Goal: Task Accomplishment & Management: Manage account settings

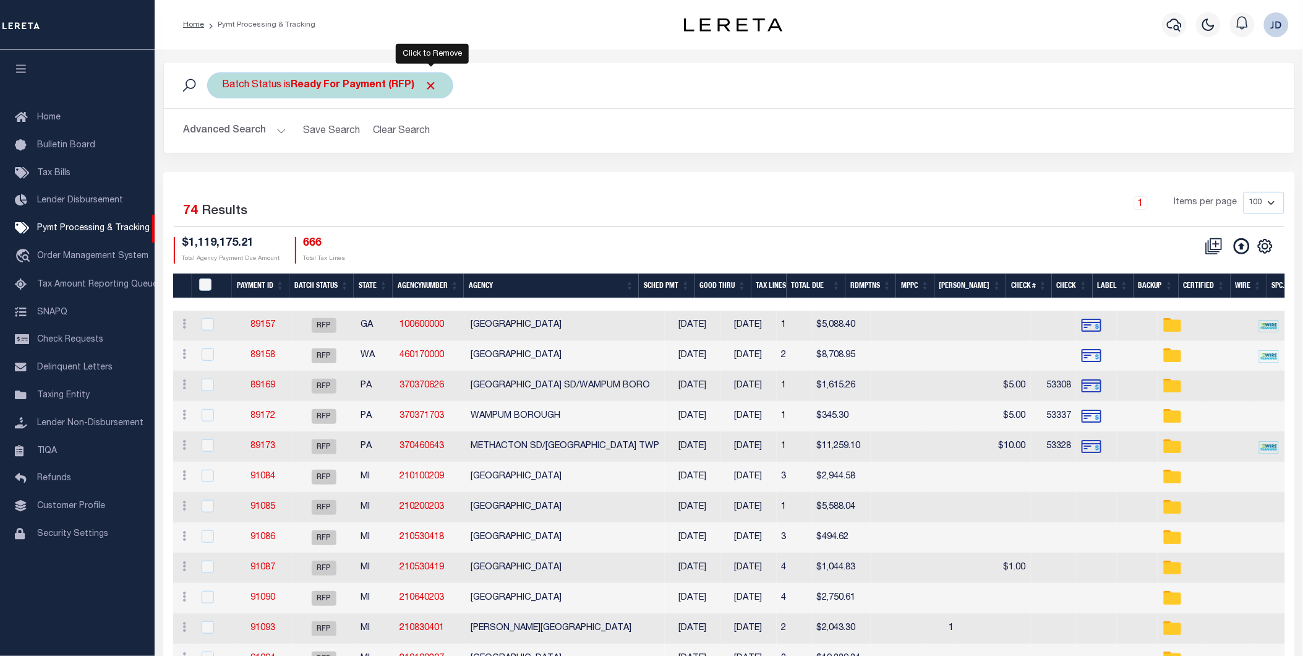
click at [435, 88] on span "Click to Remove" at bounding box center [431, 85] width 13 height 13
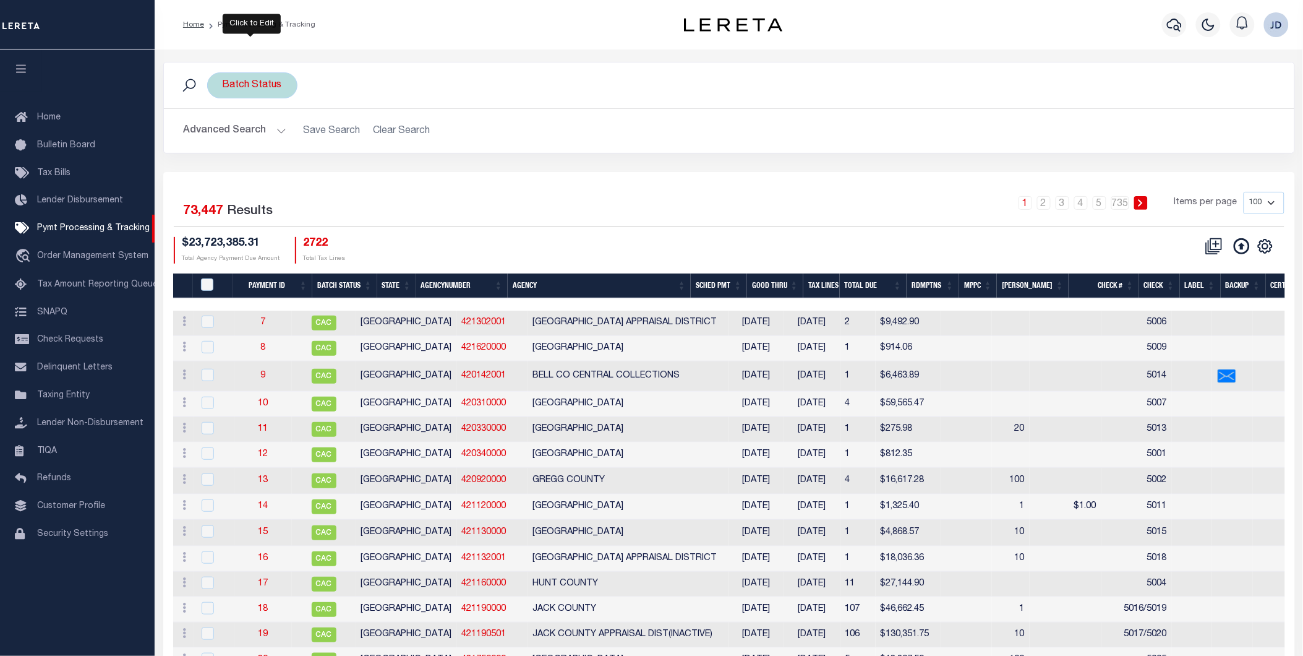
click at [279, 85] on div "Batch Status" at bounding box center [252, 85] width 90 height 26
click at [345, 140] on select "Awaiting Funds (AWF) Cleared and Complete (CAC) New Check Needed (NCN) Payment …" at bounding box center [314, 146] width 182 height 24
select select "RFP"
click at [223, 134] on select "Awaiting Funds (AWF) Cleared and Complete (CAC) New Check Needed (NCN) Payment …" at bounding box center [314, 146] width 182 height 24
click at [387, 181] on input "Apply" at bounding box center [387, 173] width 36 height 20
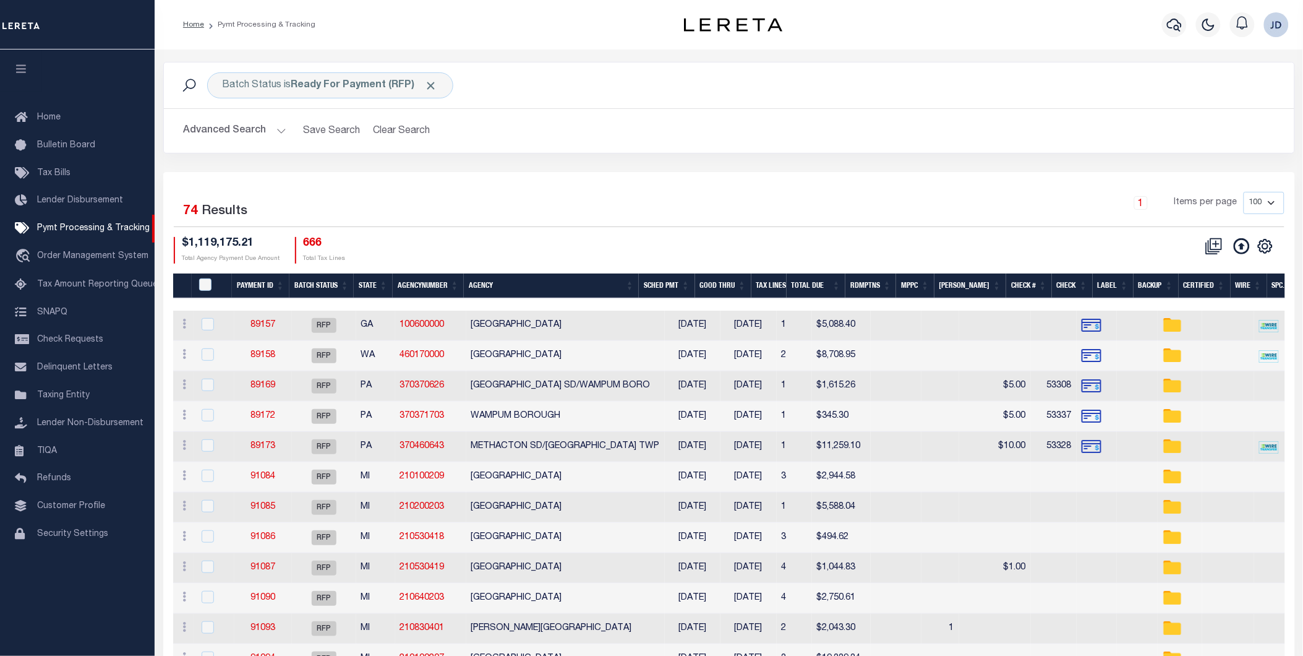
click at [260, 131] on button "Advanced Search" at bounding box center [235, 131] width 103 height 24
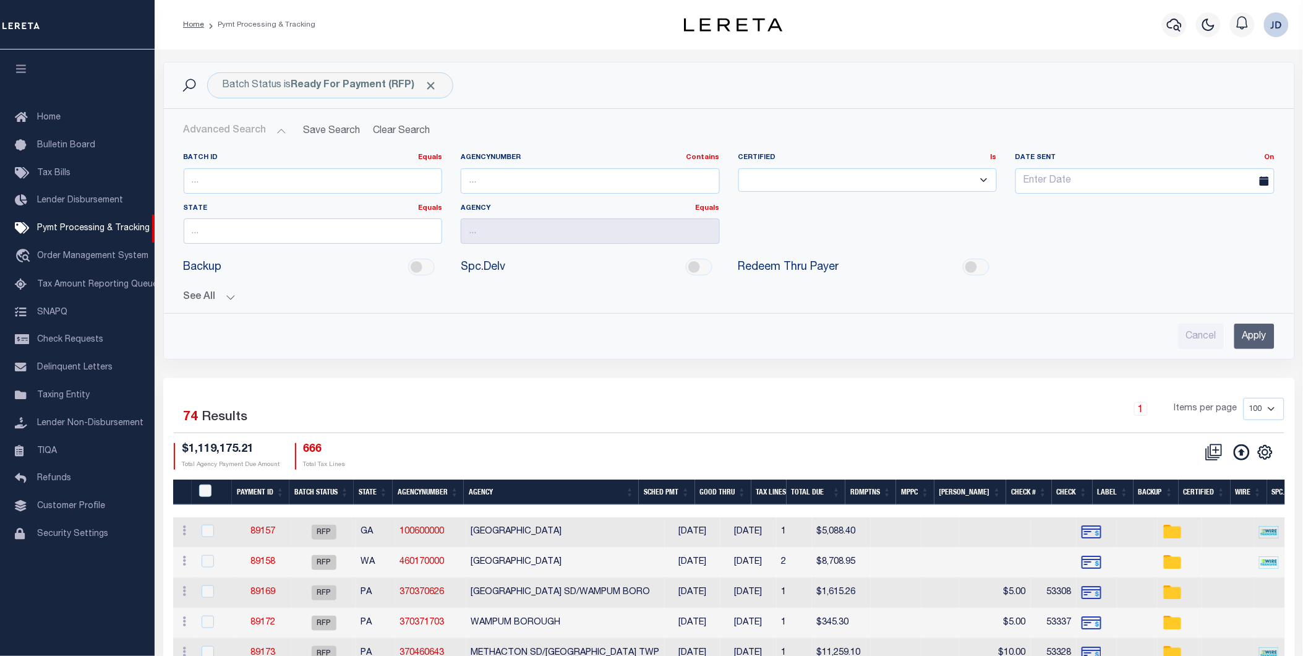
click at [221, 297] on button "See All" at bounding box center [729, 297] width 1091 height 12
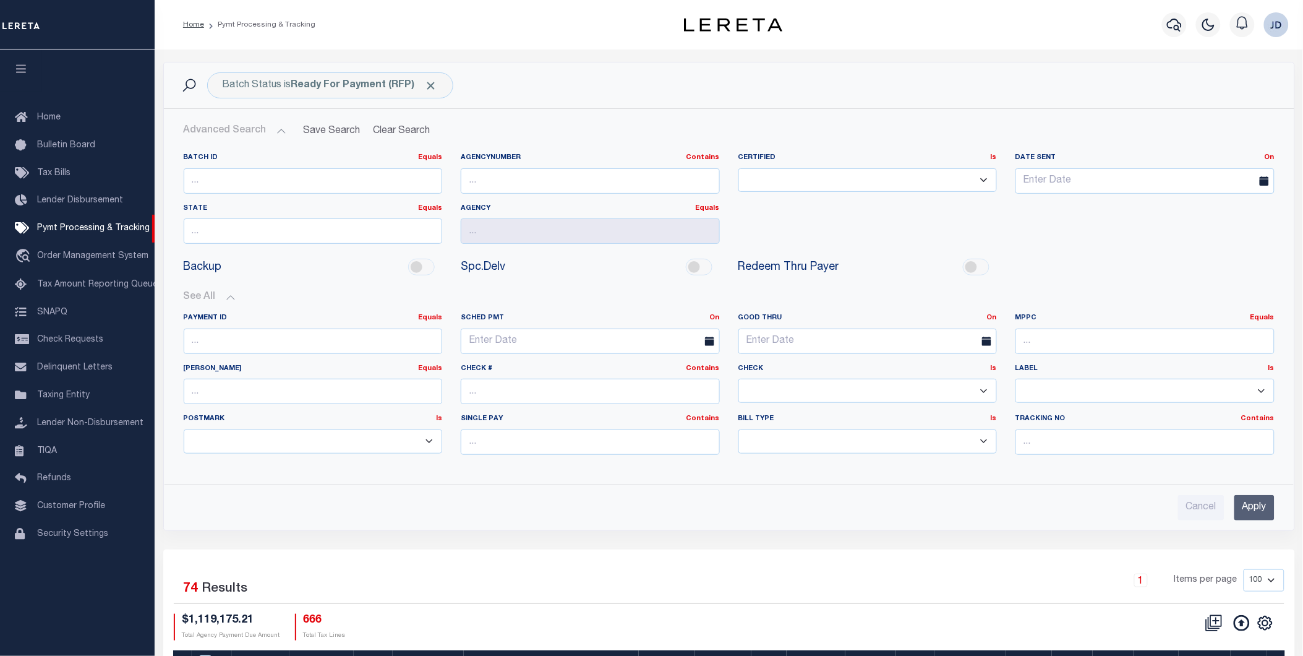
click at [781, 398] on select "Yes No" at bounding box center [867, 391] width 259 height 24
select select "false"
click at [738, 379] on select "Yes No" at bounding box center [867, 391] width 259 height 24
click at [1245, 513] on input "Apply" at bounding box center [1254, 507] width 40 height 25
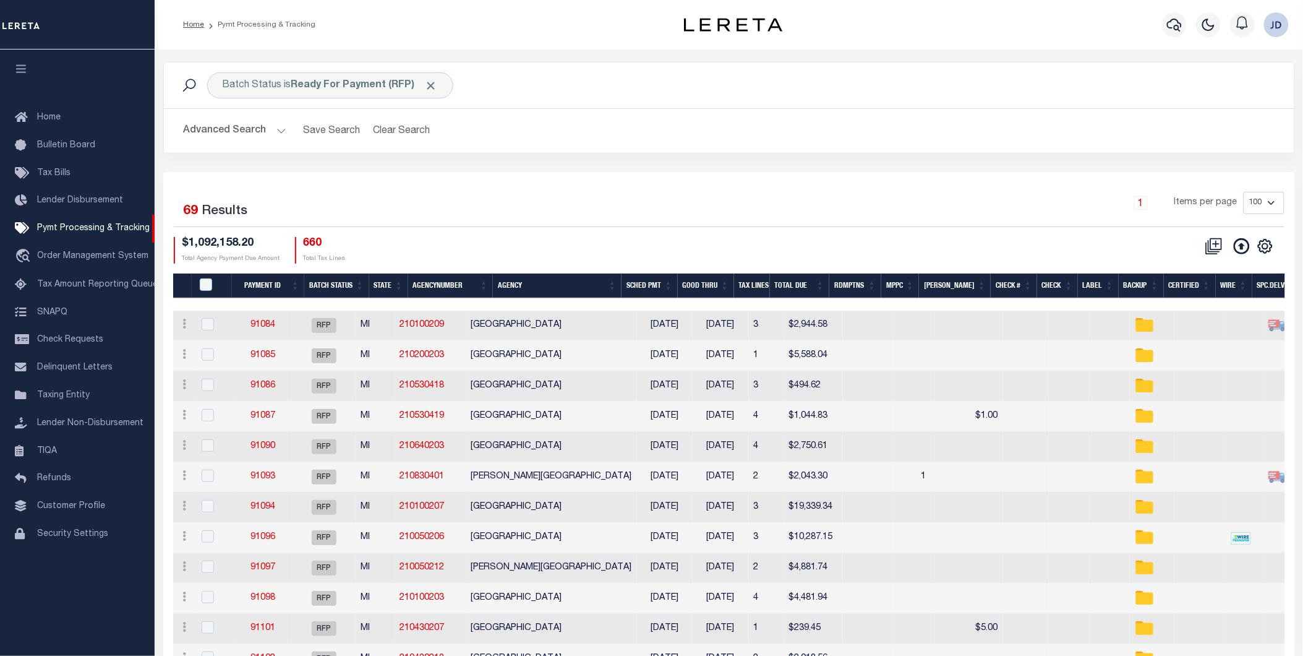
click at [1271, 289] on th "Spc.Delv" at bounding box center [1276, 285] width 49 height 25
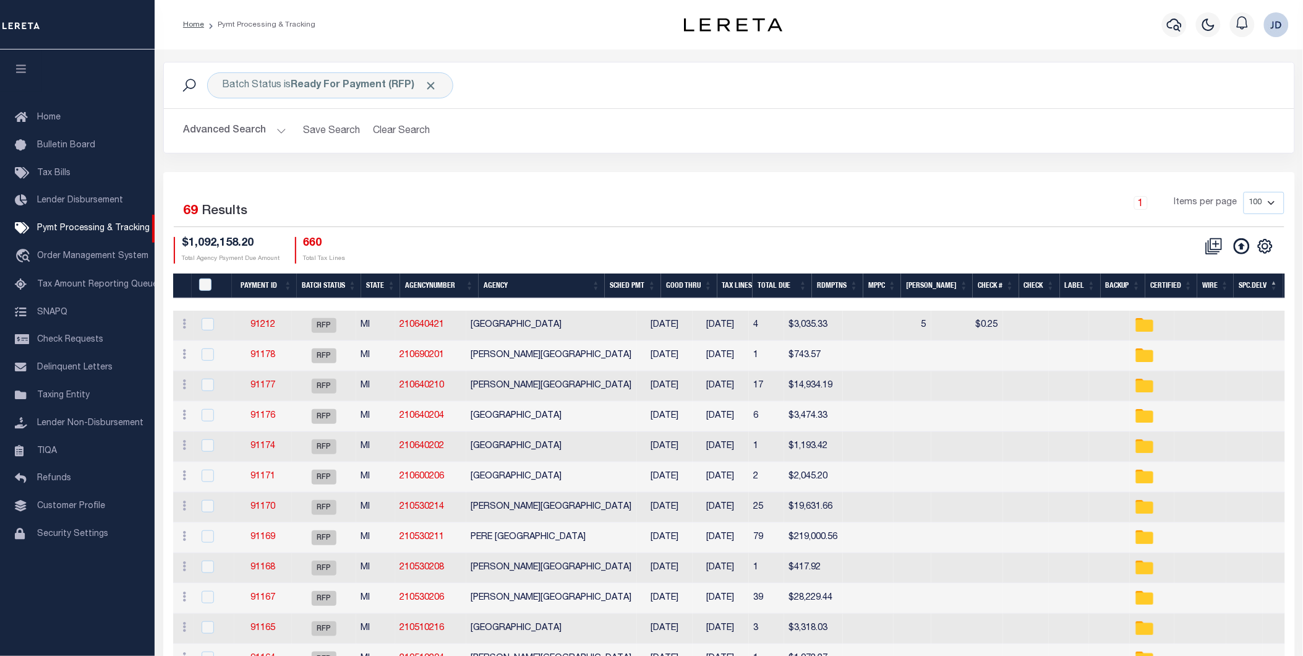
click at [1251, 281] on th "Spc.Delv" at bounding box center [1258, 285] width 49 height 25
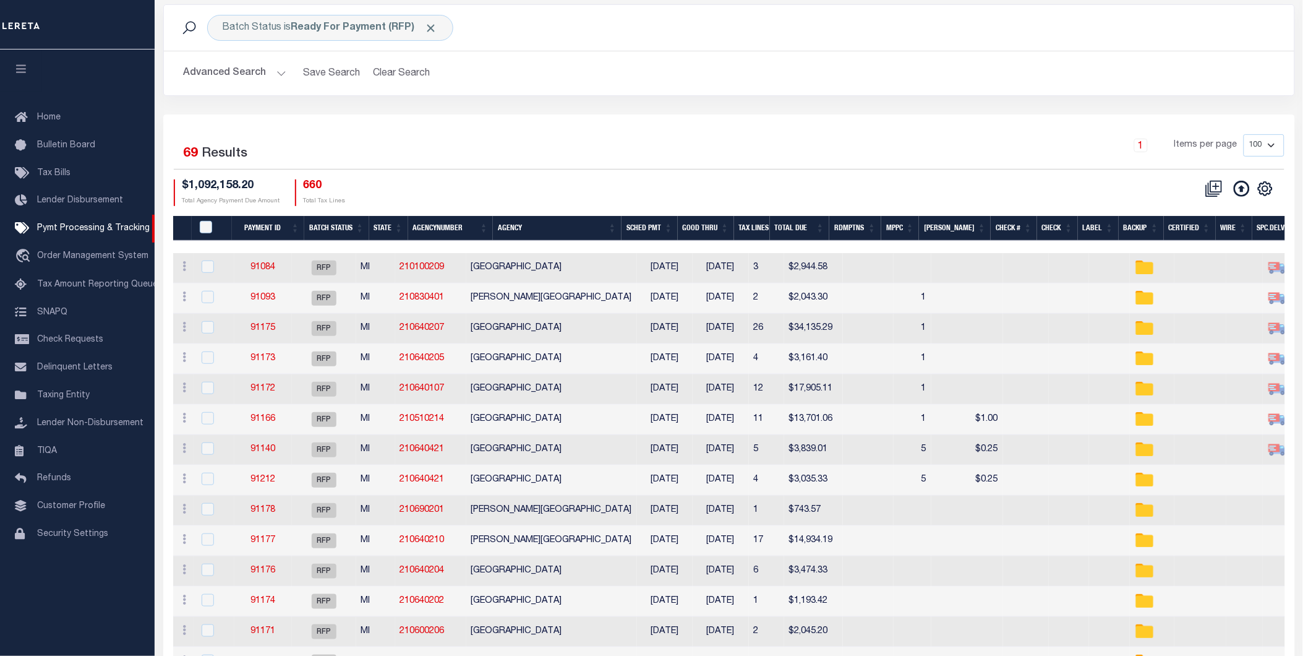
scroll to position [69, 0]
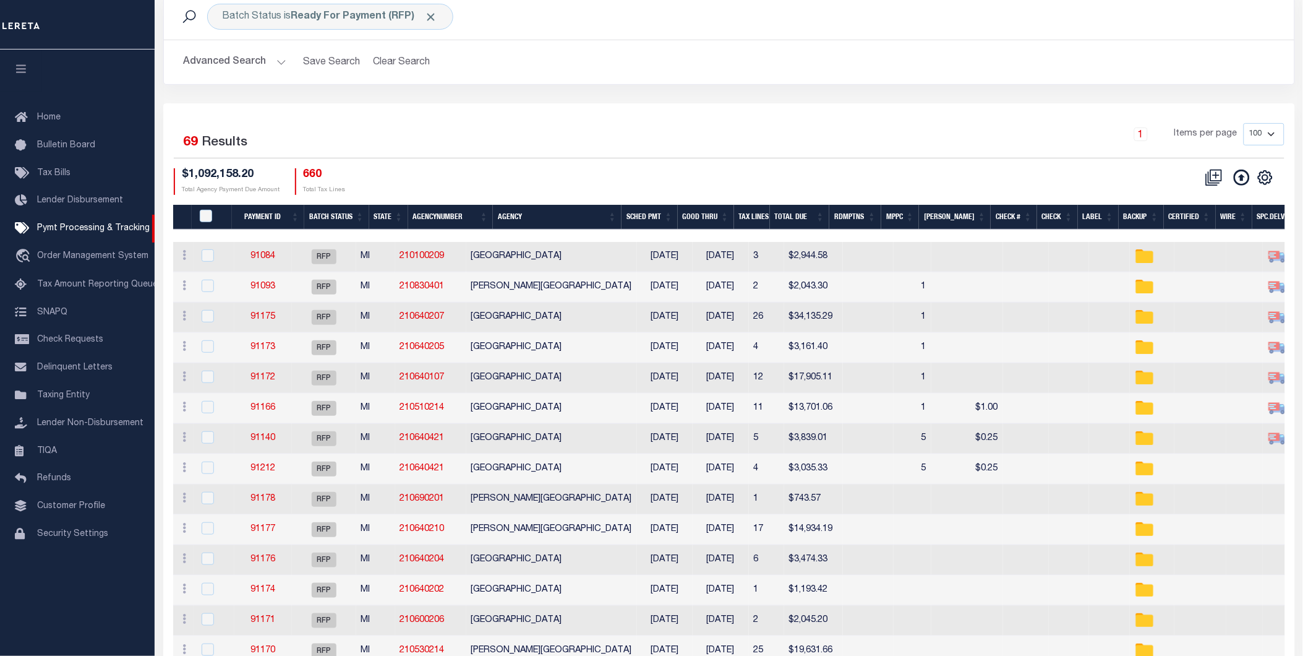
click at [918, 210] on th "MPPC" at bounding box center [900, 217] width 38 height 25
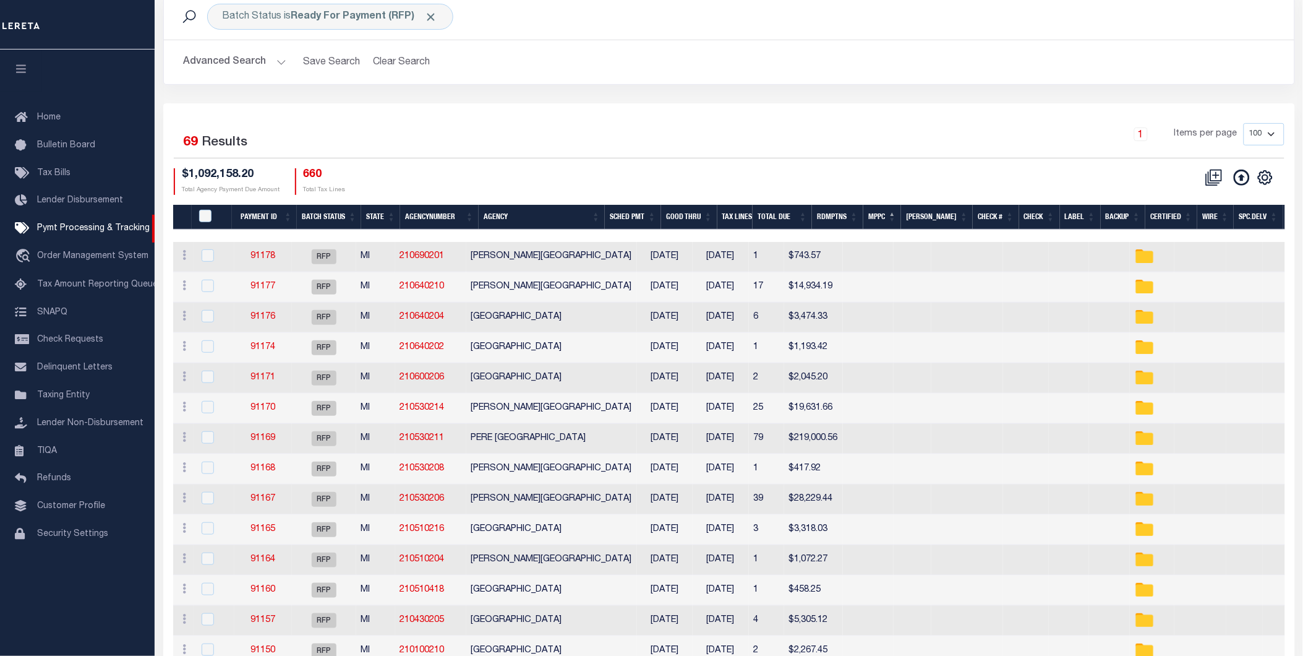
click at [897, 220] on th "MPPC" at bounding box center [882, 217] width 38 height 25
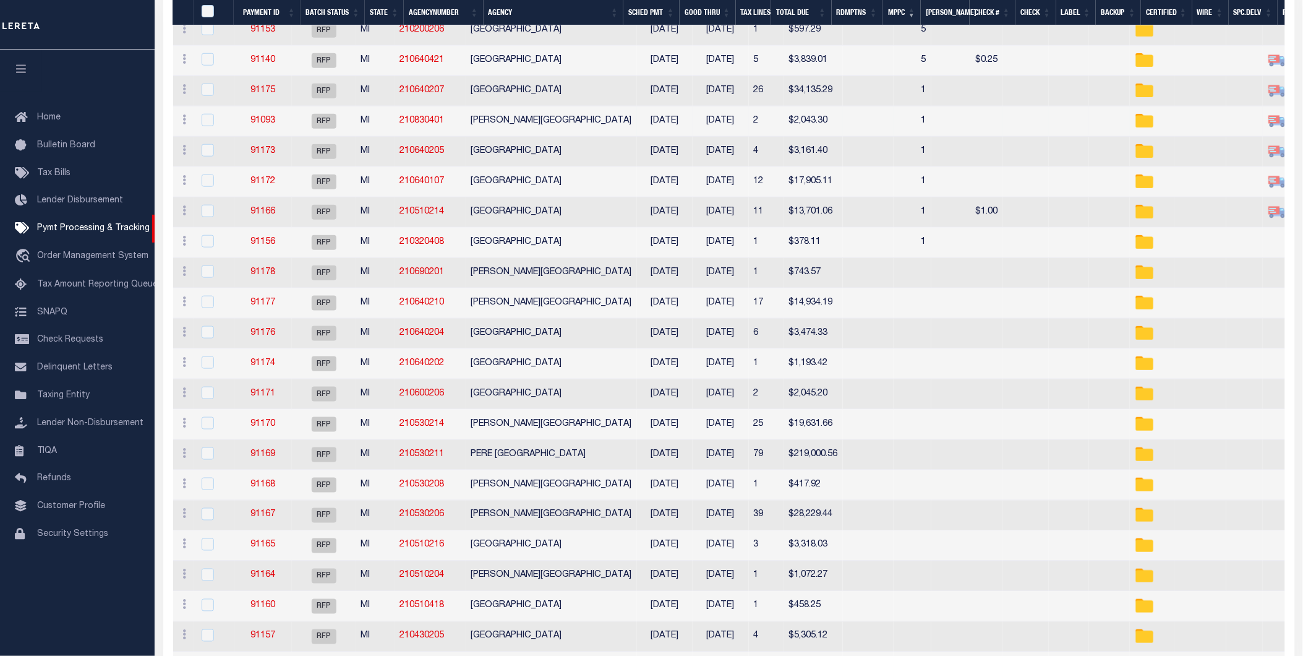
scroll to position [0, 0]
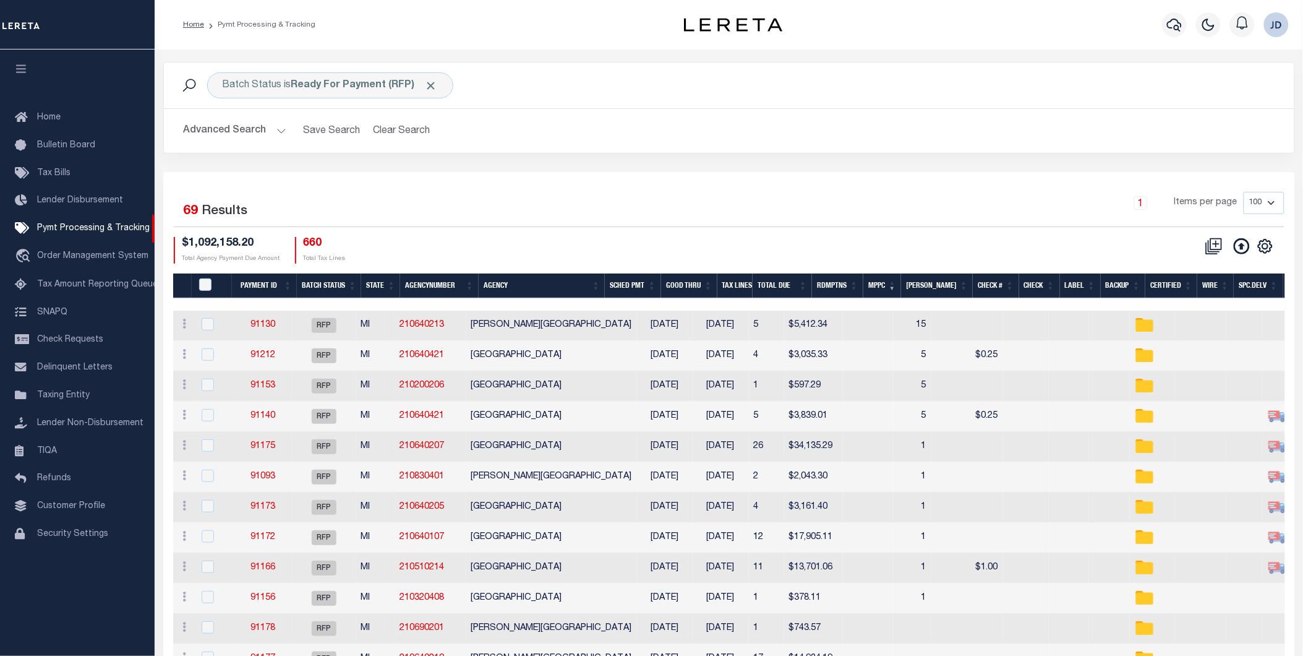
click at [498, 289] on th "Agency" at bounding box center [542, 285] width 126 height 25
click at [15, 64] on button "button" at bounding box center [21, 70] width 42 height 42
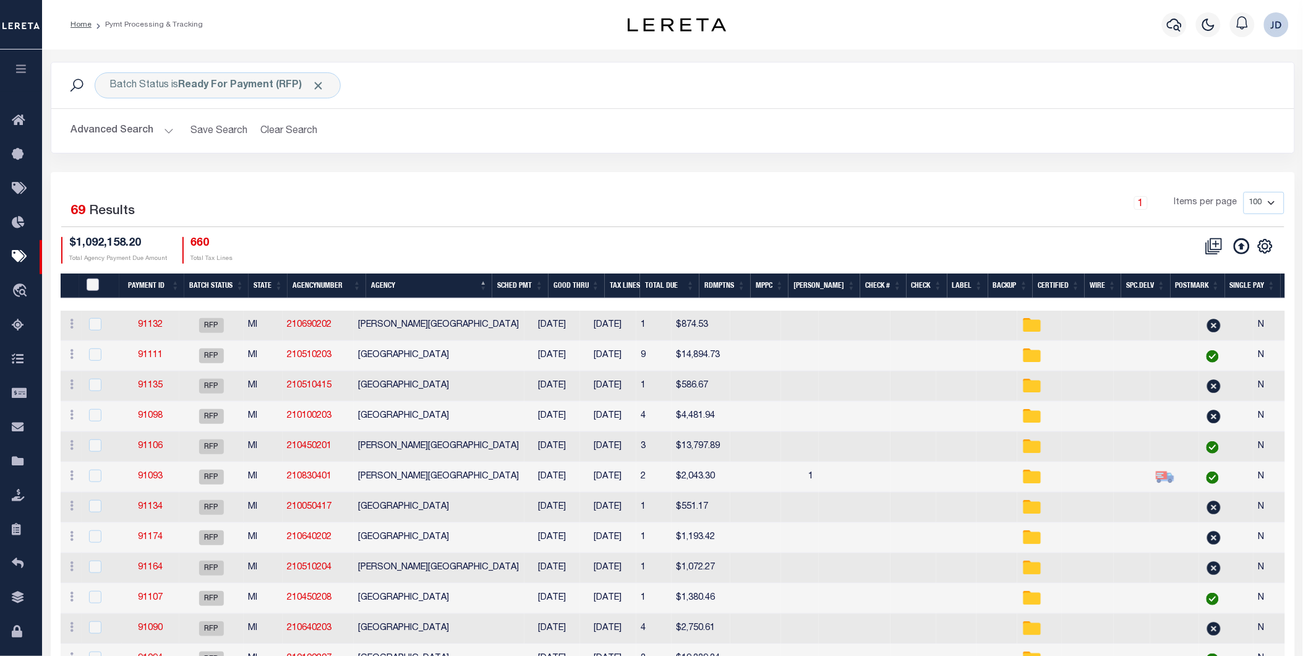
click at [94, 283] on input "PayeePmtBatchStatus" at bounding box center [93, 284] width 12 height 12
checkbox input "true"
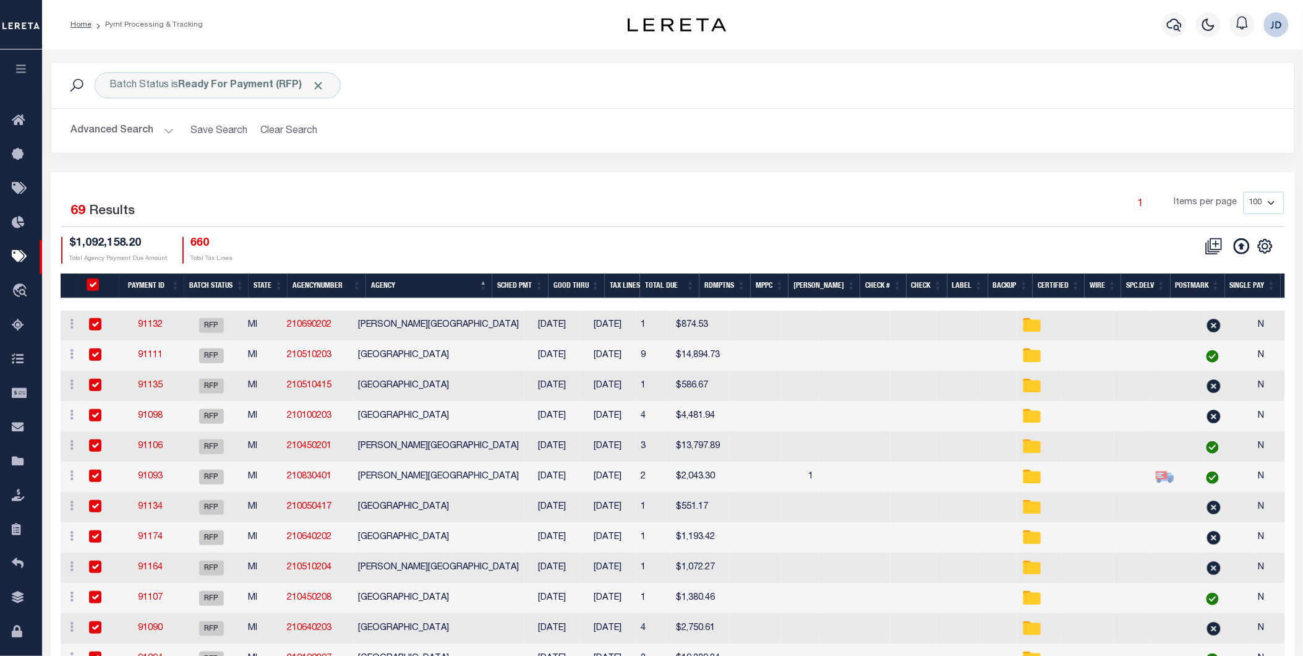
checkbox input "true"
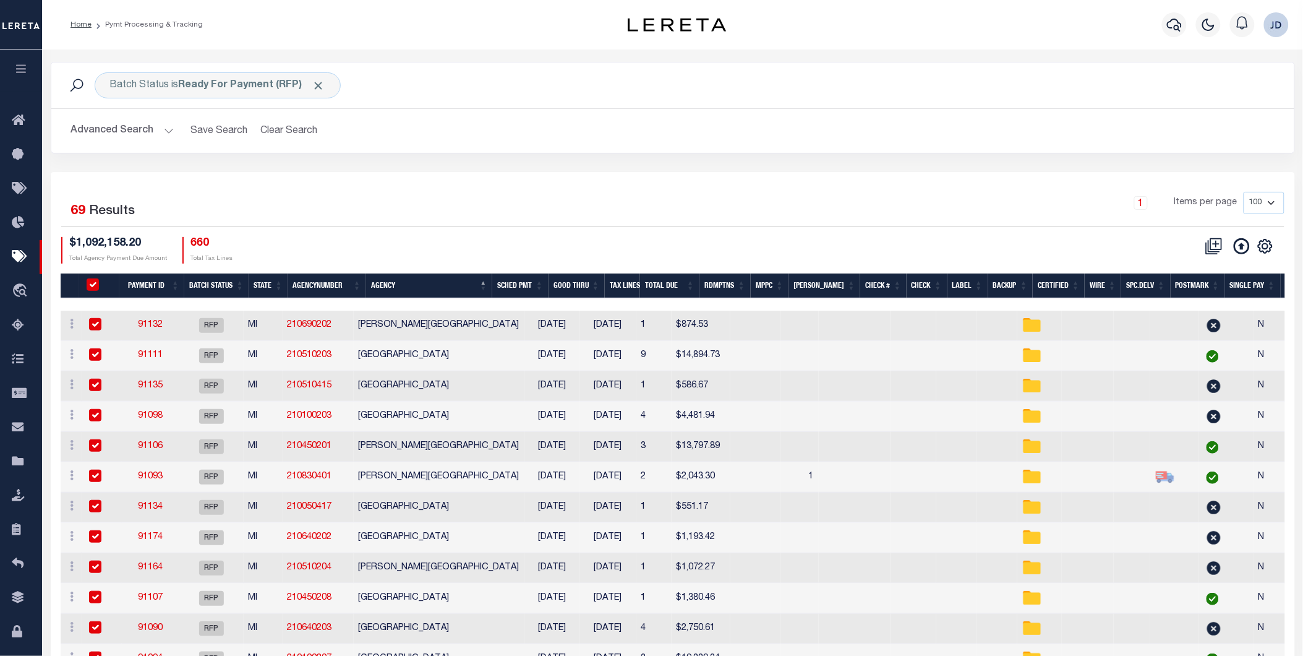
checkbox input "true"
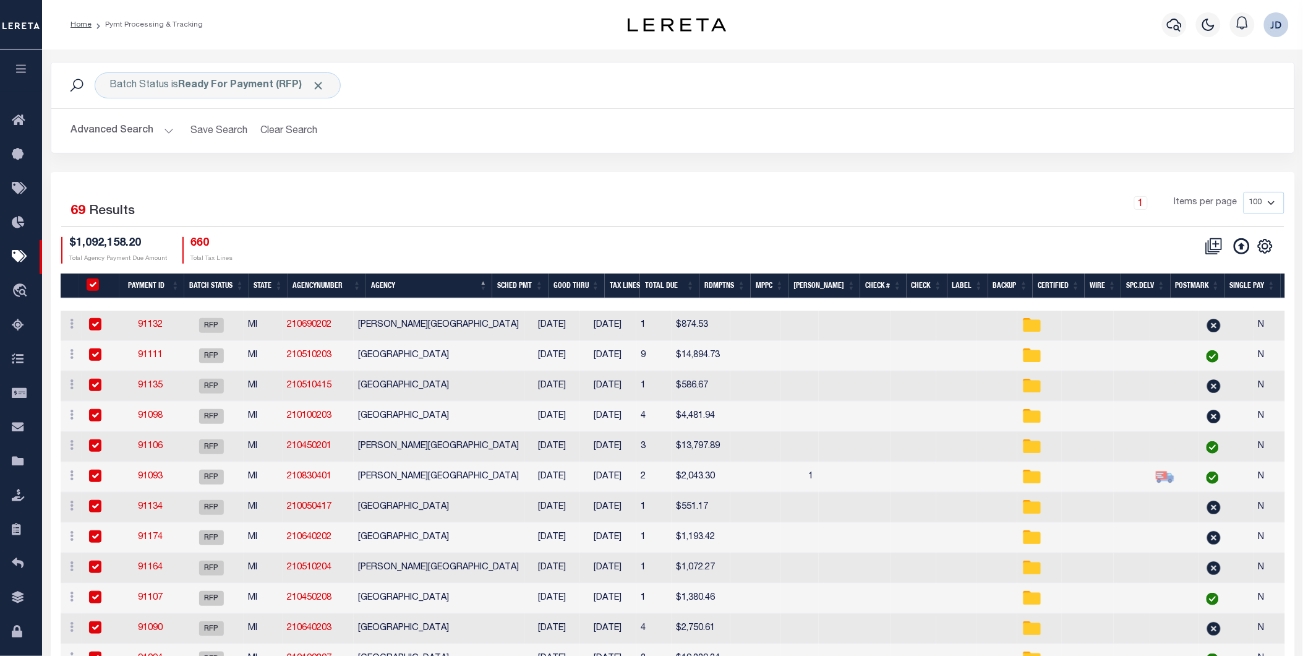
checkbox input "true"
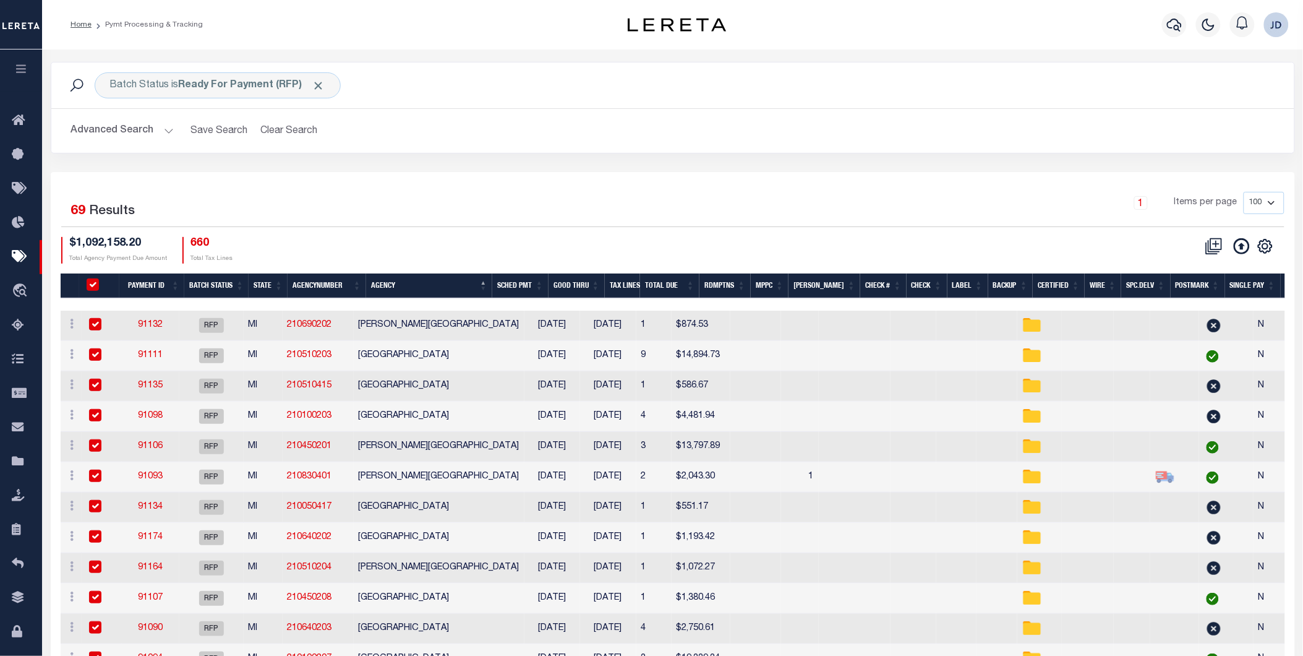
checkbox input "true"
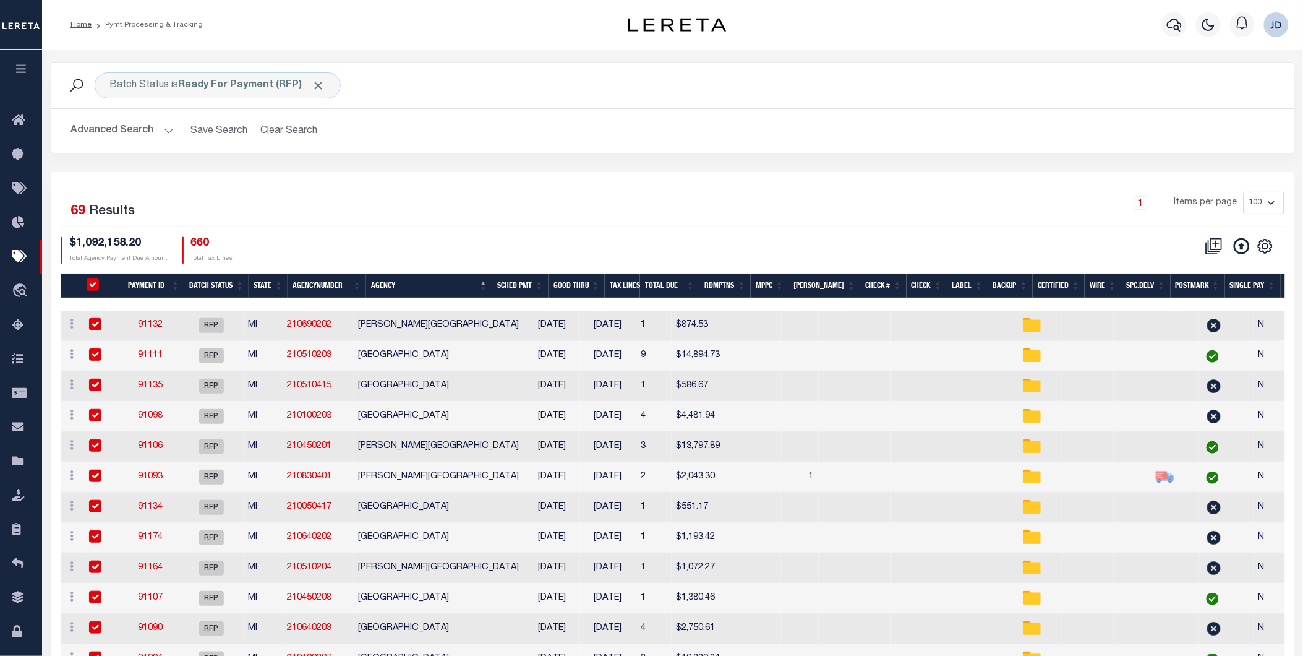
checkbox input "true"
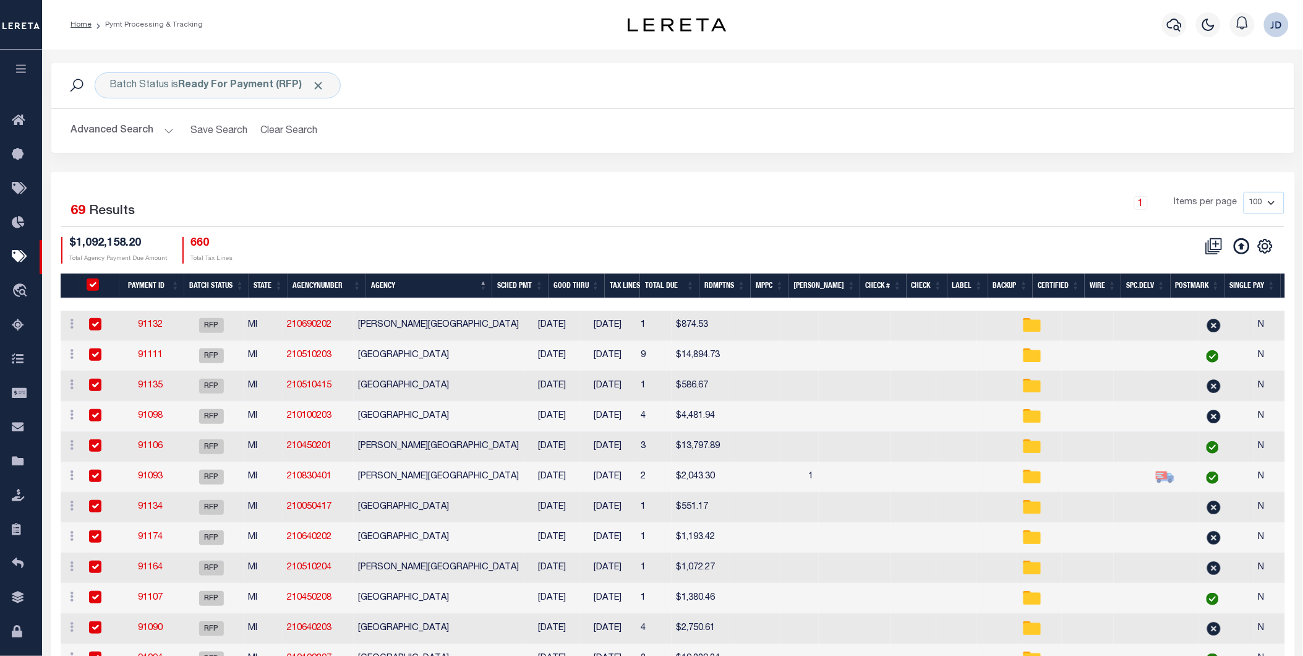
checkbox input "true"
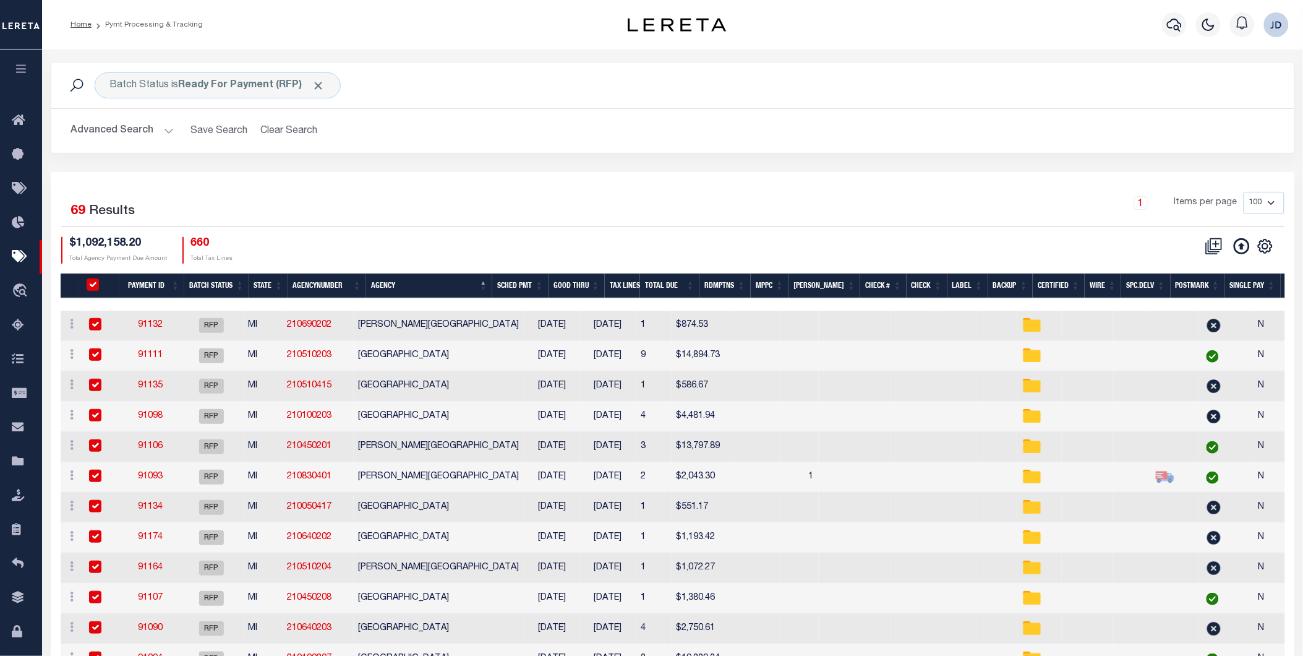
checkbox input "true"
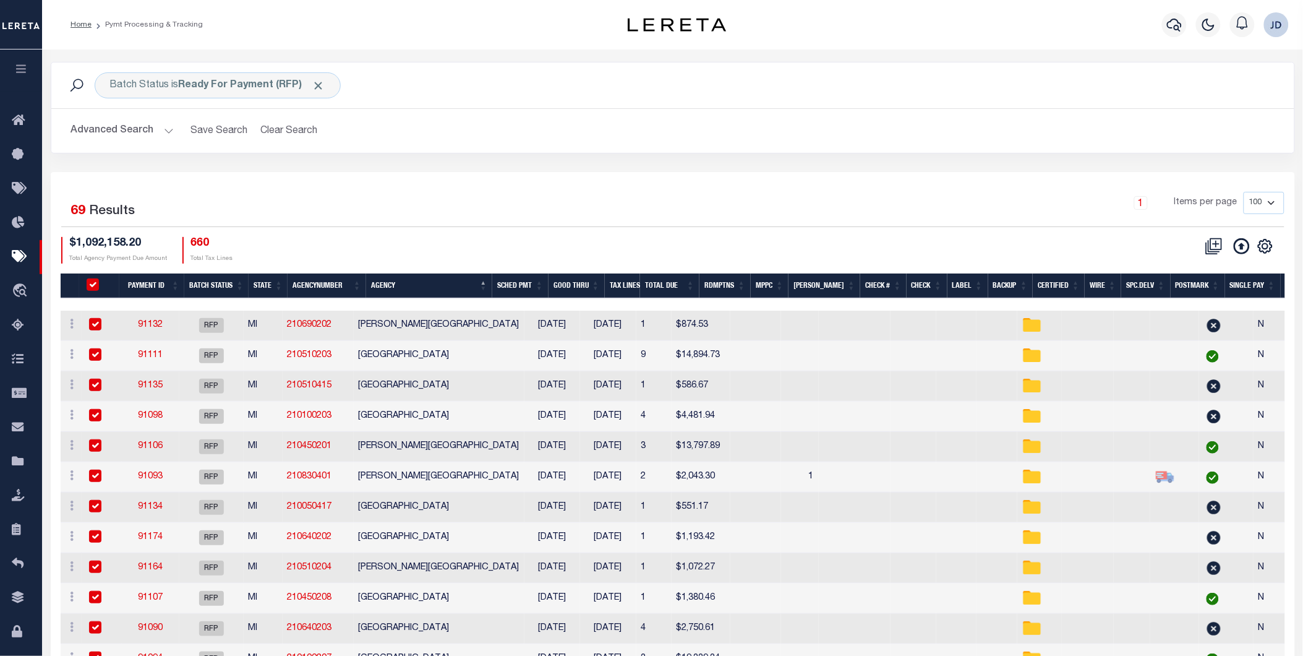
checkbox input "true"
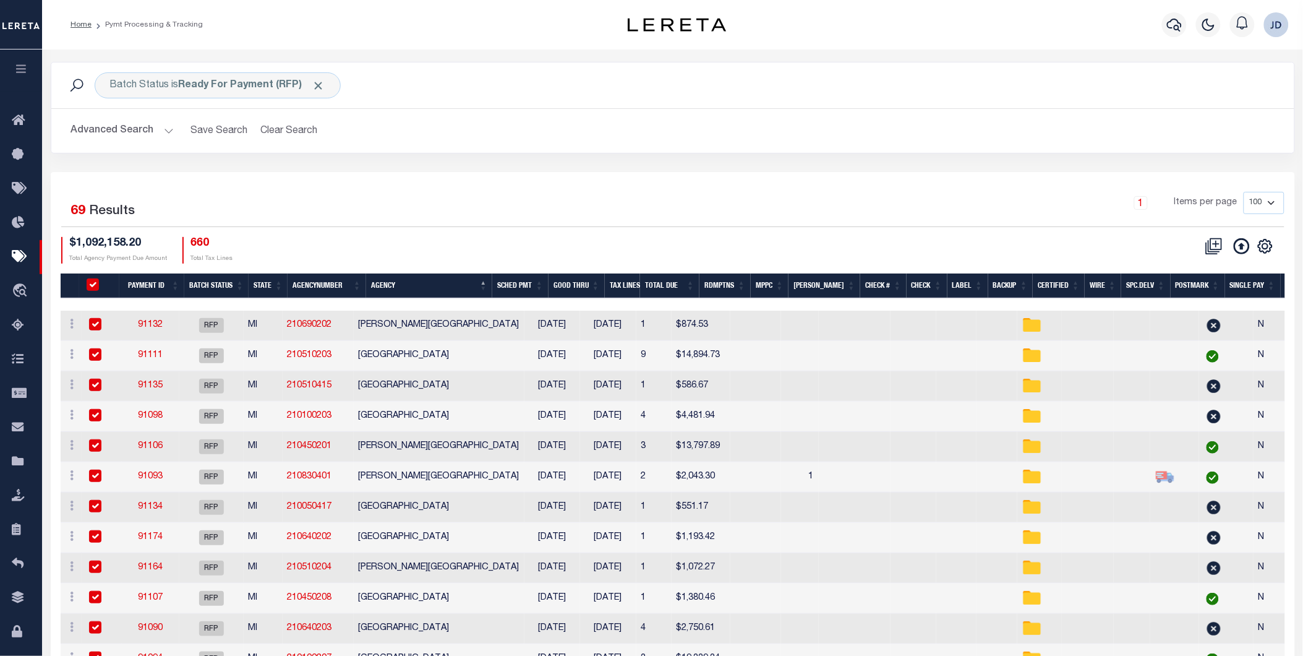
checkbox input "true"
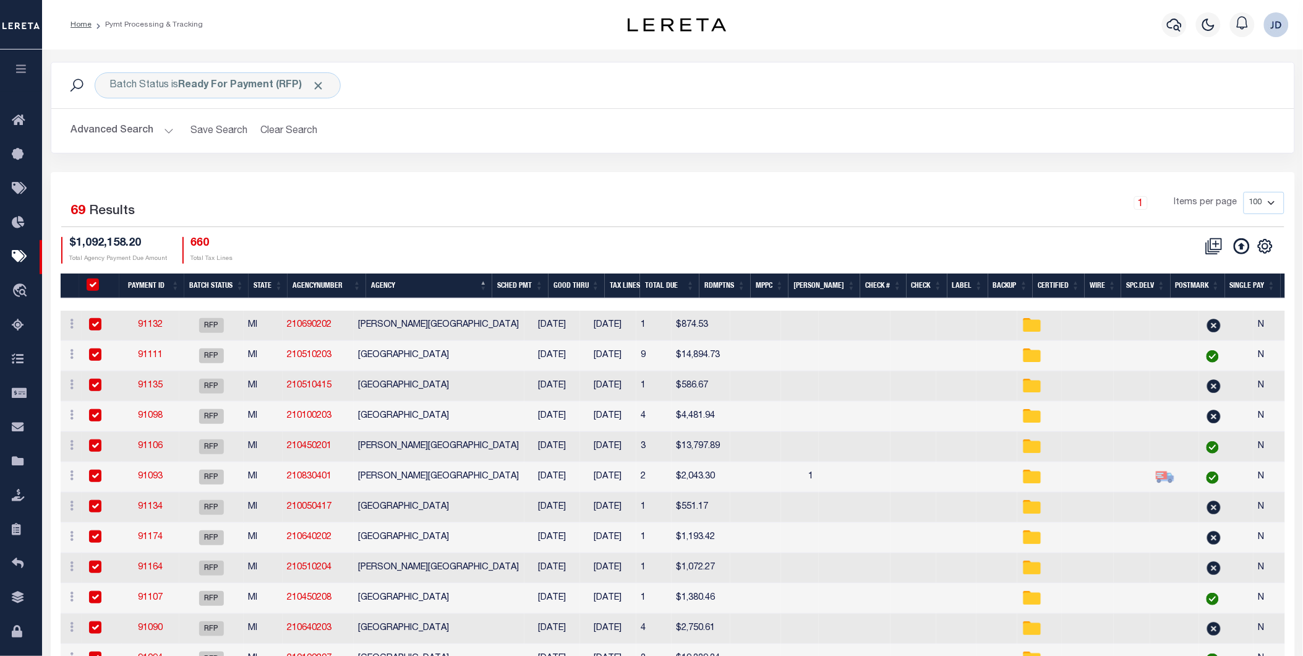
checkbox input "true"
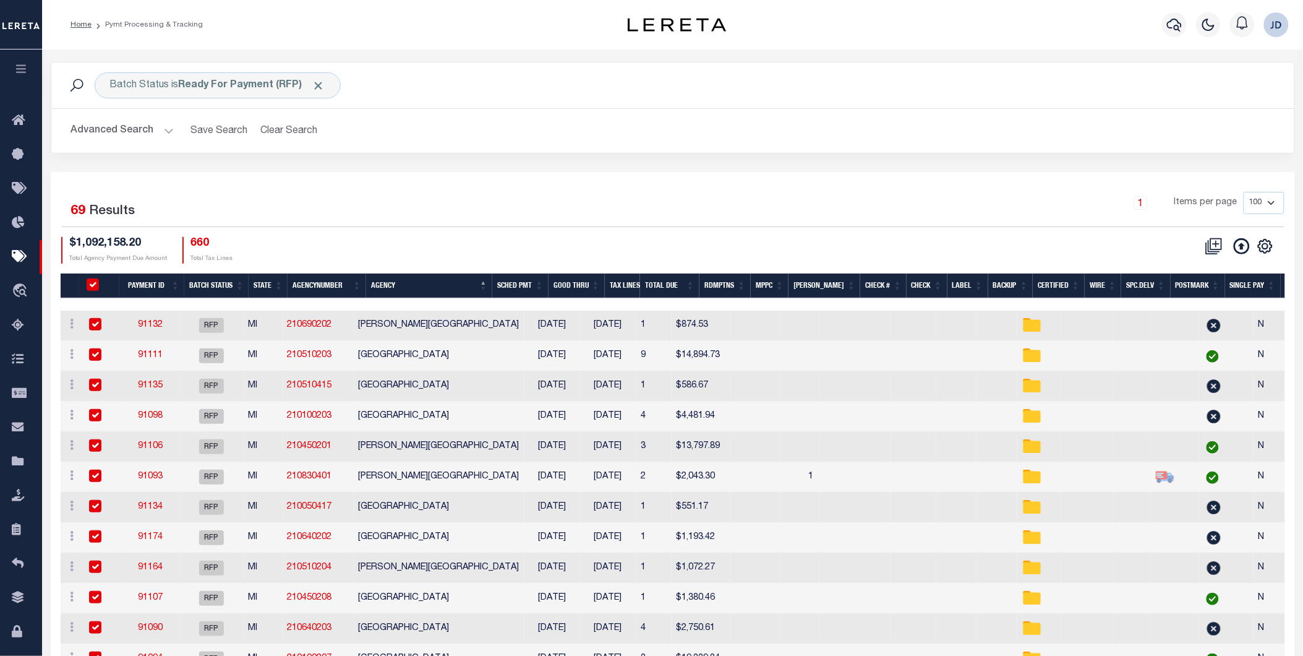
checkbox input "true"
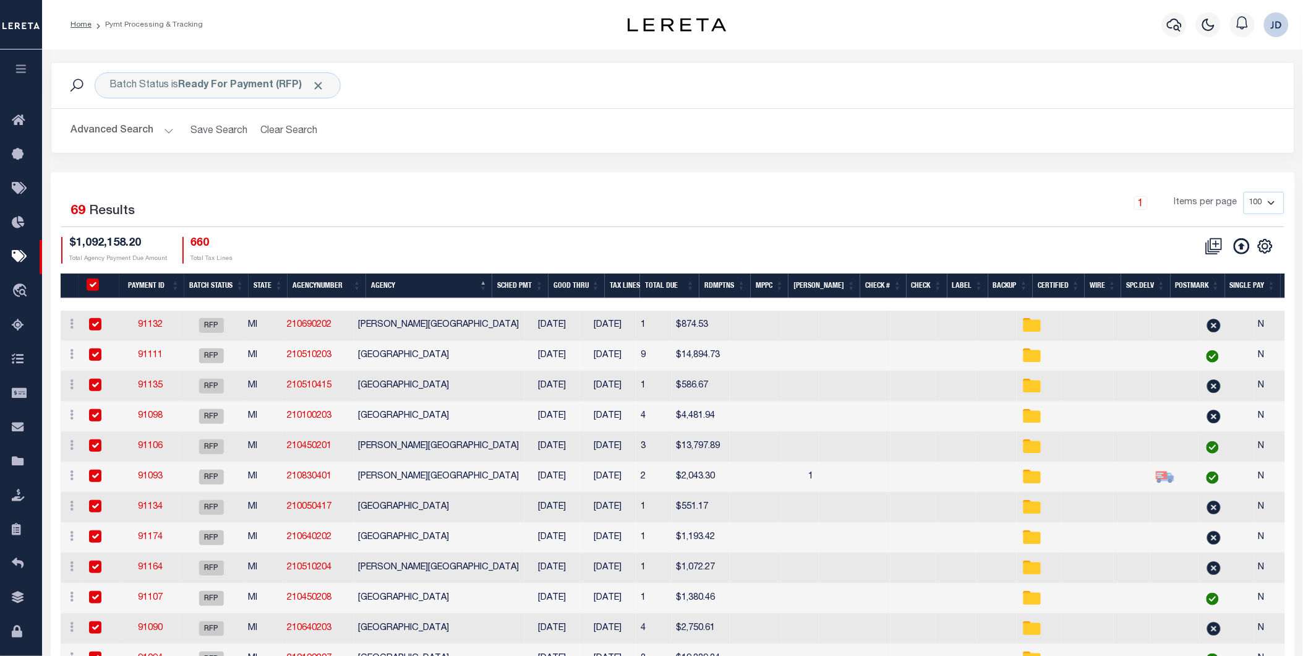
checkbox input "true"
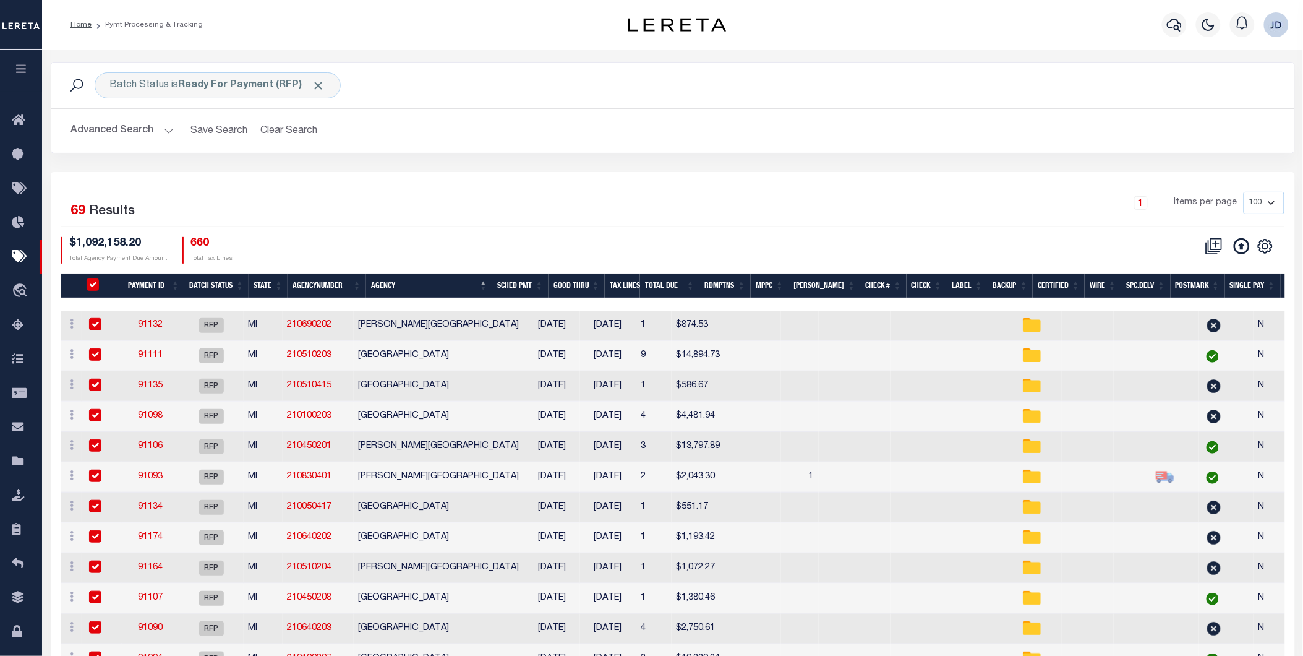
checkbox input "true"
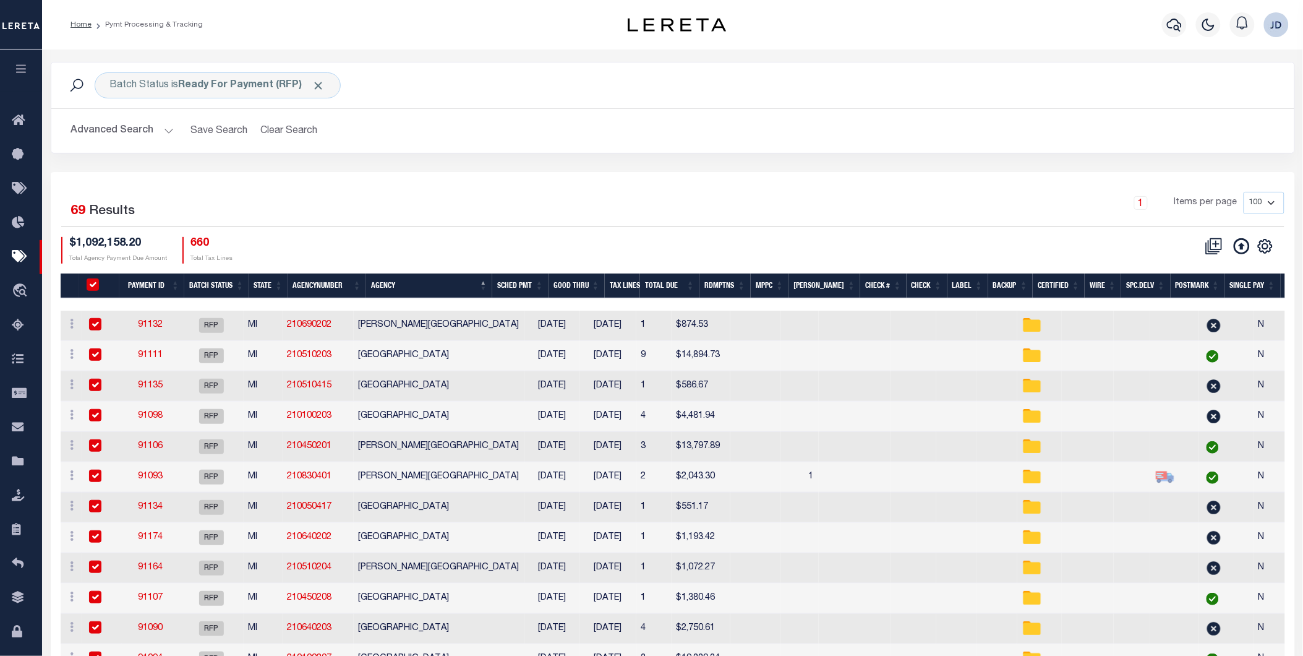
checkbox input "true"
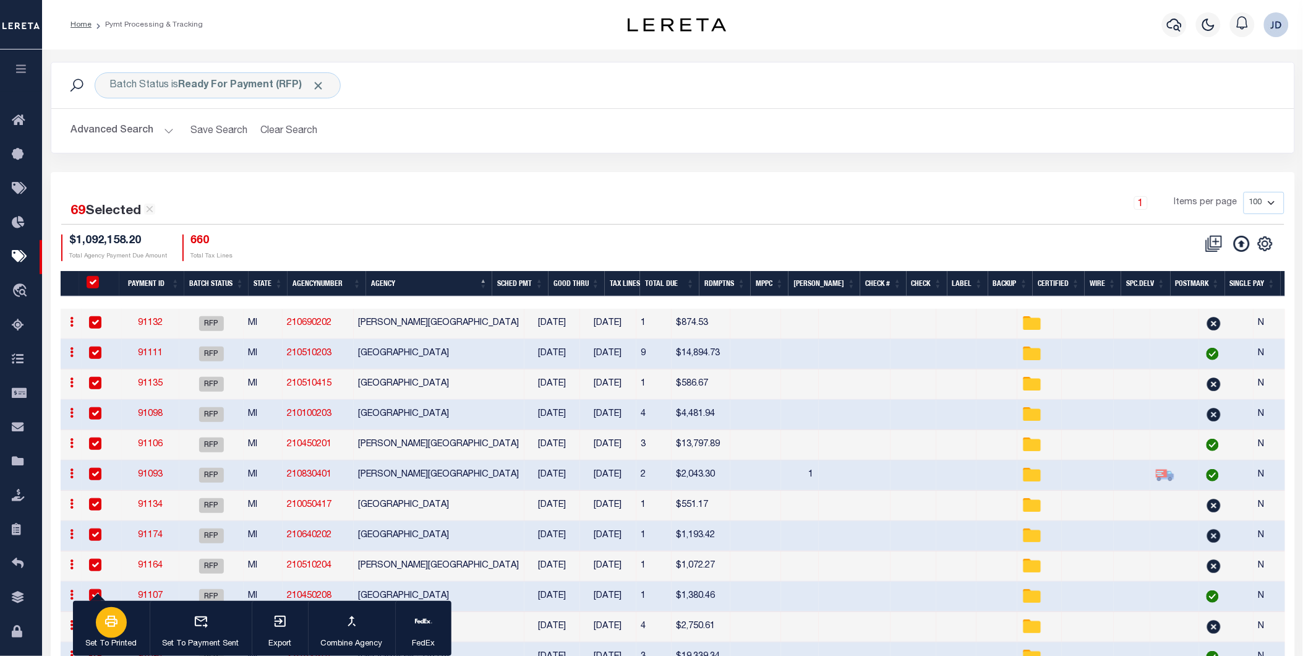
click at [95, 625] on button "Set To Printed" at bounding box center [111, 629] width 77 height 56
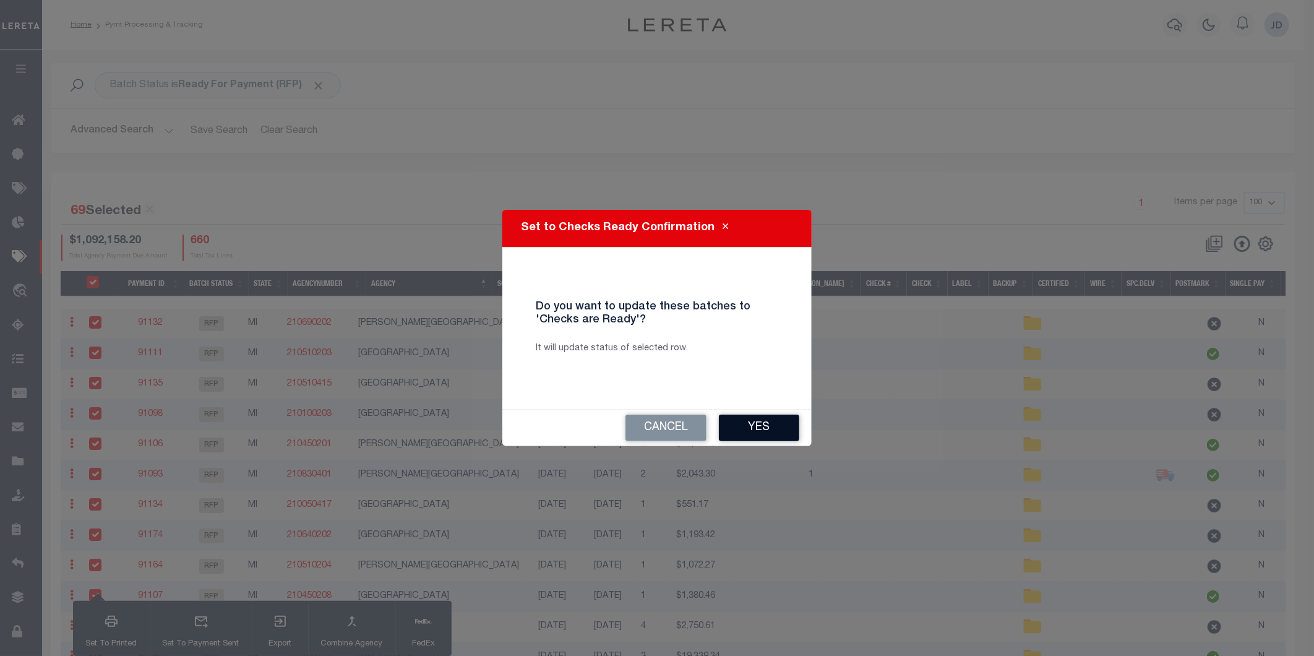
click at [757, 428] on button "Yes" at bounding box center [759, 427] width 80 height 27
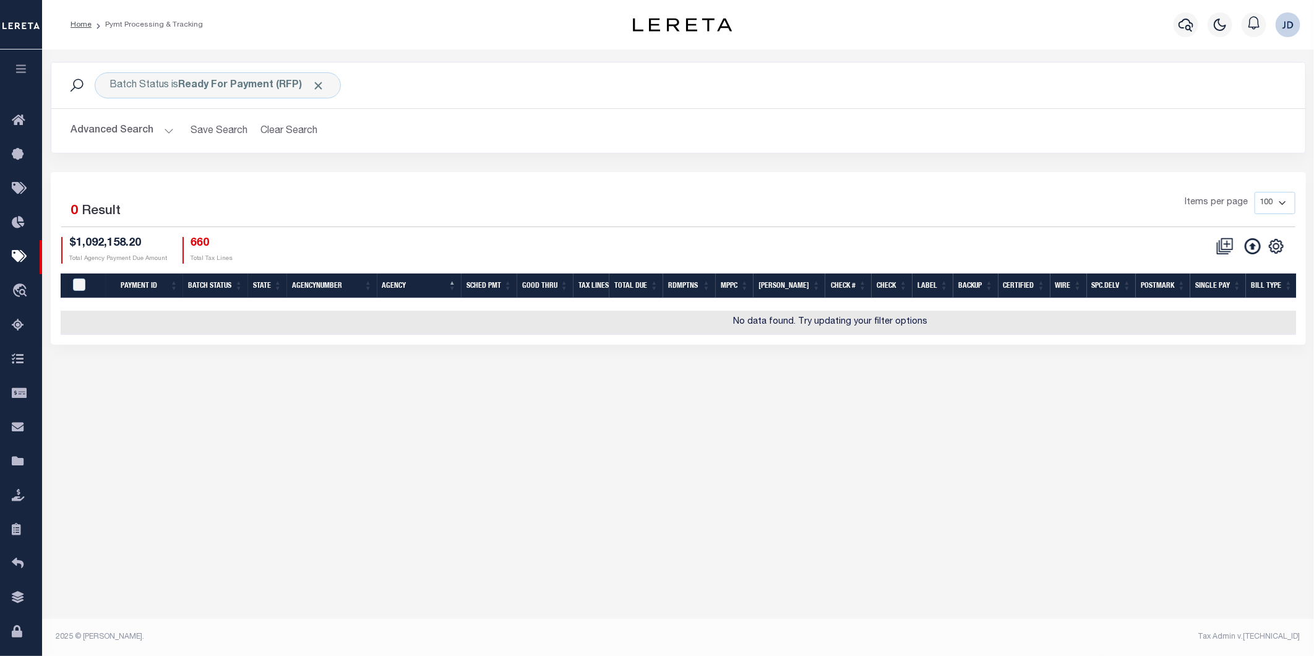
click at [132, 136] on button "Advanced Search" at bounding box center [122, 131] width 103 height 24
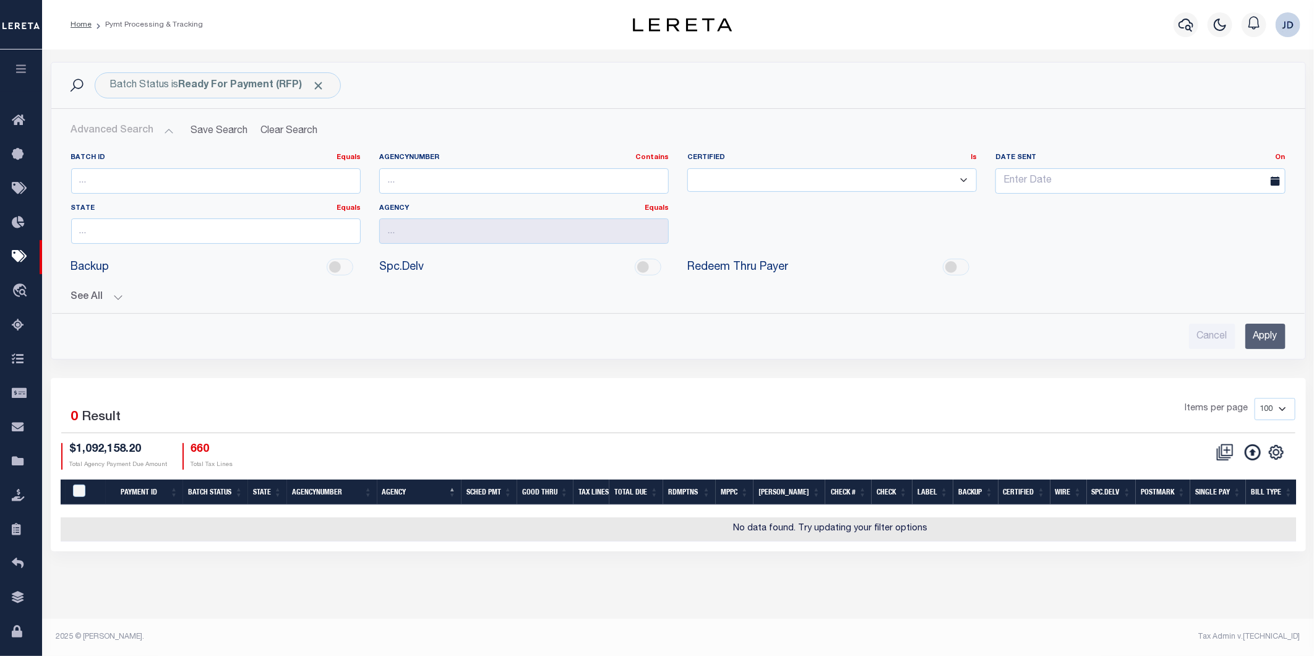
click at [89, 297] on button "See All" at bounding box center [678, 297] width 1214 height 12
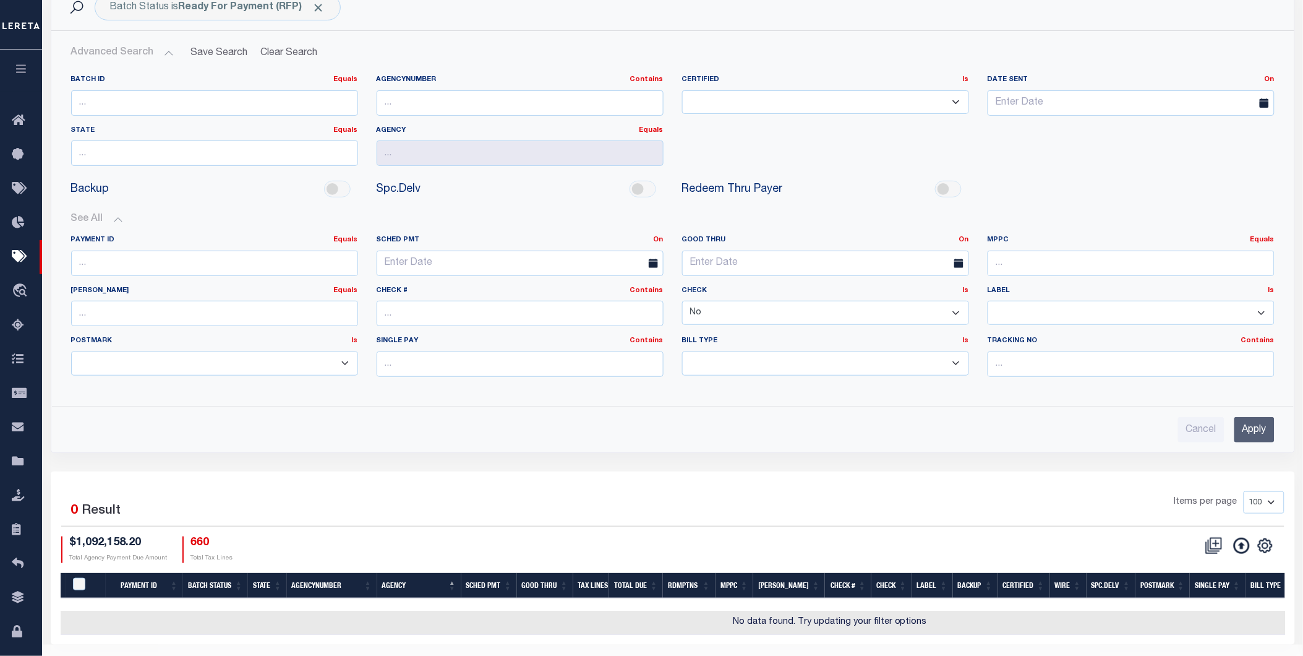
scroll to position [109, 0]
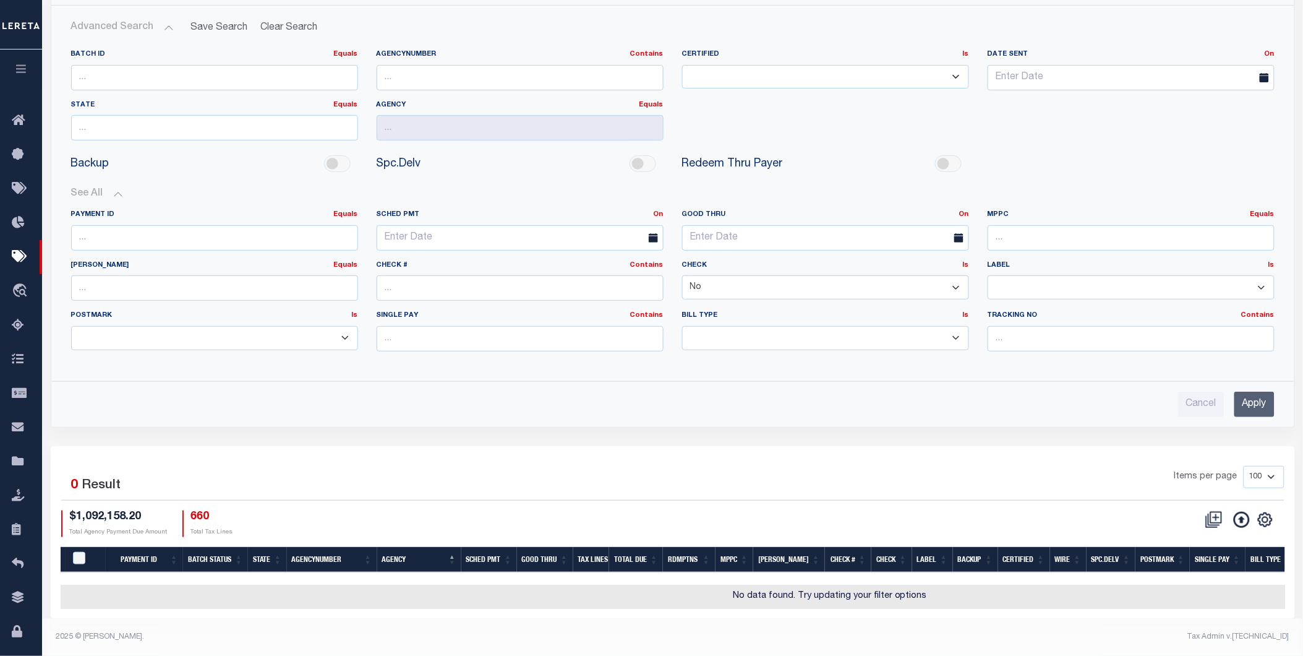
click at [797, 289] on select "Yes No" at bounding box center [825, 287] width 287 height 24
select select
click at [682, 275] on select "Yes No" at bounding box center [825, 287] width 287 height 24
click at [1250, 397] on input "Apply" at bounding box center [1254, 403] width 40 height 25
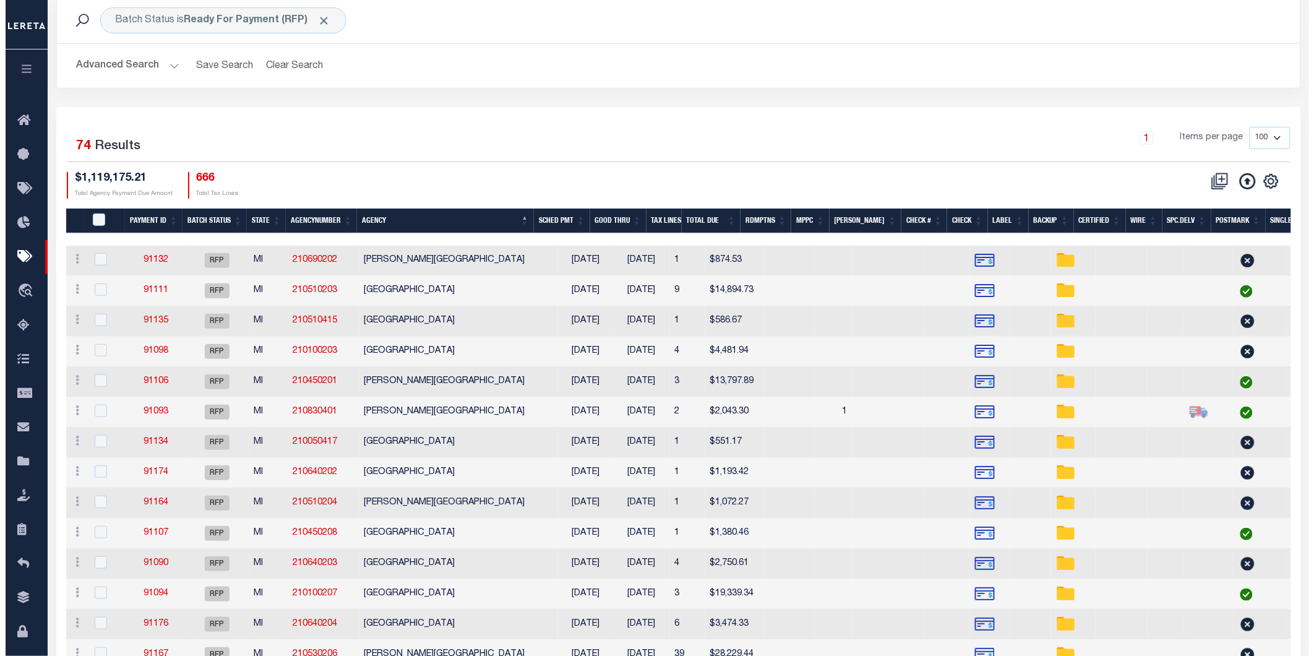
scroll to position [69, 0]
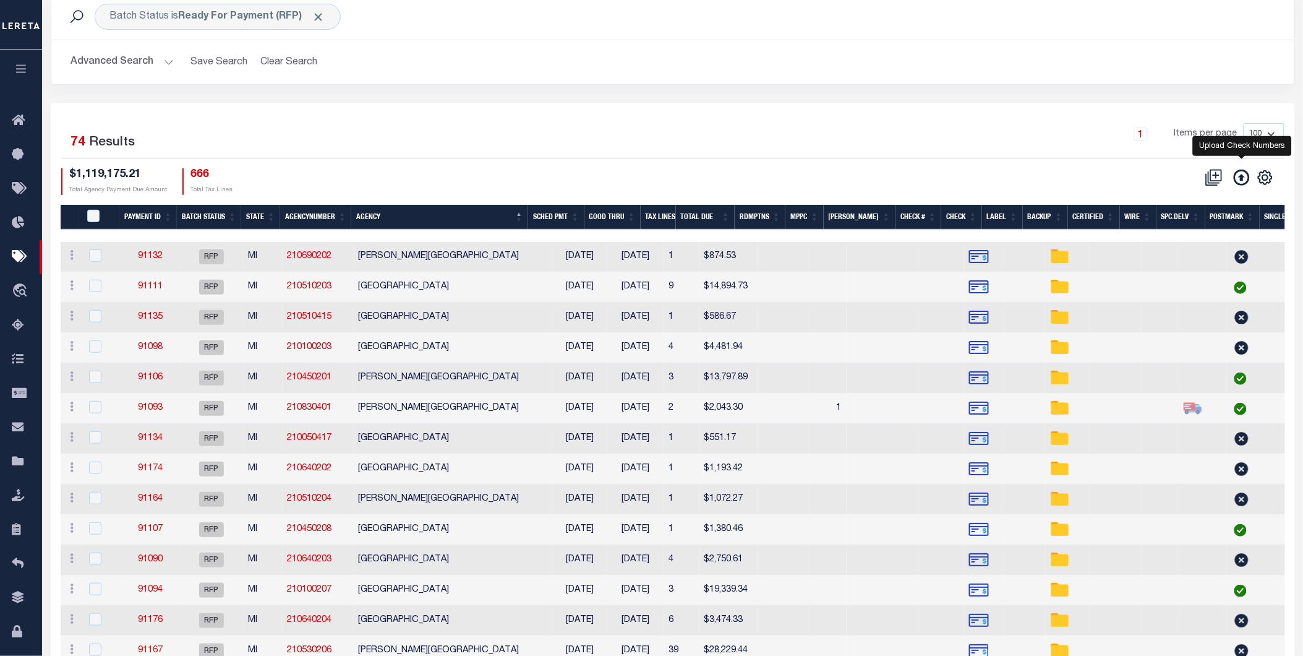
click at [1241, 181] on icon at bounding box center [1242, 177] width 16 height 16
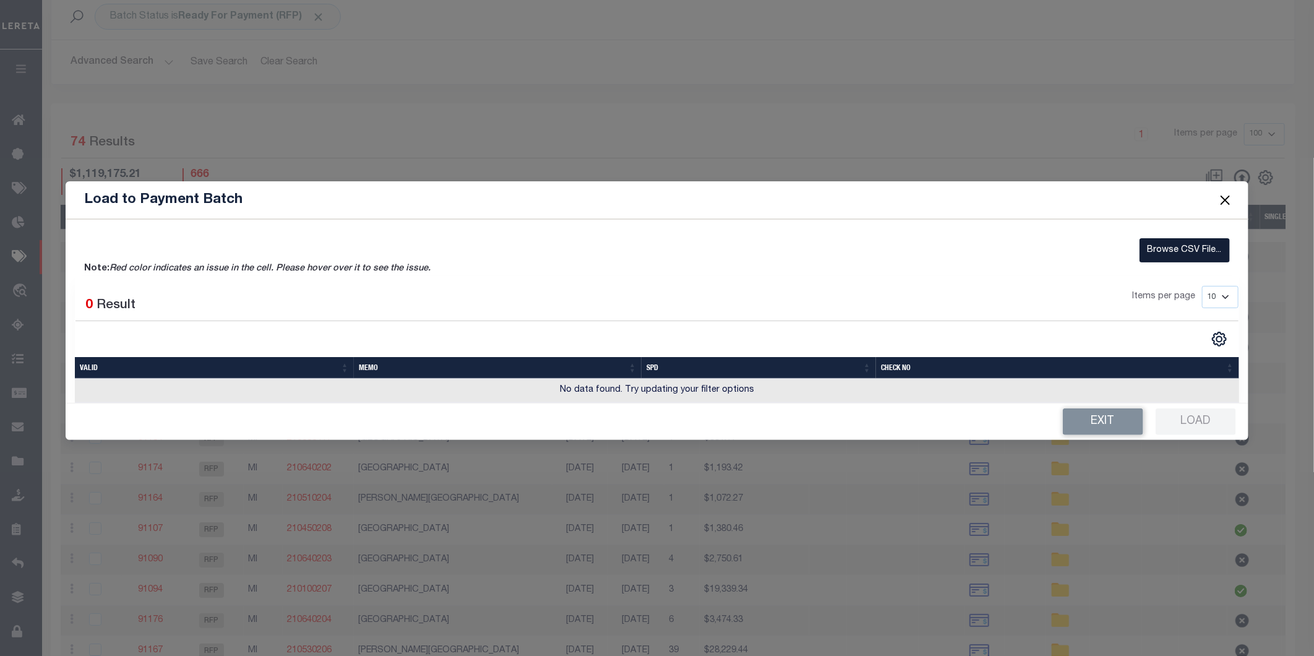
click at [1147, 250] on label "Browse CSV File..." at bounding box center [1184, 250] width 90 height 24
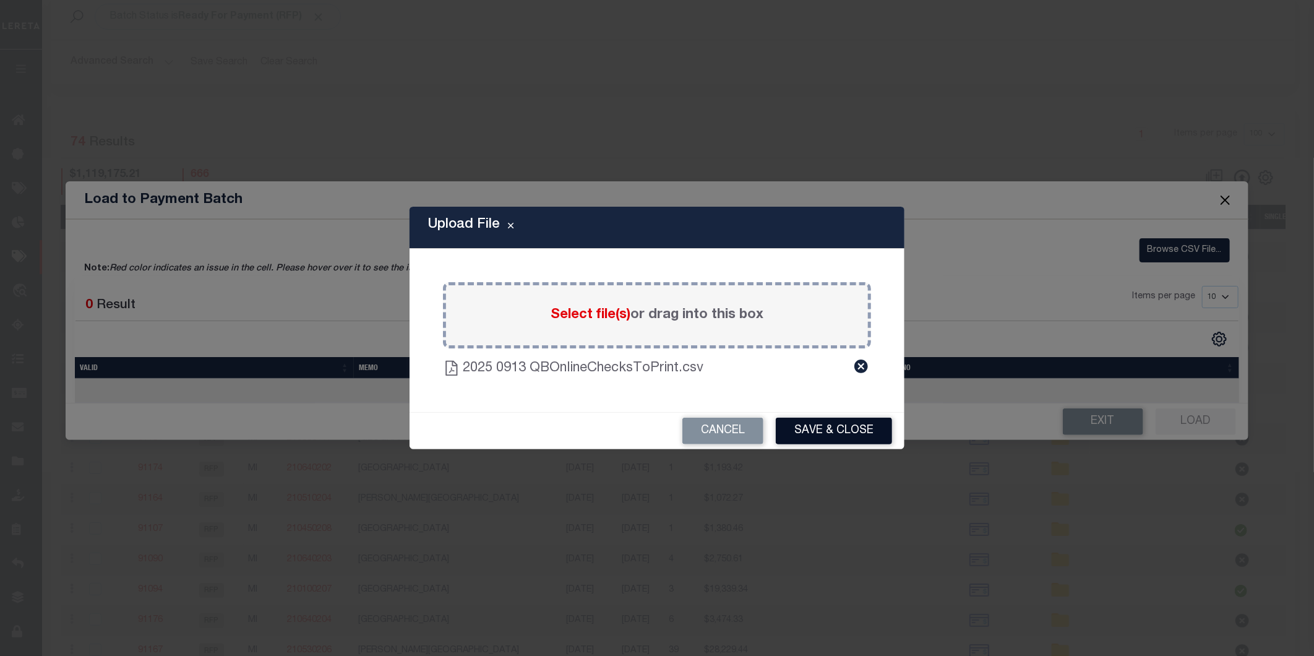
click at [810, 435] on button "Save & Close" at bounding box center [834, 430] width 116 height 27
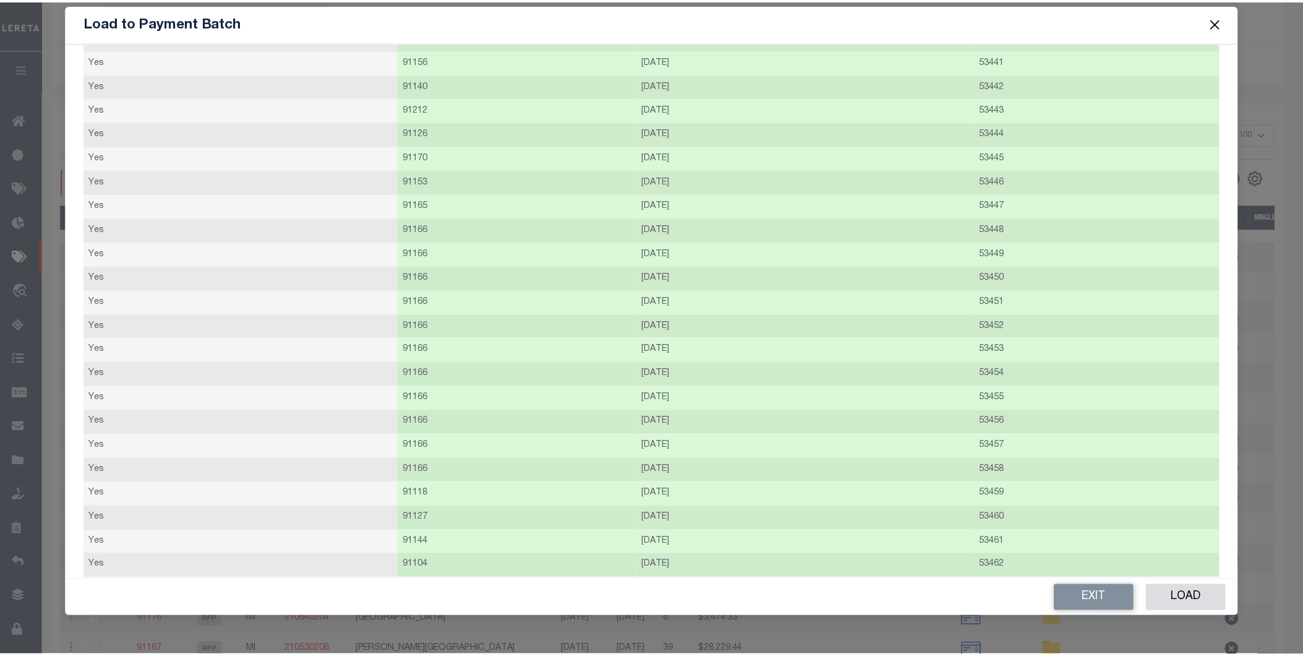
scroll to position [2437, 0]
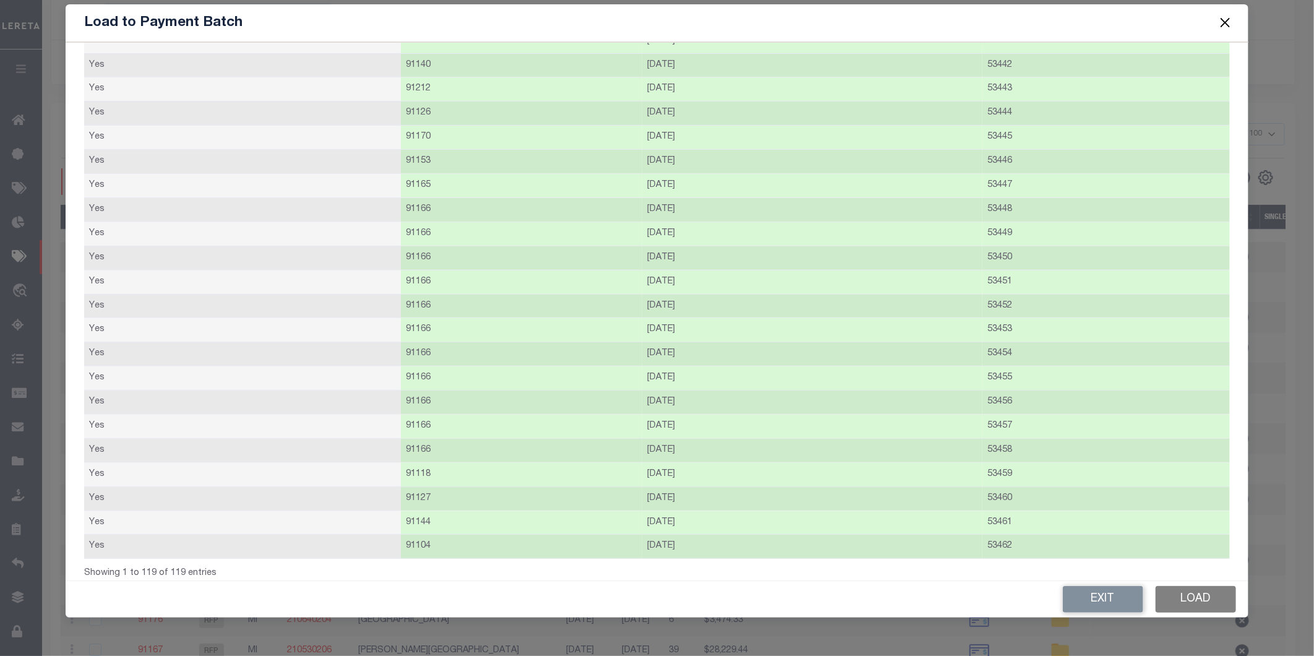
click at [1225, 599] on button "Load" at bounding box center [1195, 599] width 80 height 27
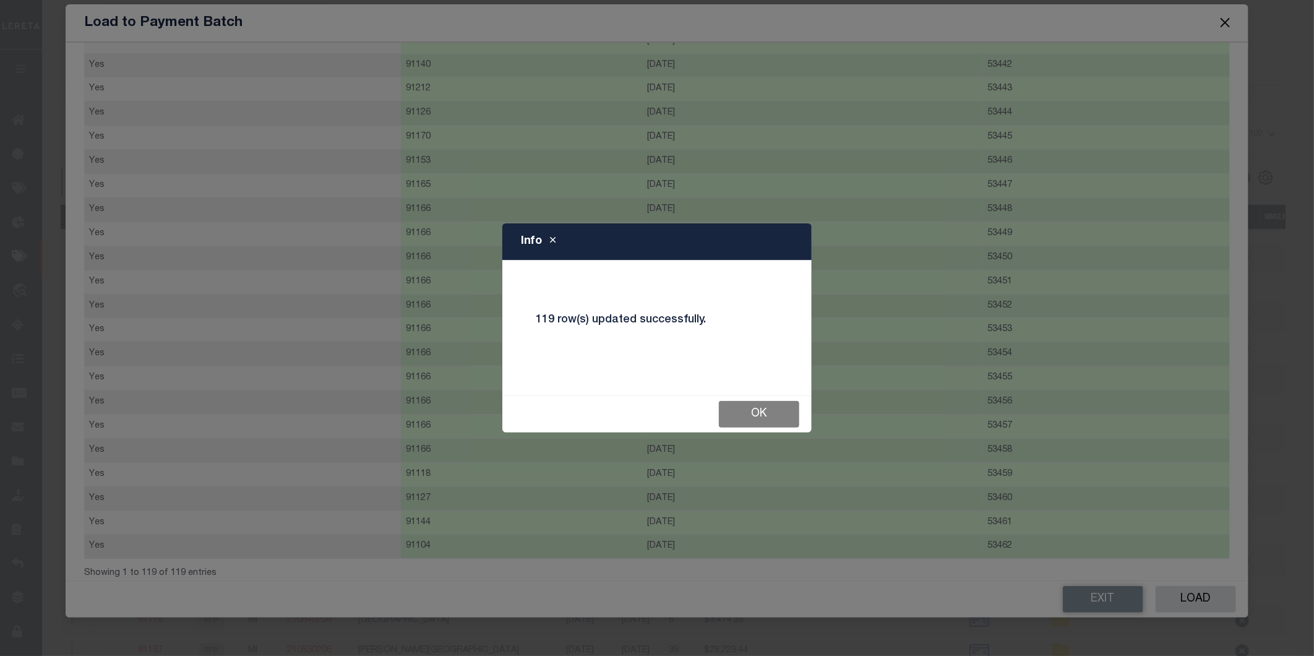
click at [787, 406] on button "Ok" at bounding box center [759, 414] width 80 height 27
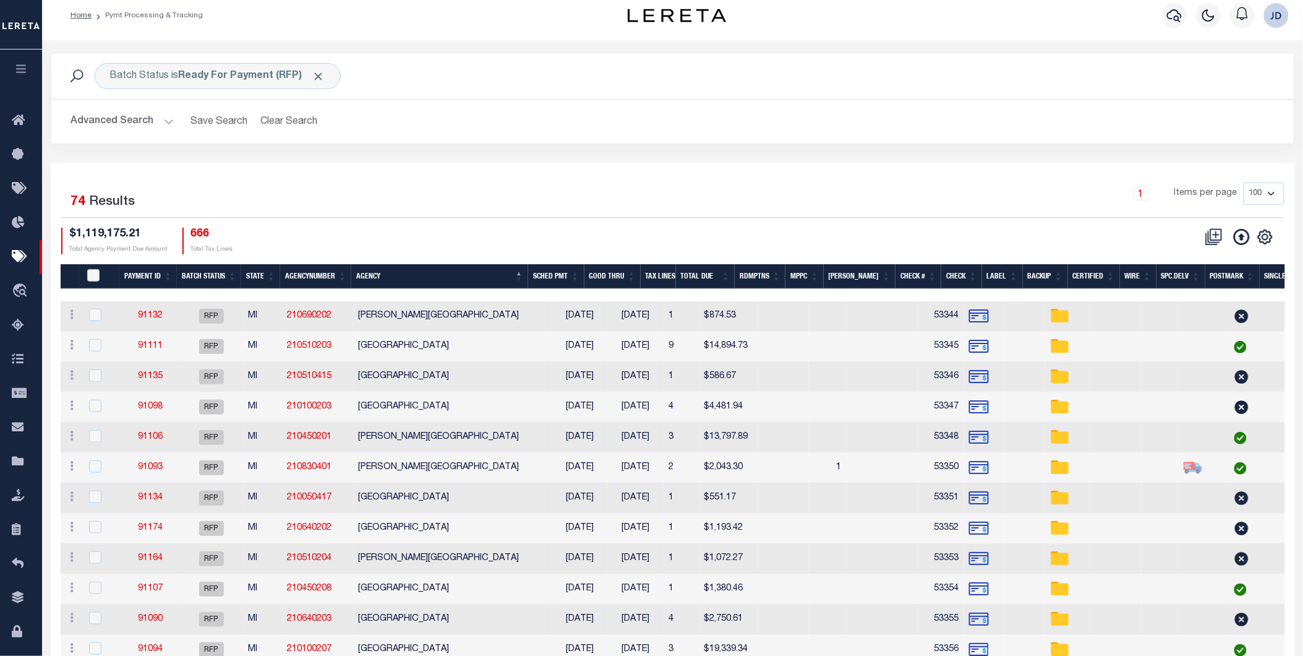
scroll to position [0, 0]
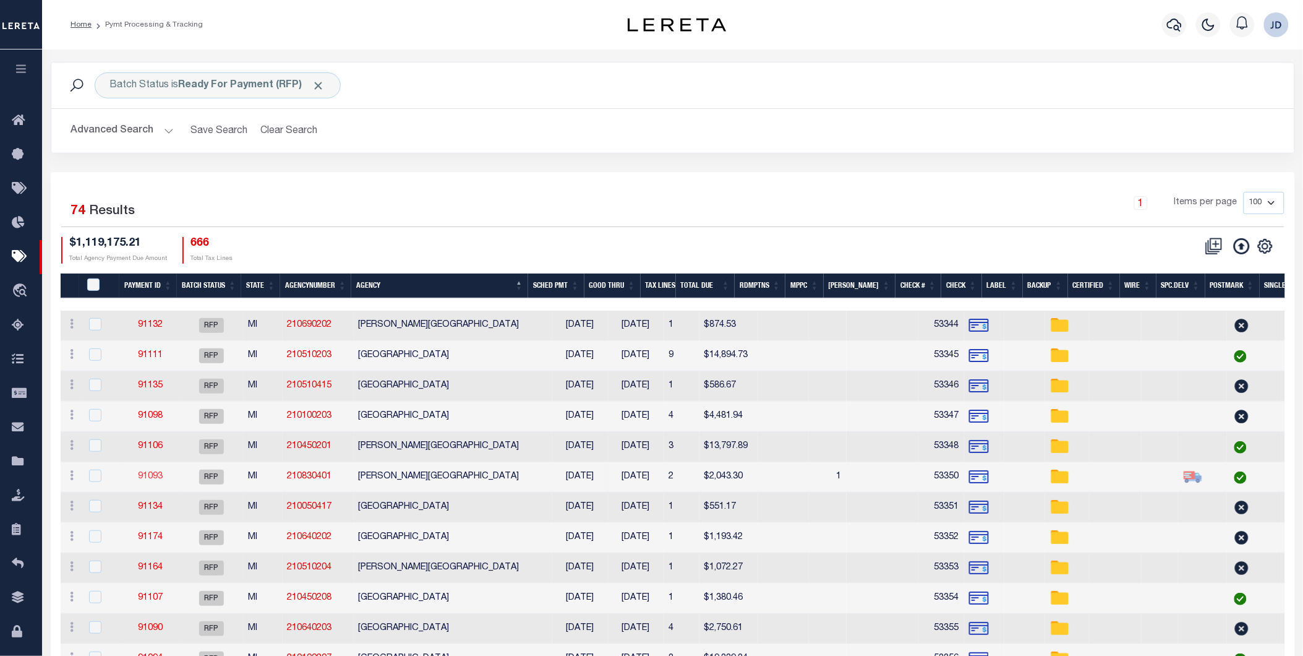
click at [142, 477] on link "91093" at bounding box center [150, 476] width 25 height 9
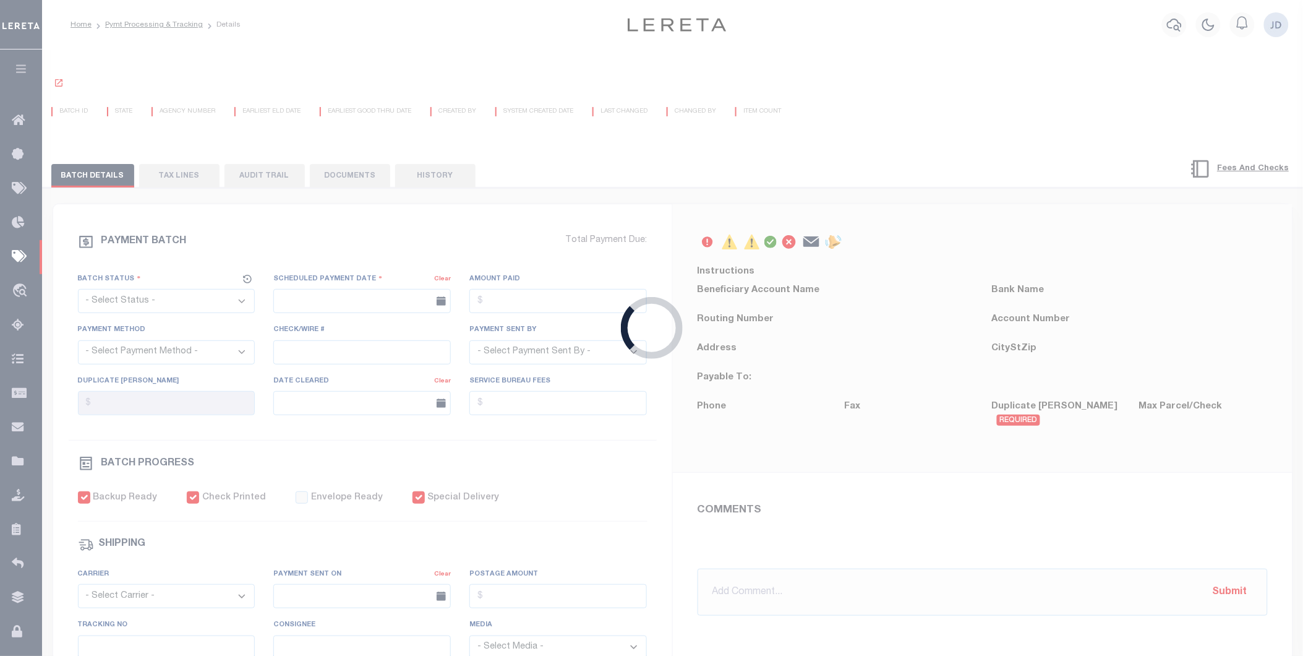
select select "RFP"
type input "[DATE]"
type input "$2,043.3"
select select "CHK"
type input "53350"
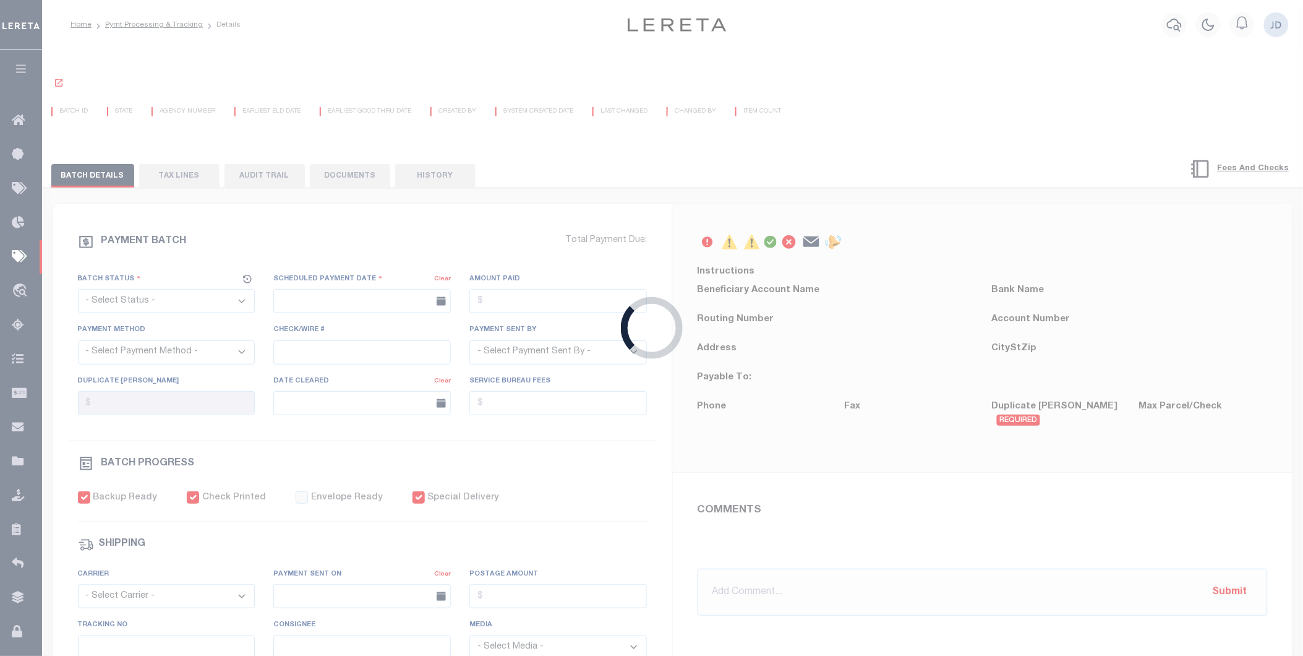
select select "[PERSON_NAME]"
checkbox input "true"
select select "FDX"
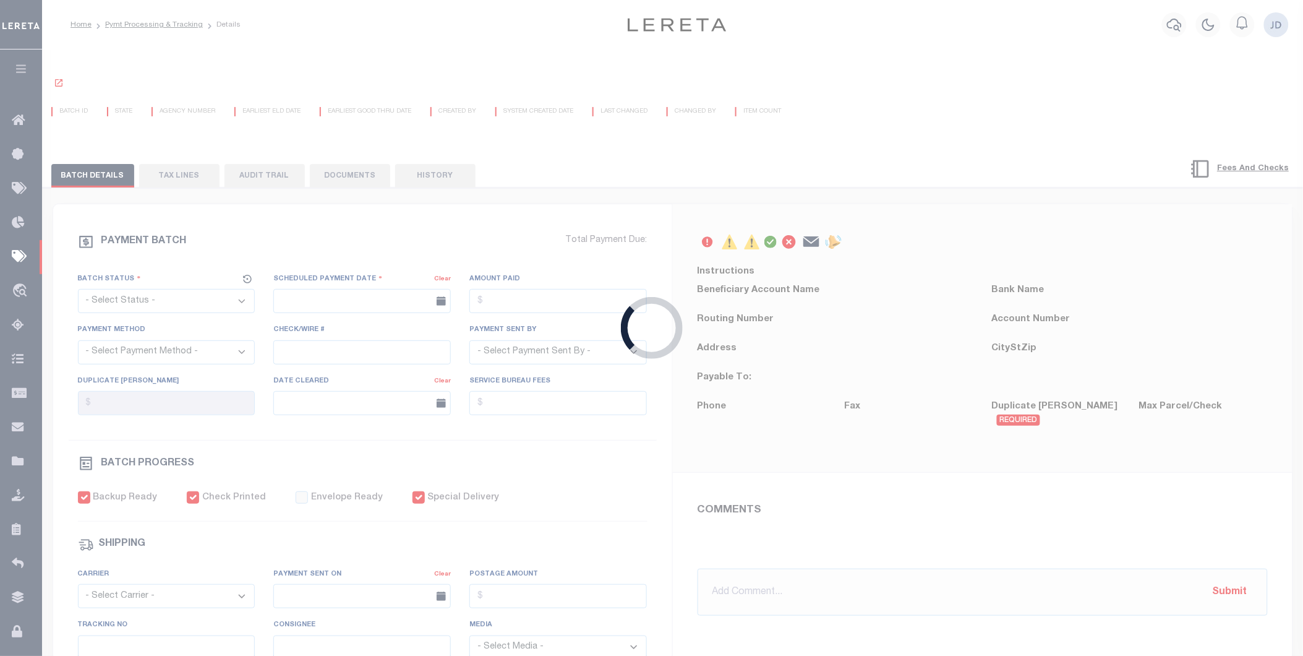
type input "[DATE]"
type input "884347747010"
type input "N"
radio input "true"
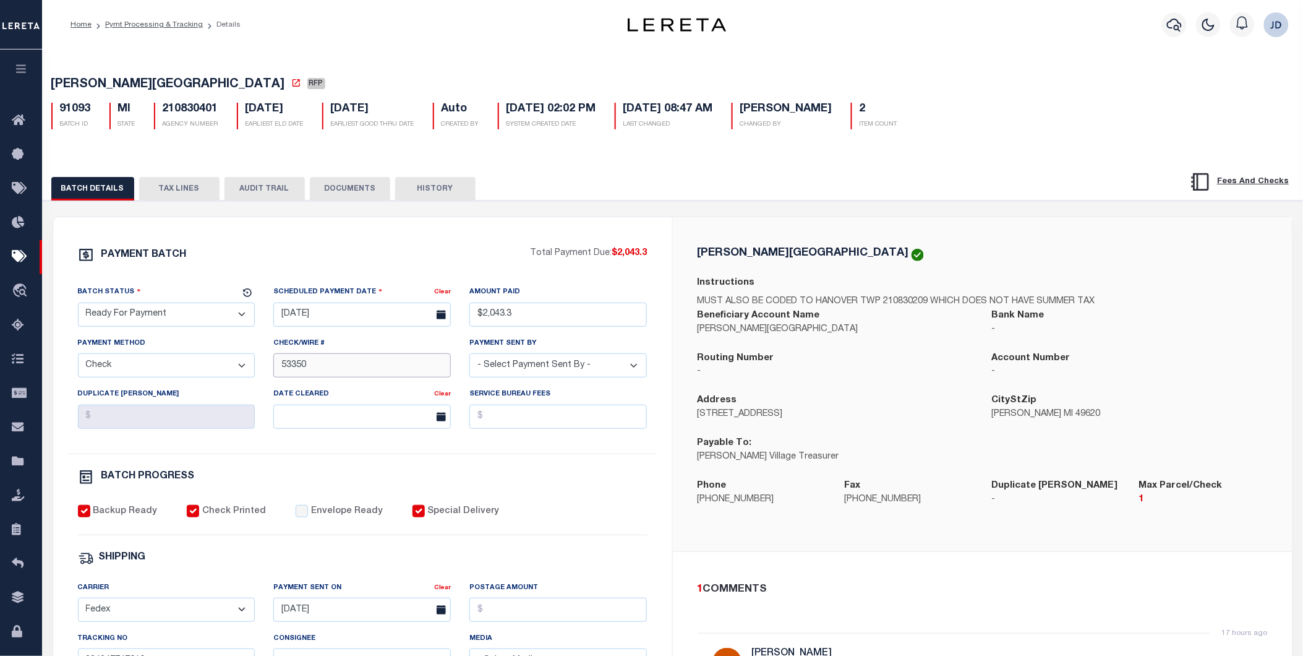
click at [281, 369] on input "53350" at bounding box center [362, 365] width 178 height 24
type input "53349-53350"
click at [684, 498] on div "BUCKLEY VILLAGE Instructions MUST ALSO BE CODED TO HANOVER TWP 210830209 WHICH …" at bounding box center [983, 384] width 620 height 334
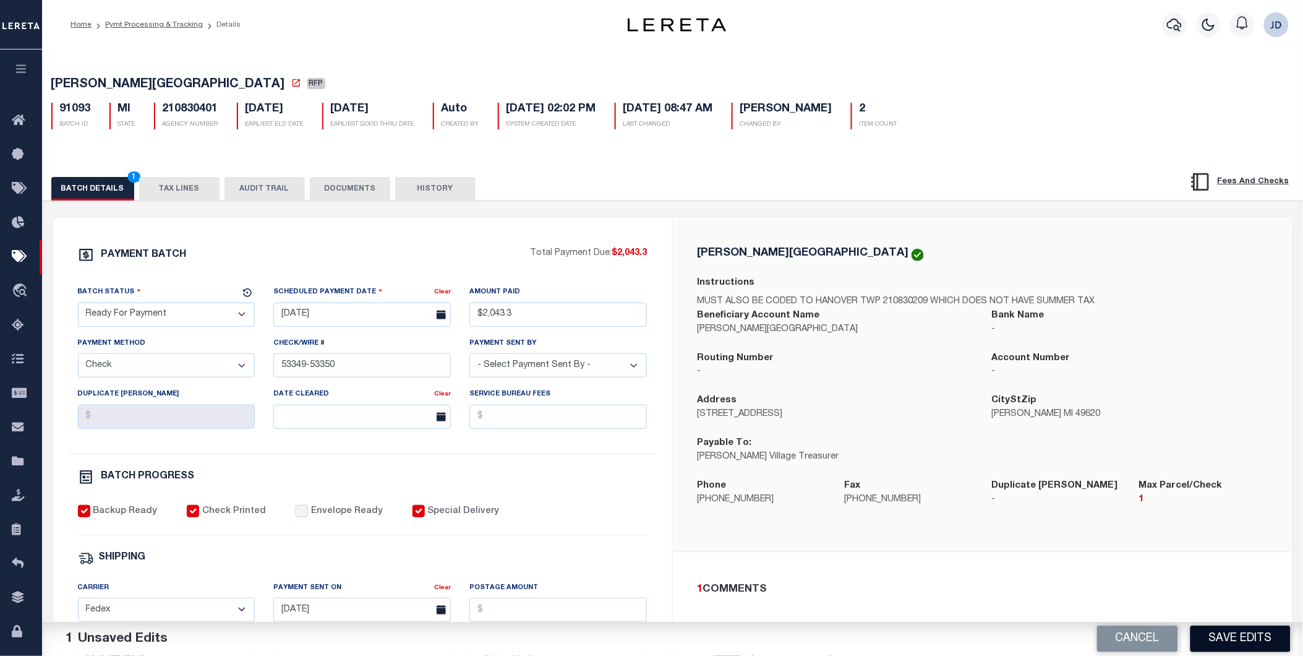
click at [1223, 641] on button "Save Edits" at bounding box center [1241, 638] width 100 height 27
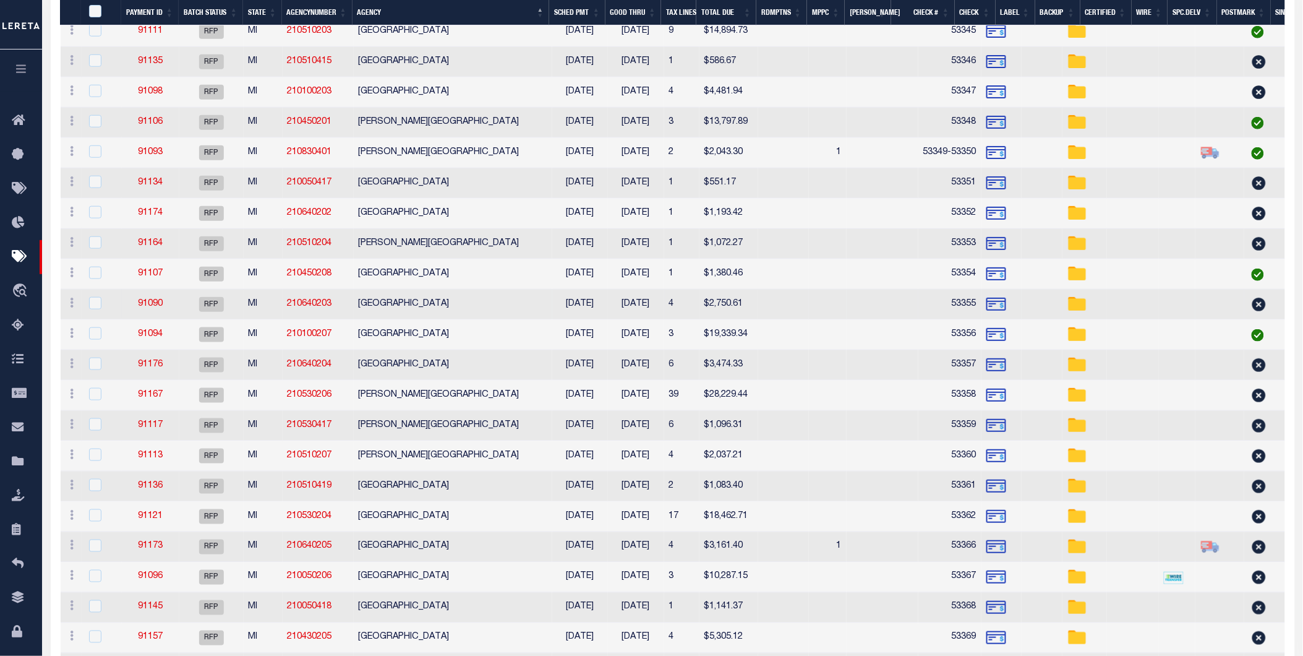
scroll to position [343, 0]
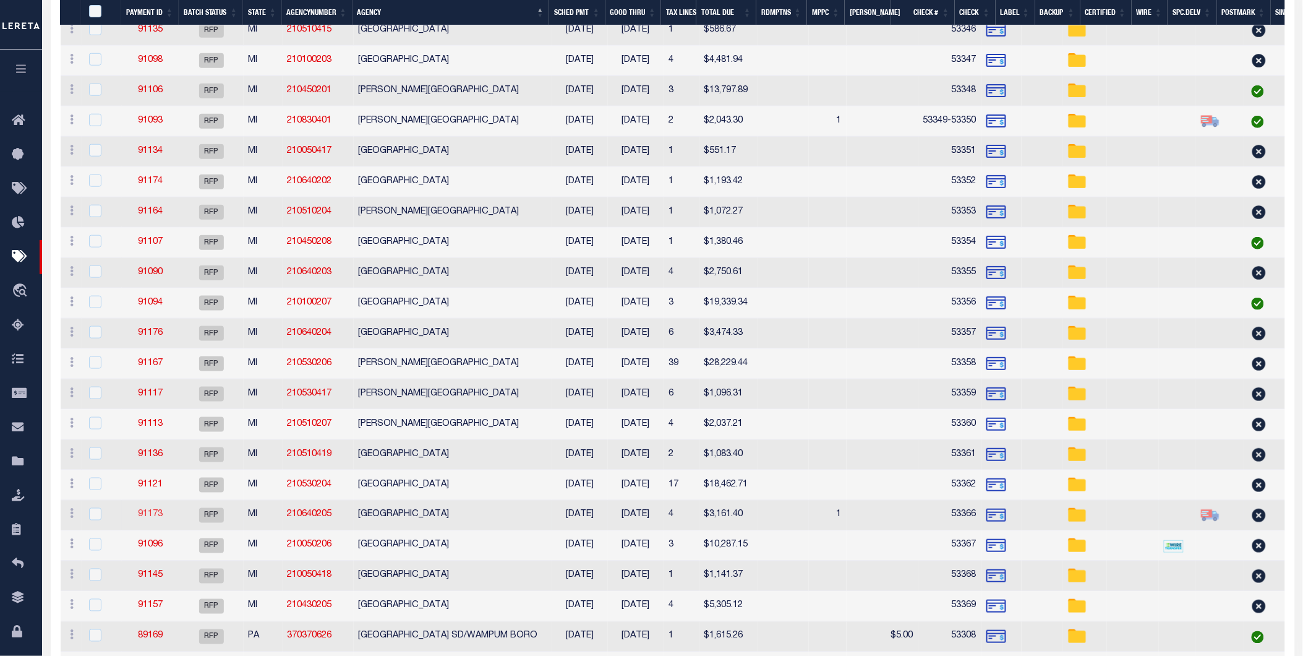
click at [143, 517] on link "91173" at bounding box center [150, 514] width 25 height 9
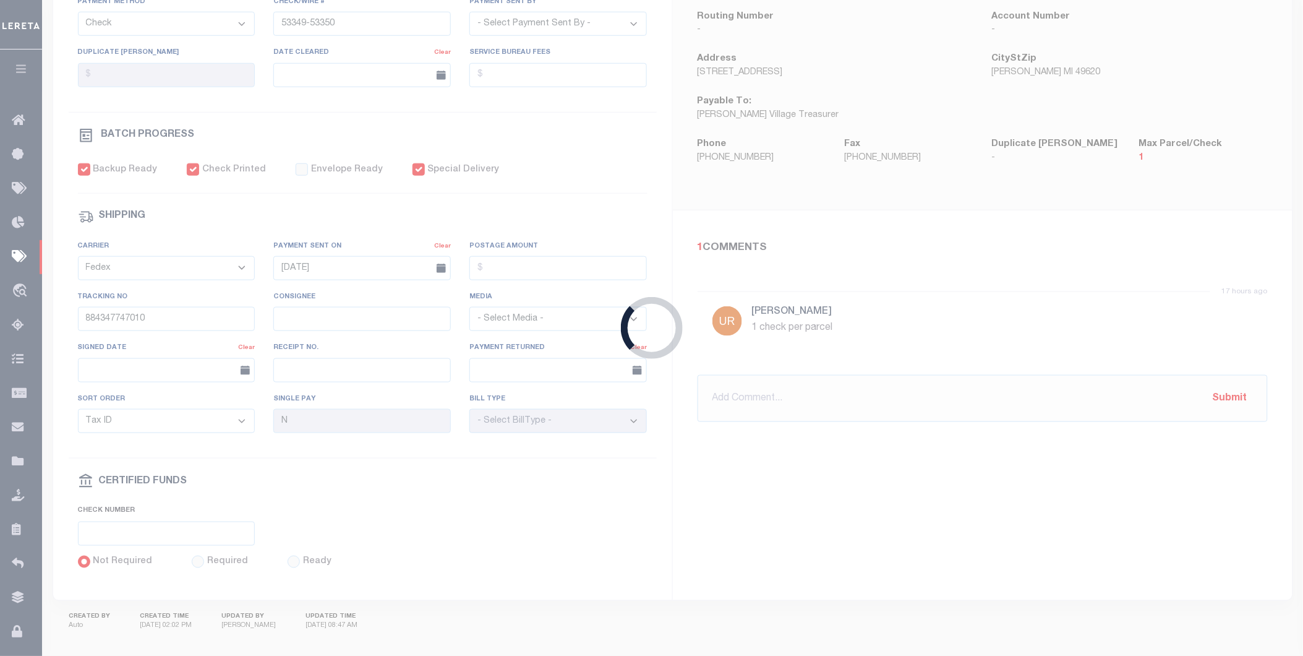
type input "$3,161.4"
type input "53366"
type input "884347748531"
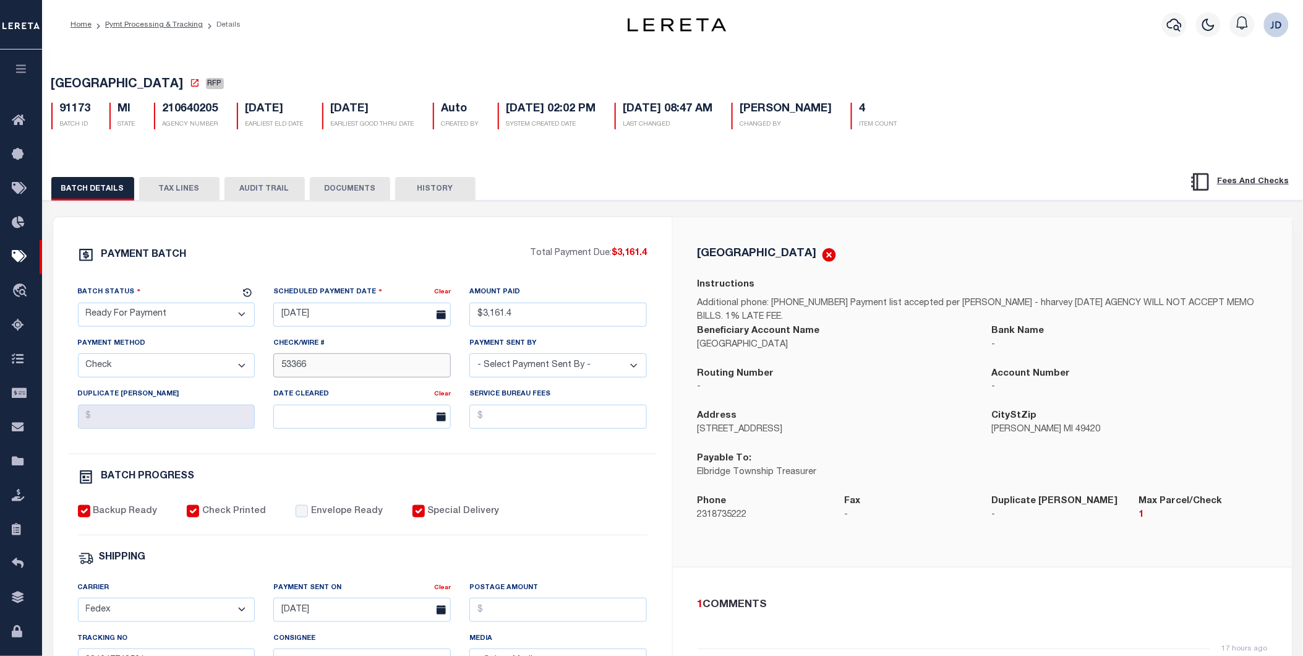
click at [280, 369] on input "53366" at bounding box center [362, 365] width 178 height 24
type input "53363-53366"
click at [660, 460] on div "PAYMENT BATCH Total Payment Due: $3,161.4 Batch Status" at bounding box center [362, 579] width 619 height 724
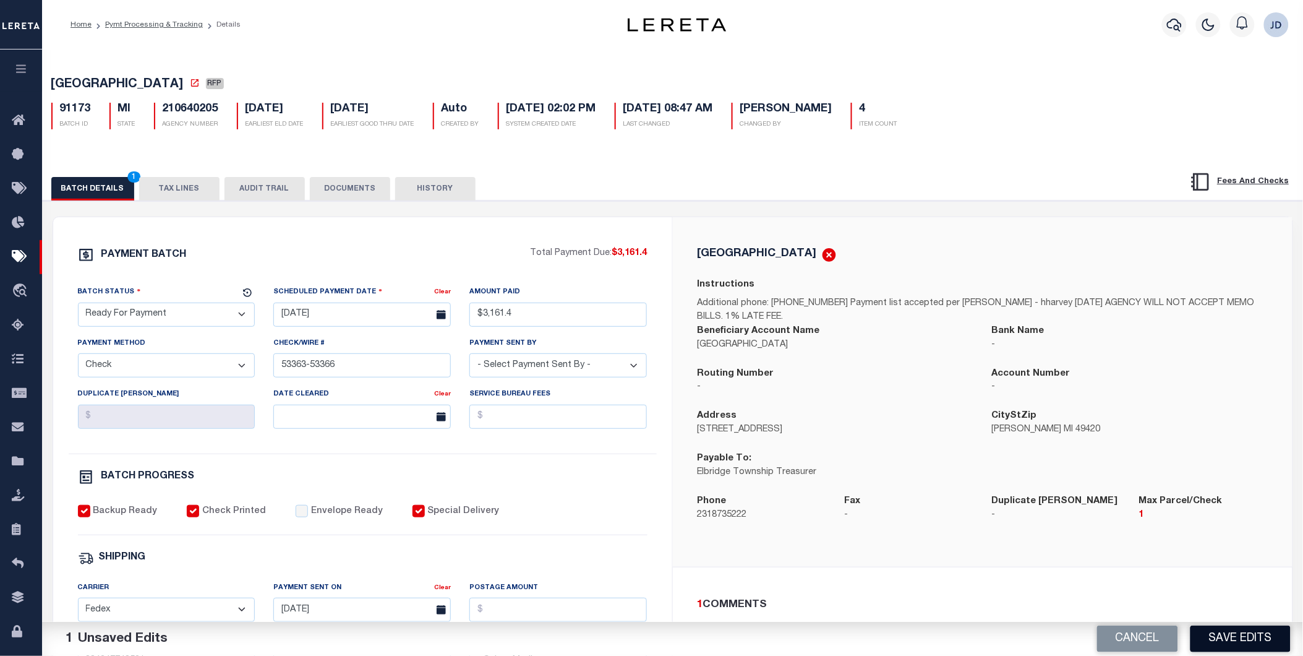
click at [1252, 638] on button "Save Edits" at bounding box center [1241, 638] width 100 height 27
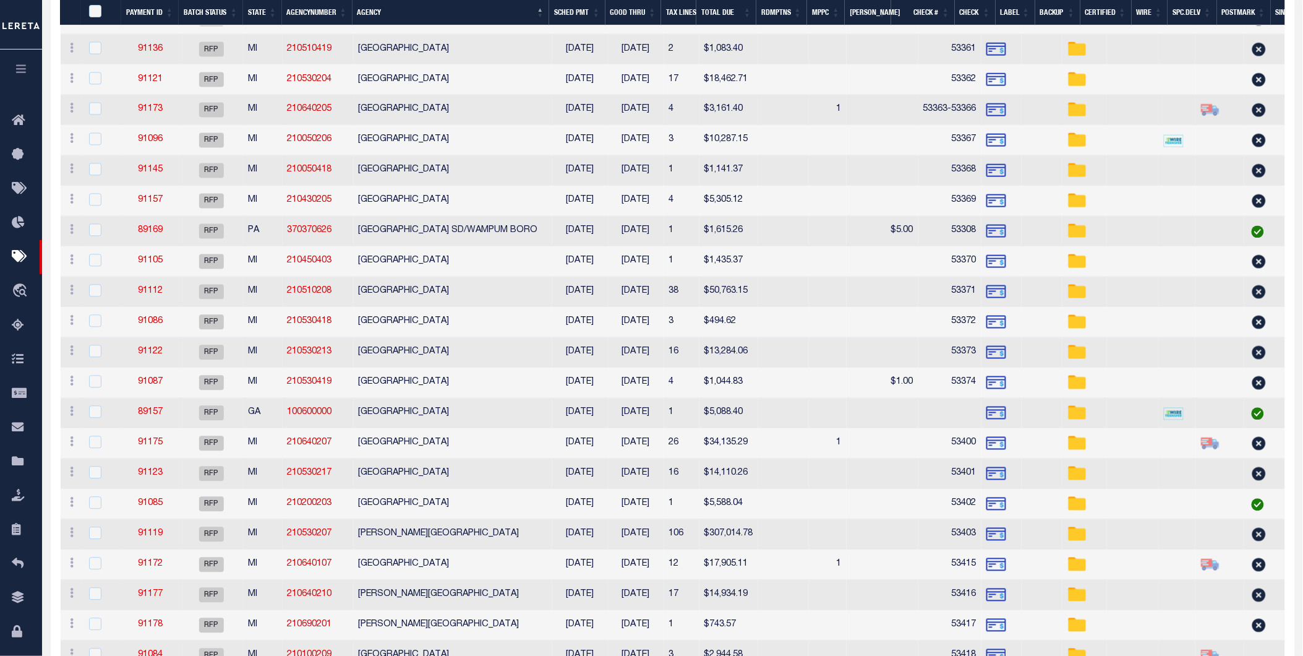
scroll to position [756, 0]
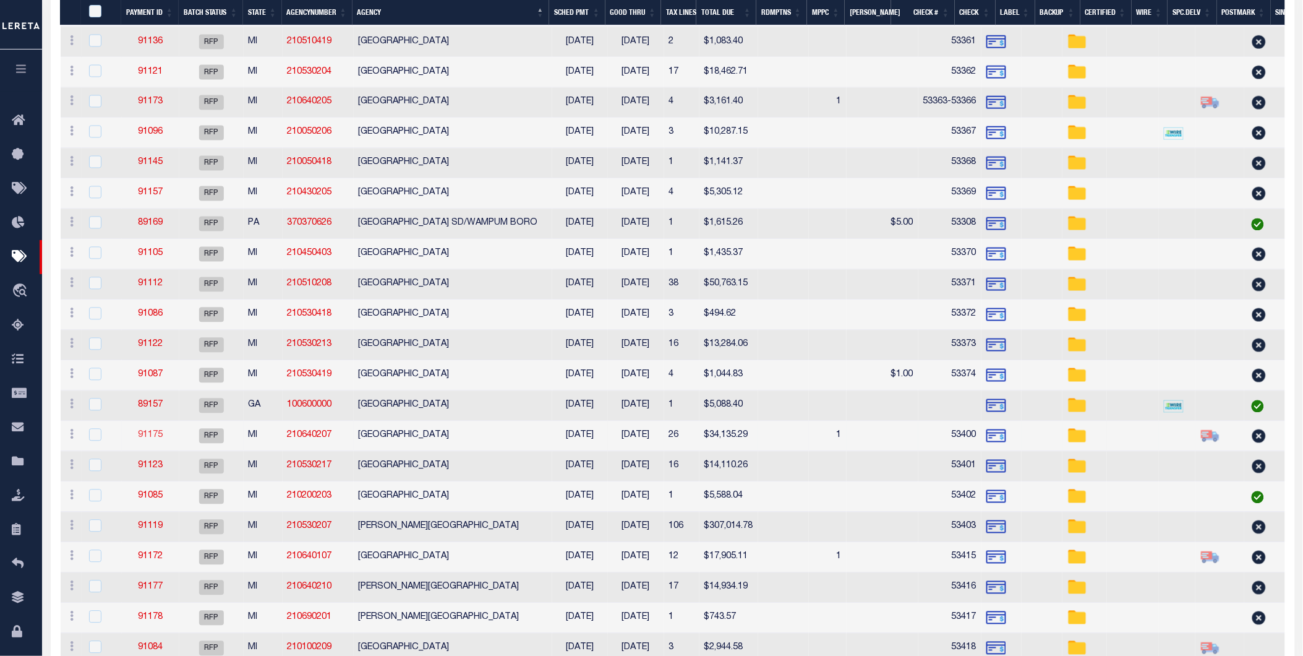
click at [150, 437] on link "91175" at bounding box center [150, 435] width 25 height 9
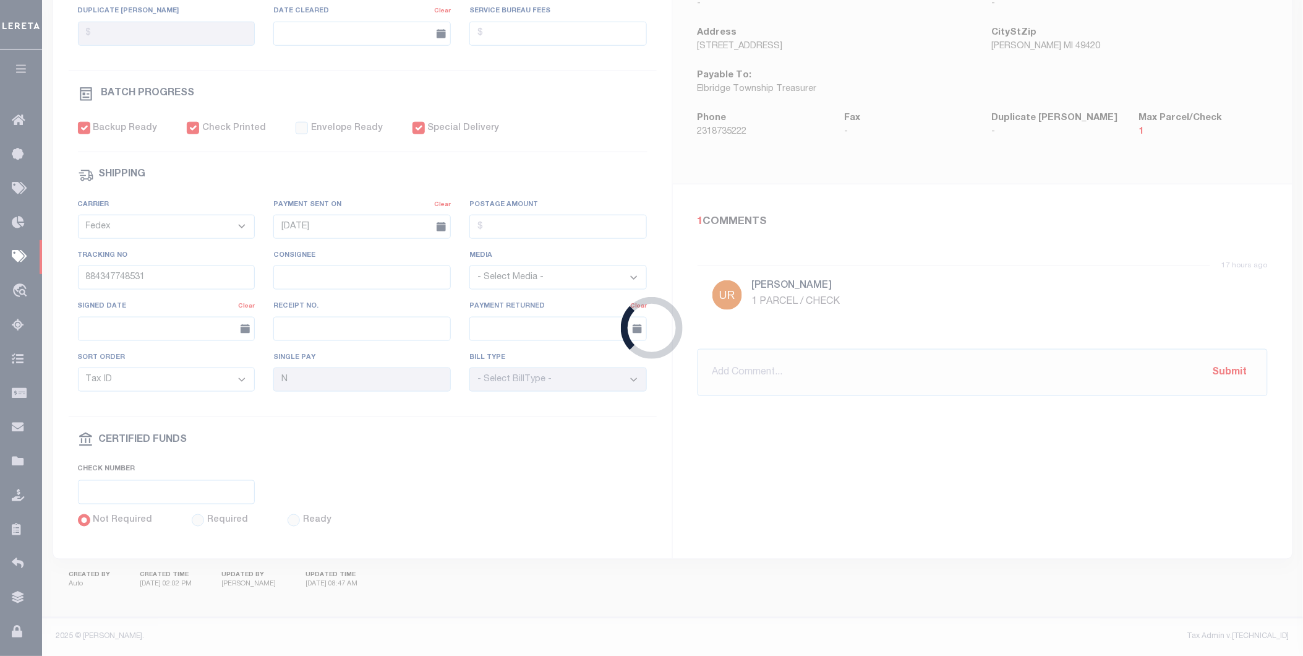
type input "$34,135.29"
type input "53400"
type input "884347749078"
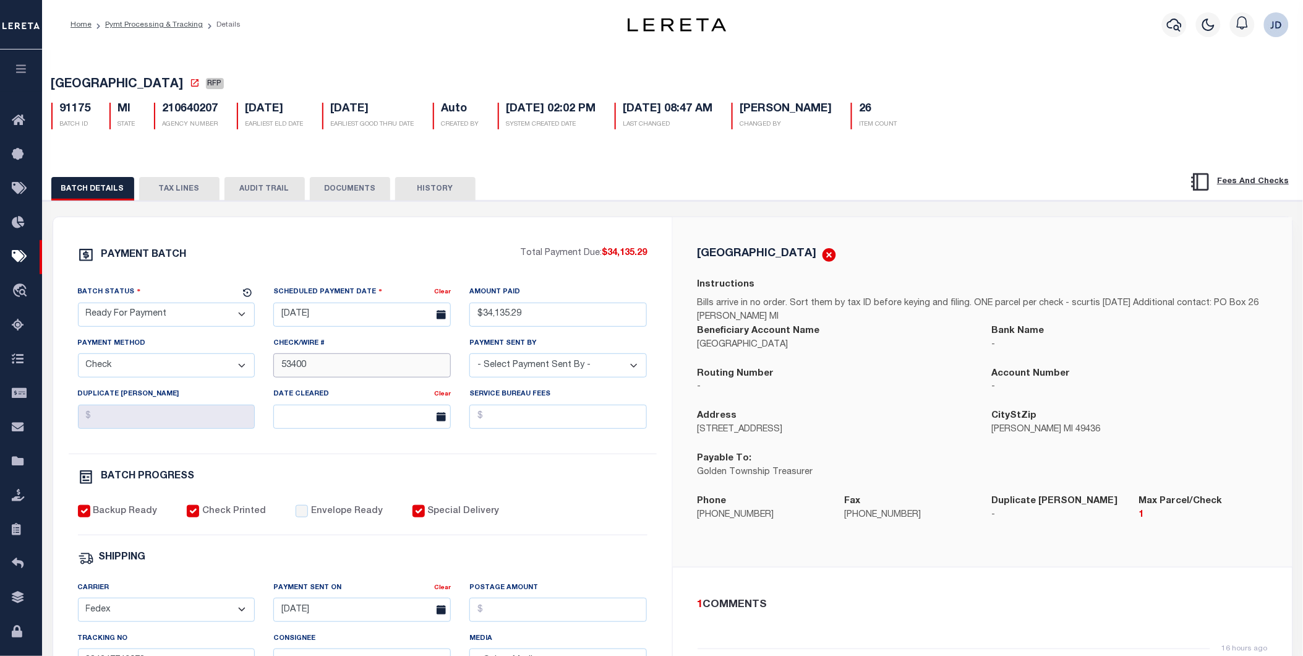
click at [282, 368] on input "53400" at bounding box center [362, 365] width 178 height 24
type input "53375-53400"
click at [664, 470] on div "PAYMENT BATCH Total Payment Due: $34,135.29 Batch Status" at bounding box center [362, 579] width 619 height 724
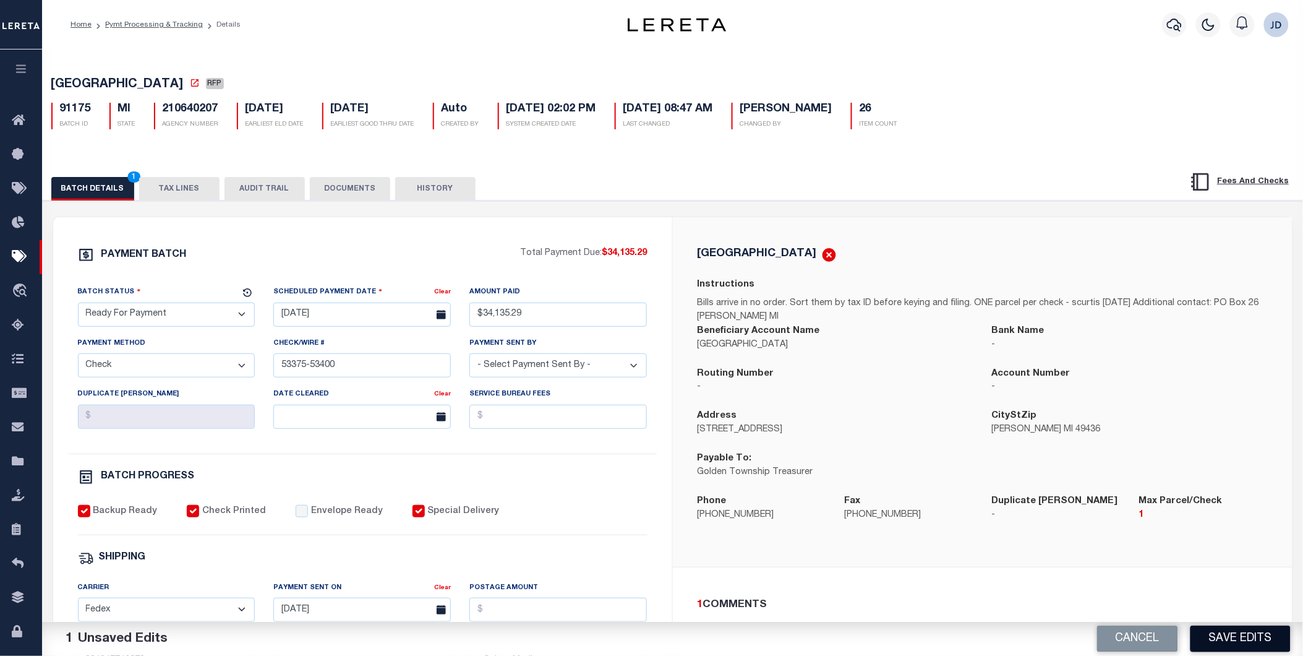
click at [1238, 647] on button "Save Edits" at bounding box center [1241, 638] width 100 height 27
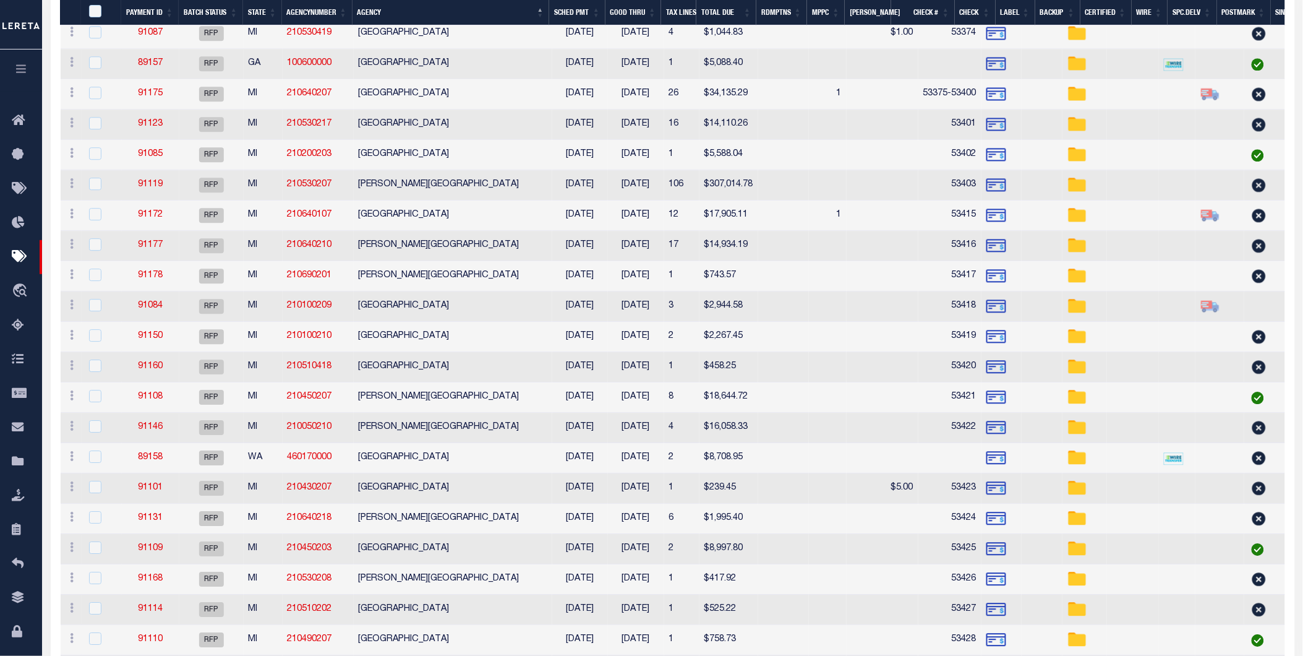
scroll to position [1099, 0]
click at [155, 212] on link "91172" at bounding box center [150, 213] width 25 height 9
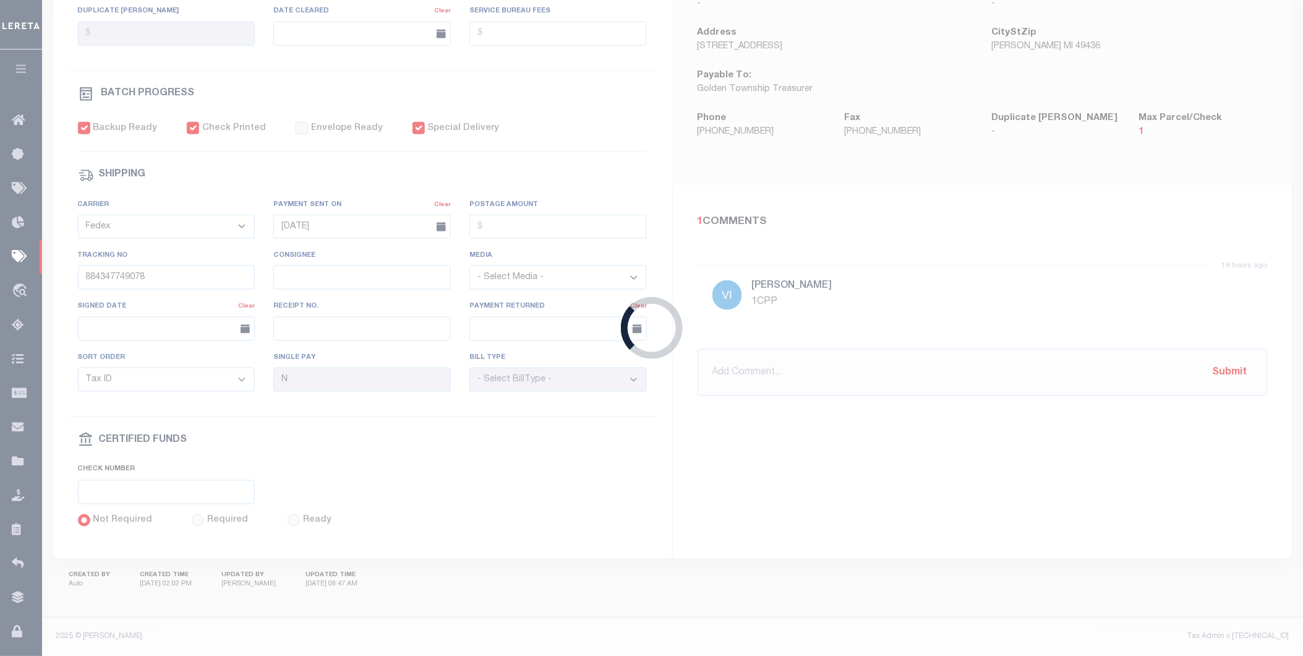
type input "$17,905.11"
type input "53415"
type input "884347845248"
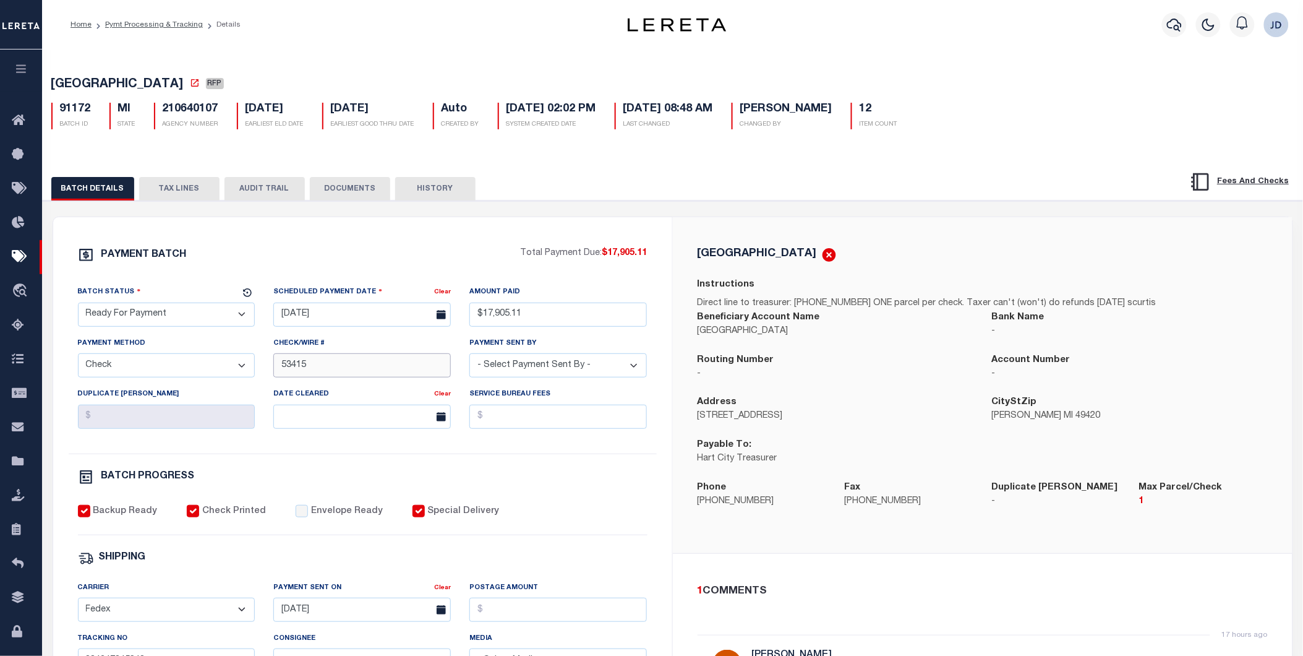
click at [283, 367] on input "53415" at bounding box center [362, 365] width 178 height 24
type input "53404-53415"
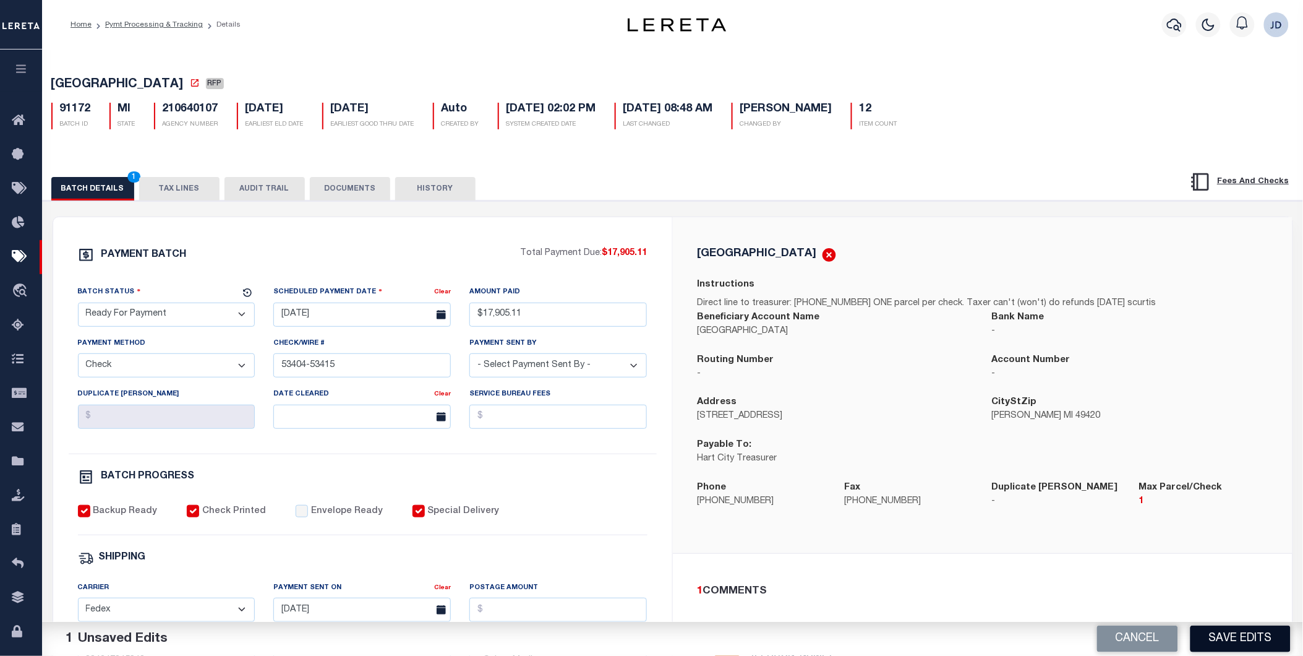
click at [1225, 643] on button "Save Edits" at bounding box center [1241, 638] width 100 height 27
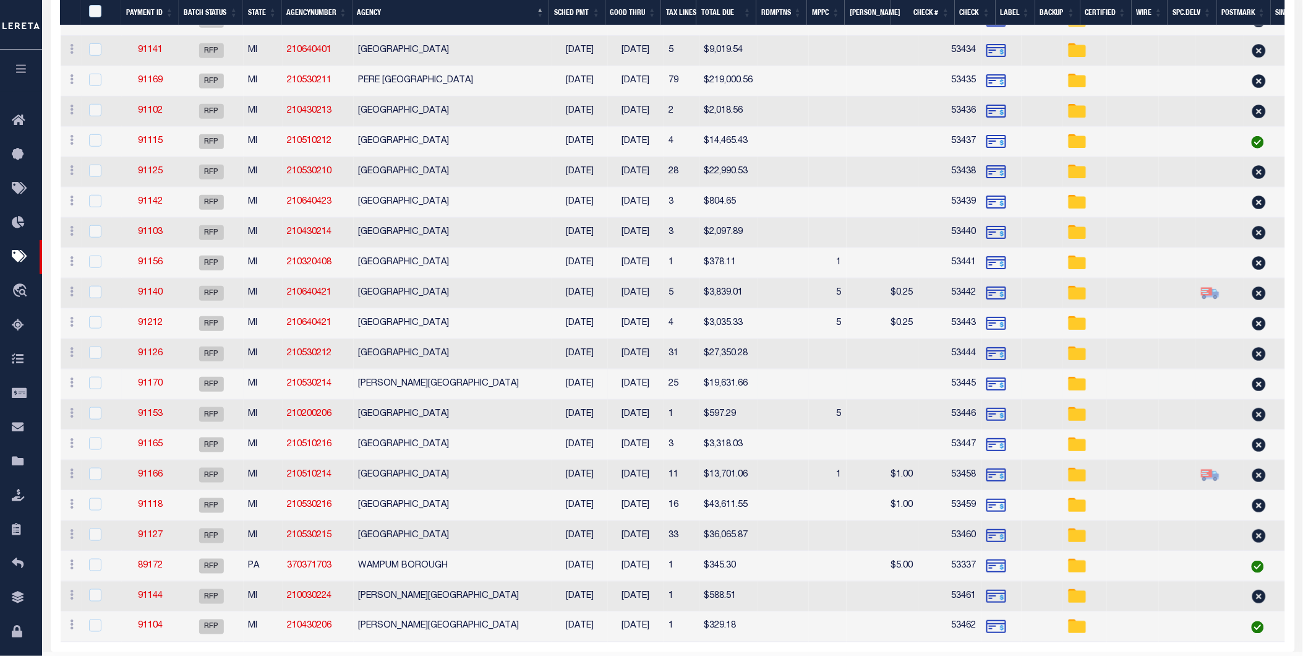
scroll to position [1944, 0]
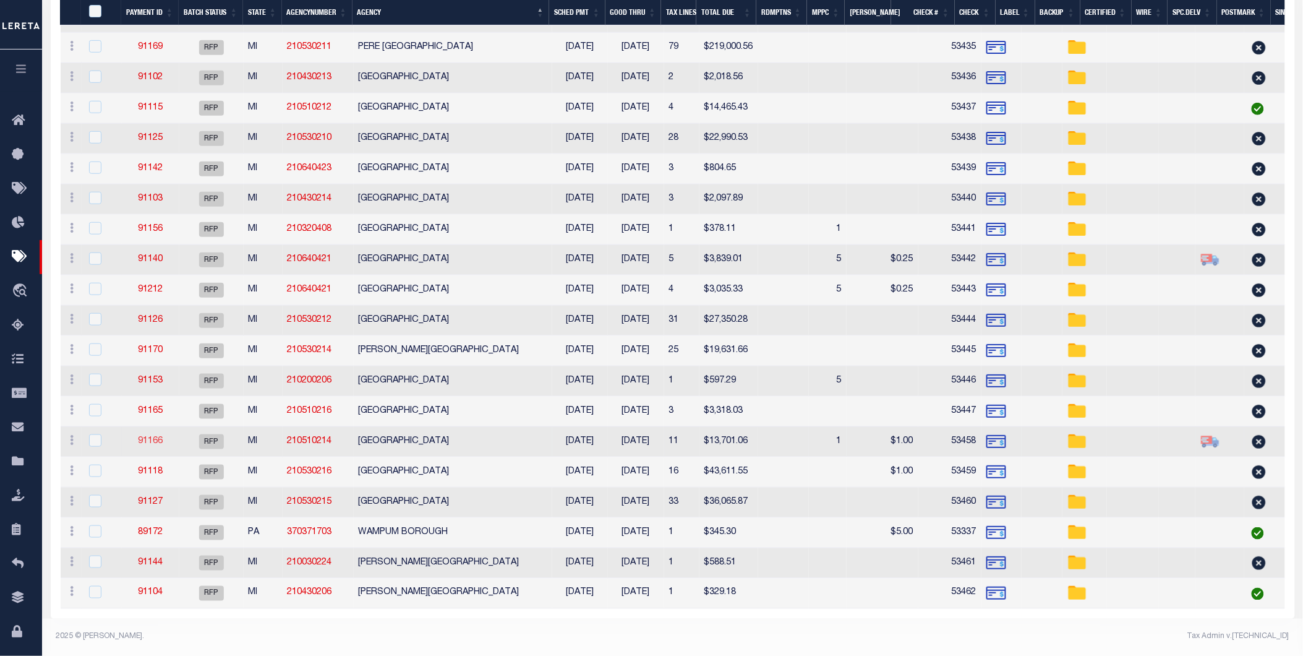
click at [143, 437] on link "91166" at bounding box center [150, 441] width 25 height 9
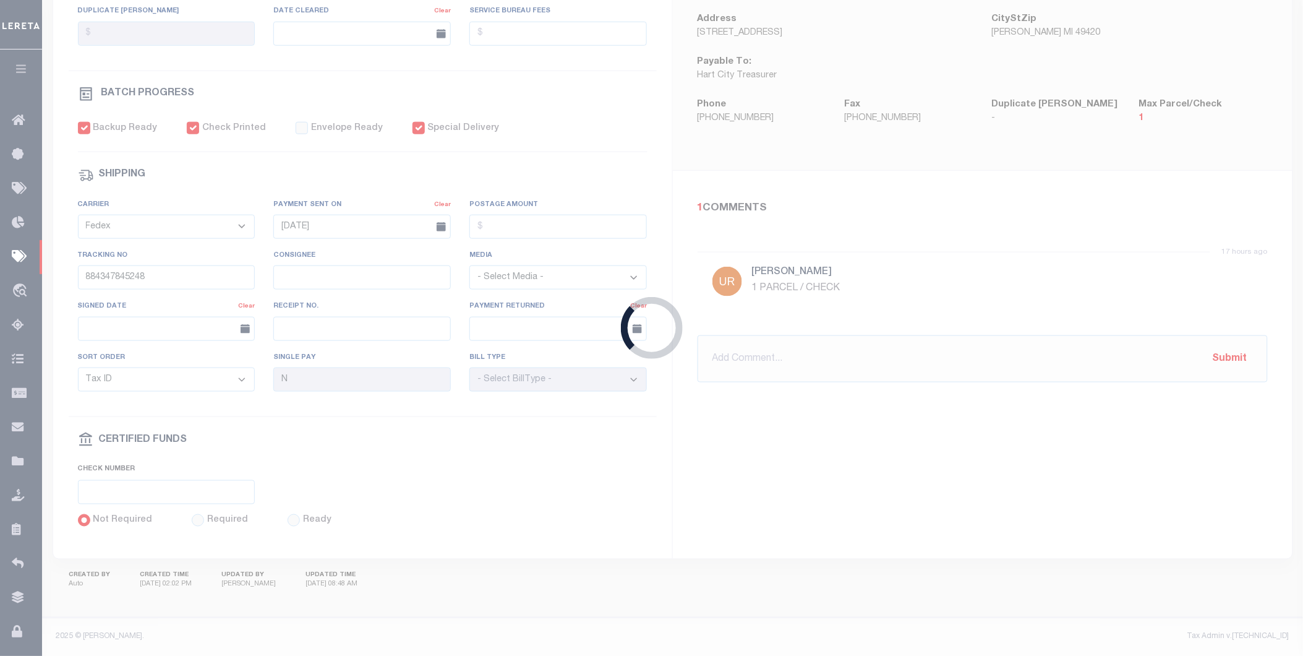
type input "$13,701.06"
type input "53458"
select select "[PERSON_NAME]"
type input "$11"
select select
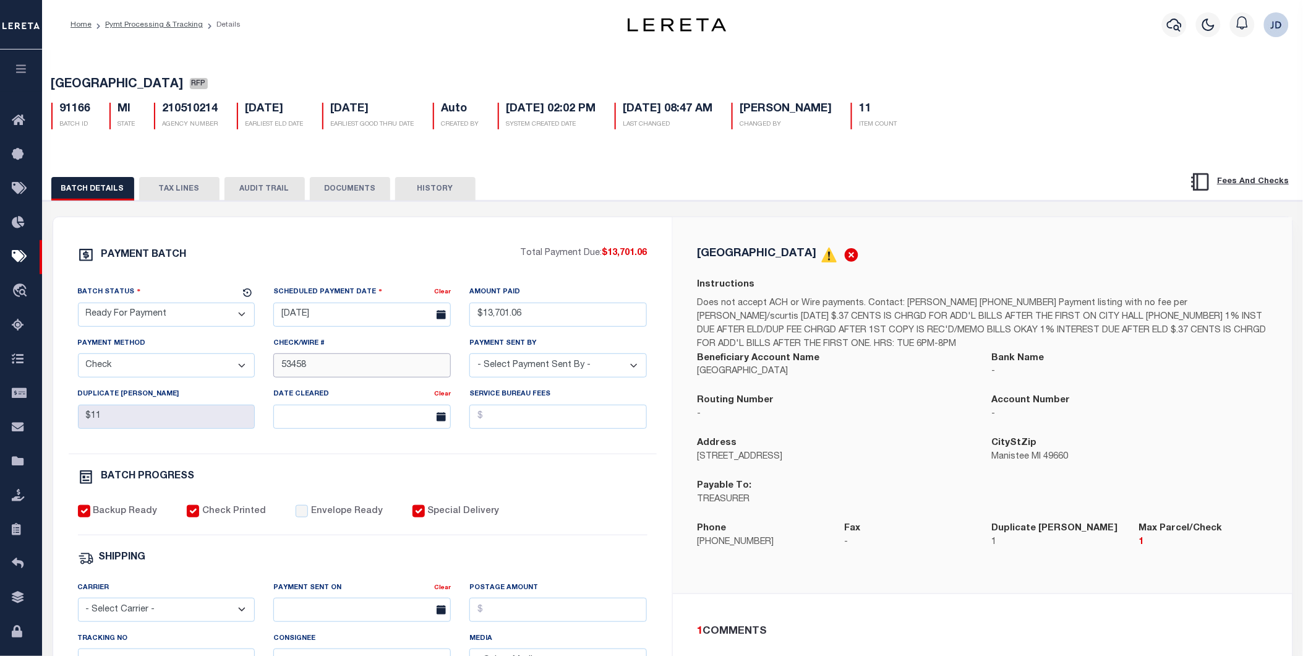
click at [281, 365] on input "53458" at bounding box center [362, 365] width 178 height 24
type input "53448-53458"
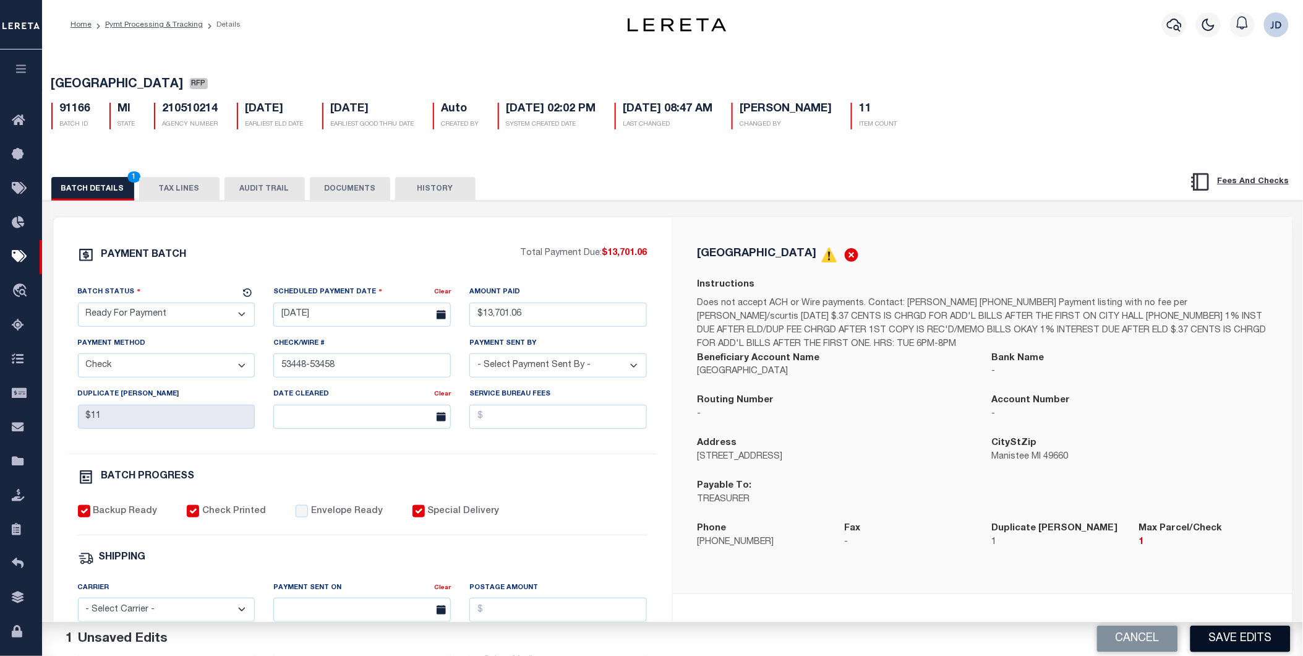
click at [1239, 638] on button "Save Edits" at bounding box center [1241, 638] width 100 height 27
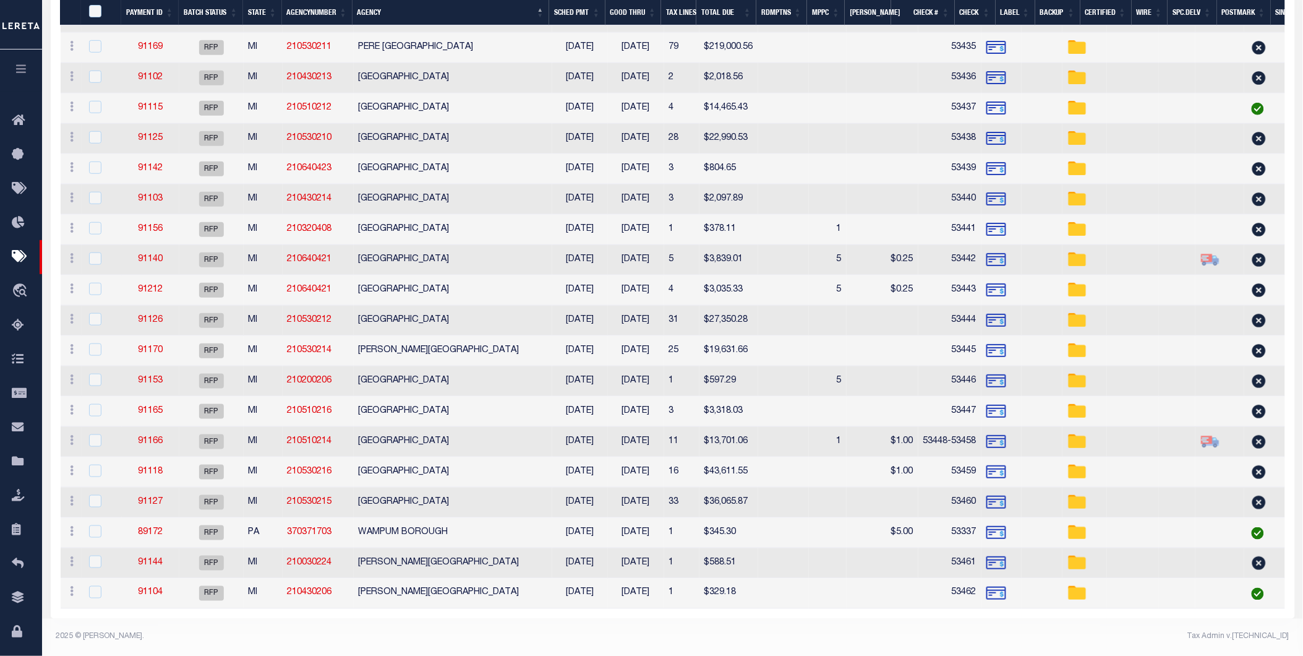
scroll to position [1944, 0]
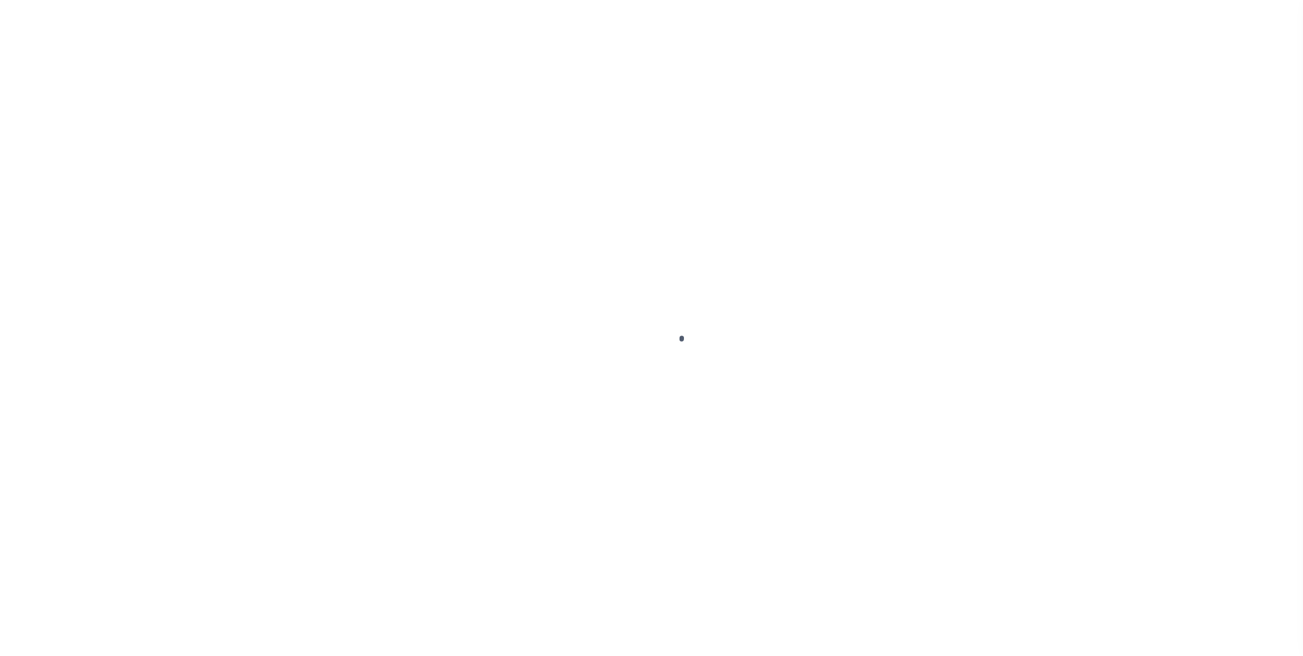
select select "RFP"
select select "CHK"
select select "[PERSON_NAME]"
select select "USS"
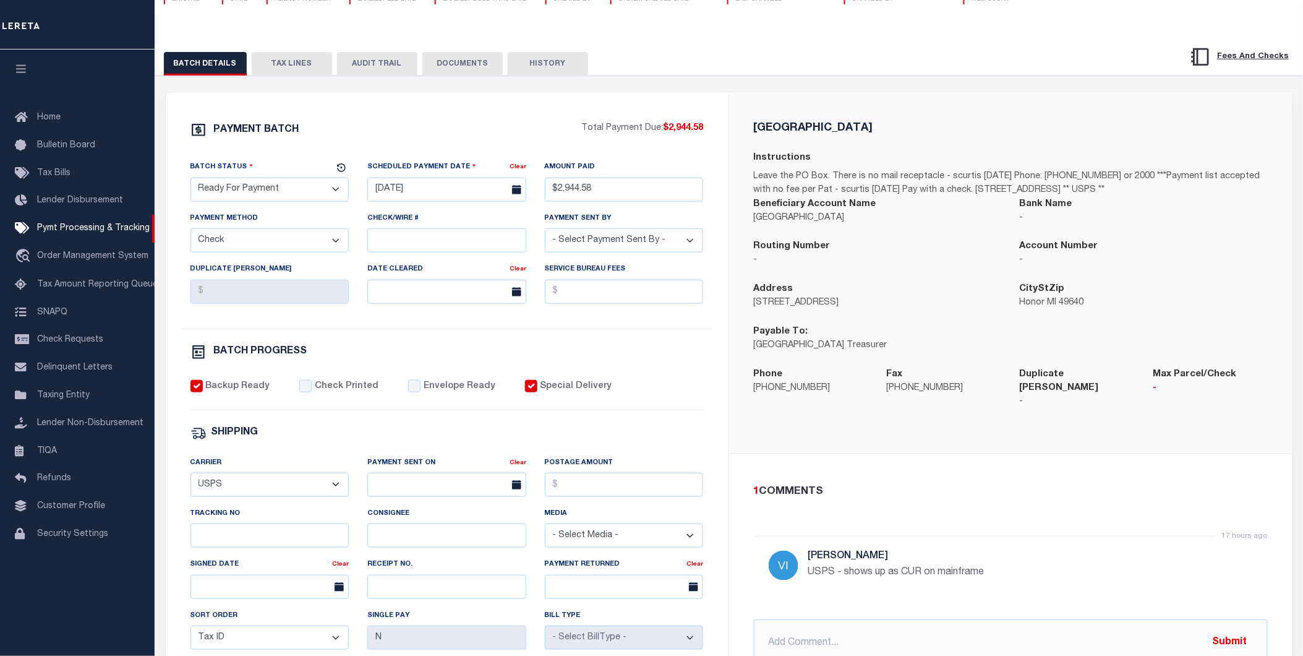
scroll to position [206, 0]
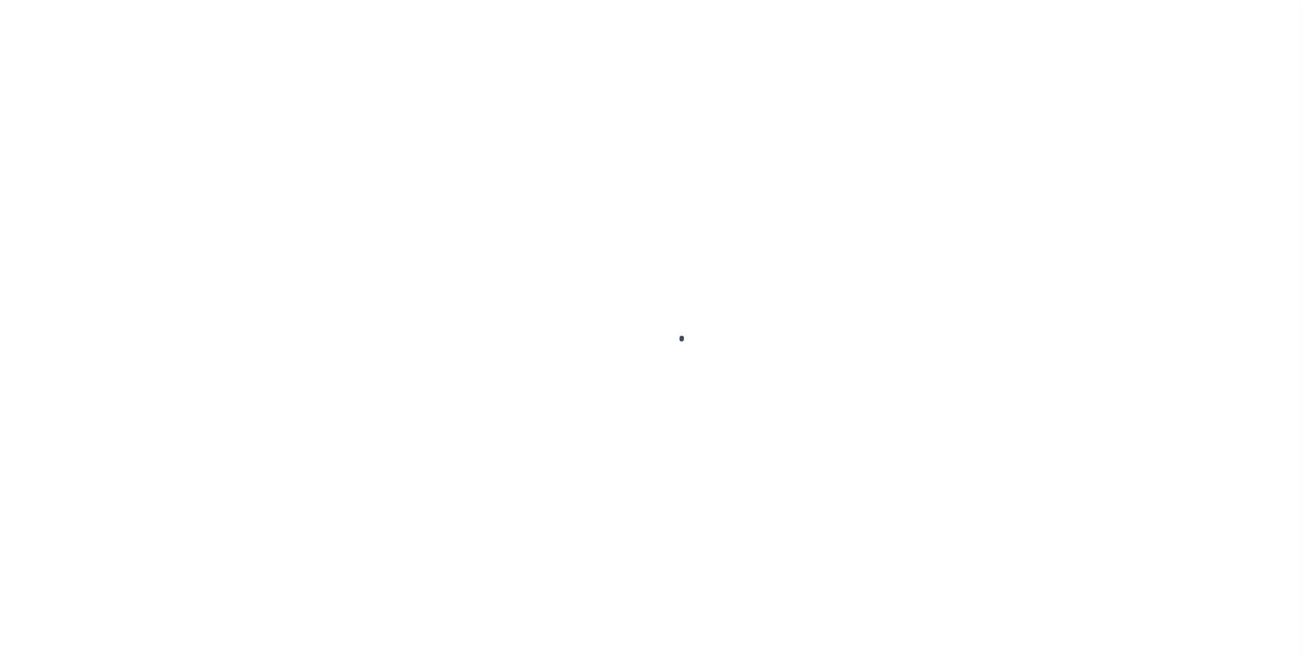
select select "RFP"
select select "CHK"
select select "[PERSON_NAME]"
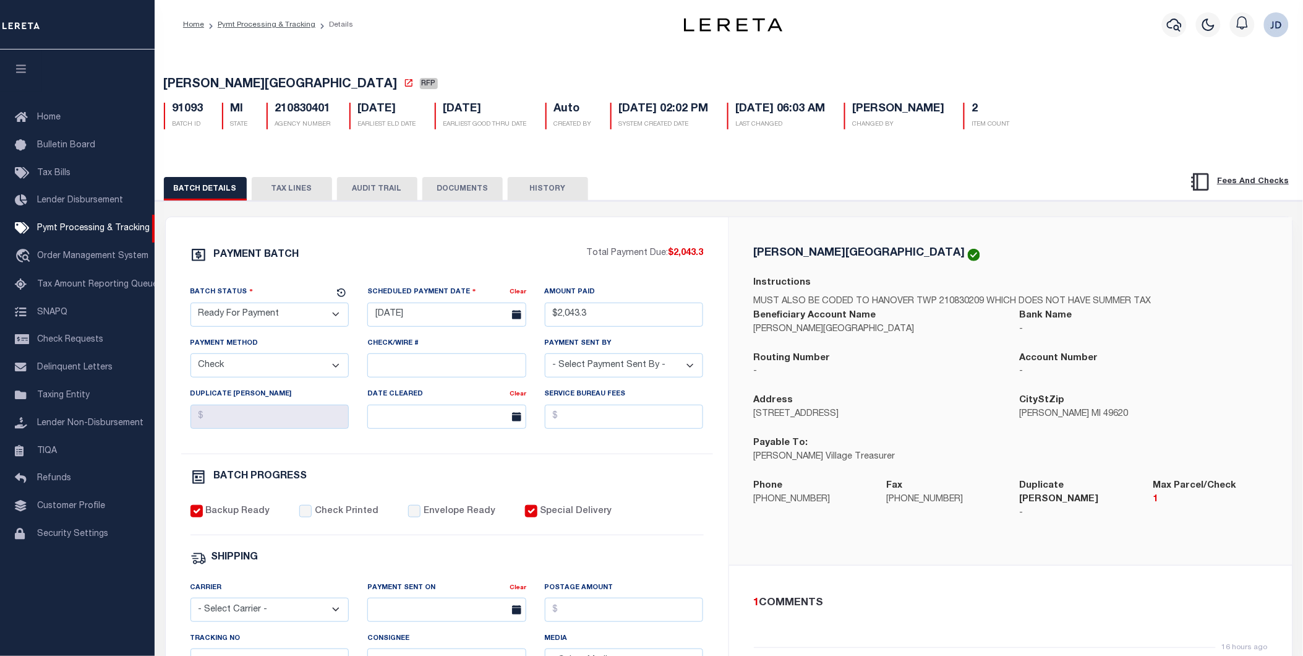
click at [268, 195] on button "TAX LINES" at bounding box center [292, 189] width 80 height 24
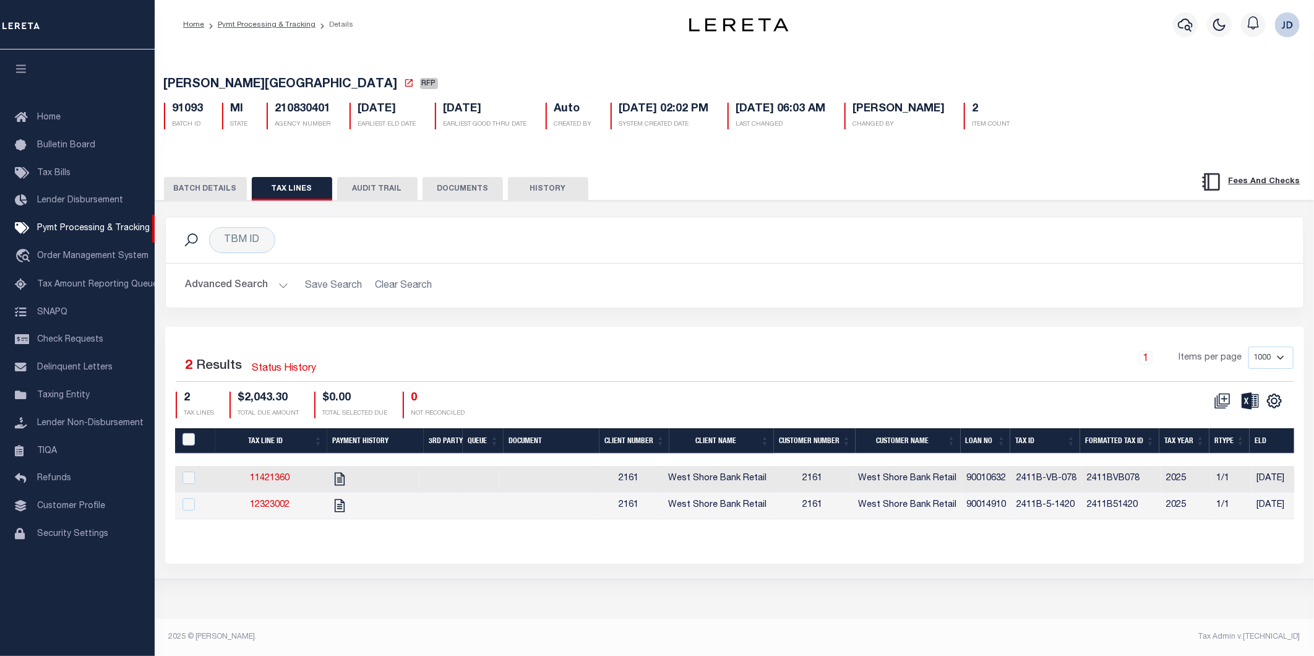
click at [1041, 443] on th "Tax ID" at bounding box center [1045, 440] width 70 height 25
click at [1041, 443] on th "Tax ID" at bounding box center [1043, 440] width 69 height 25
click at [1278, 404] on icon "" at bounding box center [1274, 401] width 16 height 16
click at [1194, 425] on span "CSV" at bounding box center [1184, 420] width 19 height 9
click at [202, 195] on button "BATCH DETAILS" at bounding box center [205, 189] width 83 height 24
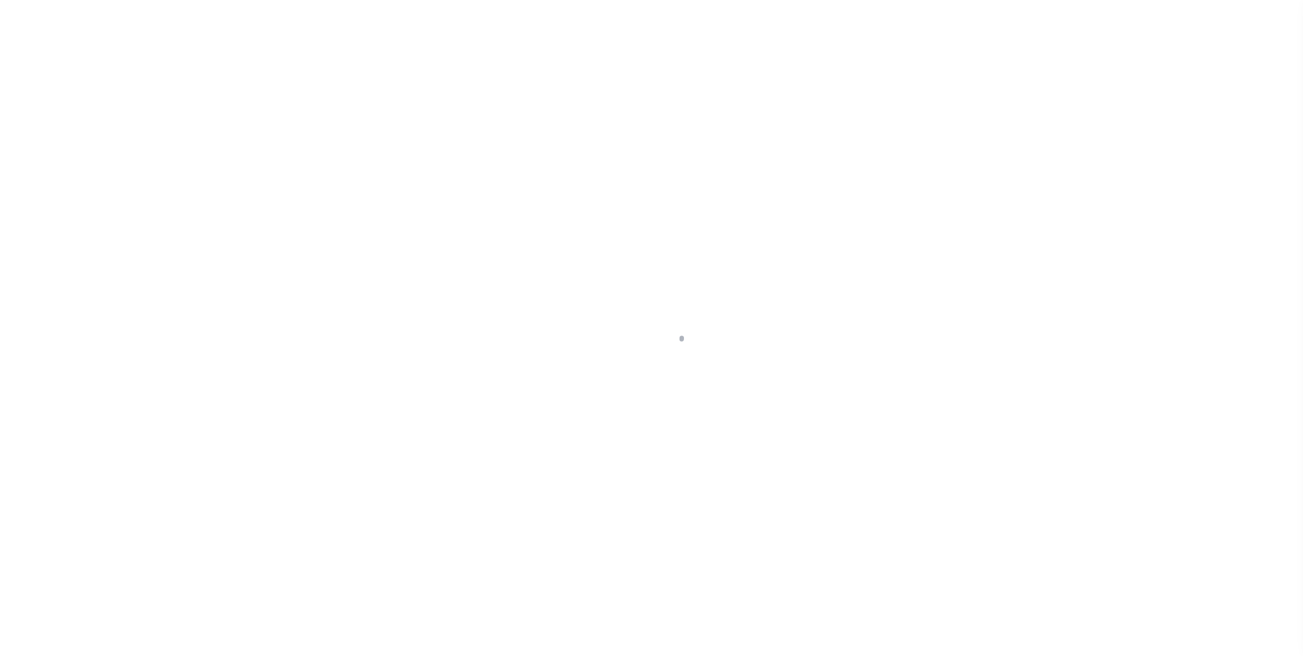
select select "RFP"
select select "CHK"
select select "[PERSON_NAME]"
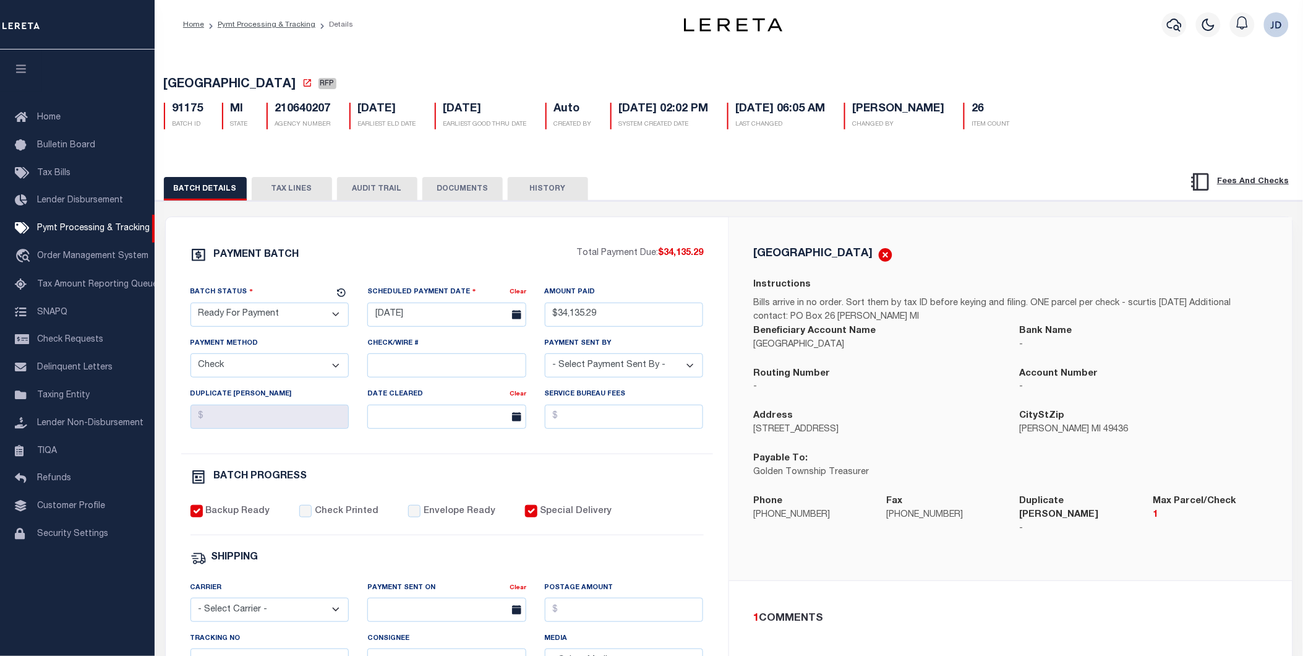
click at [297, 190] on button "TAX LINES" at bounding box center [292, 189] width 80 height 24
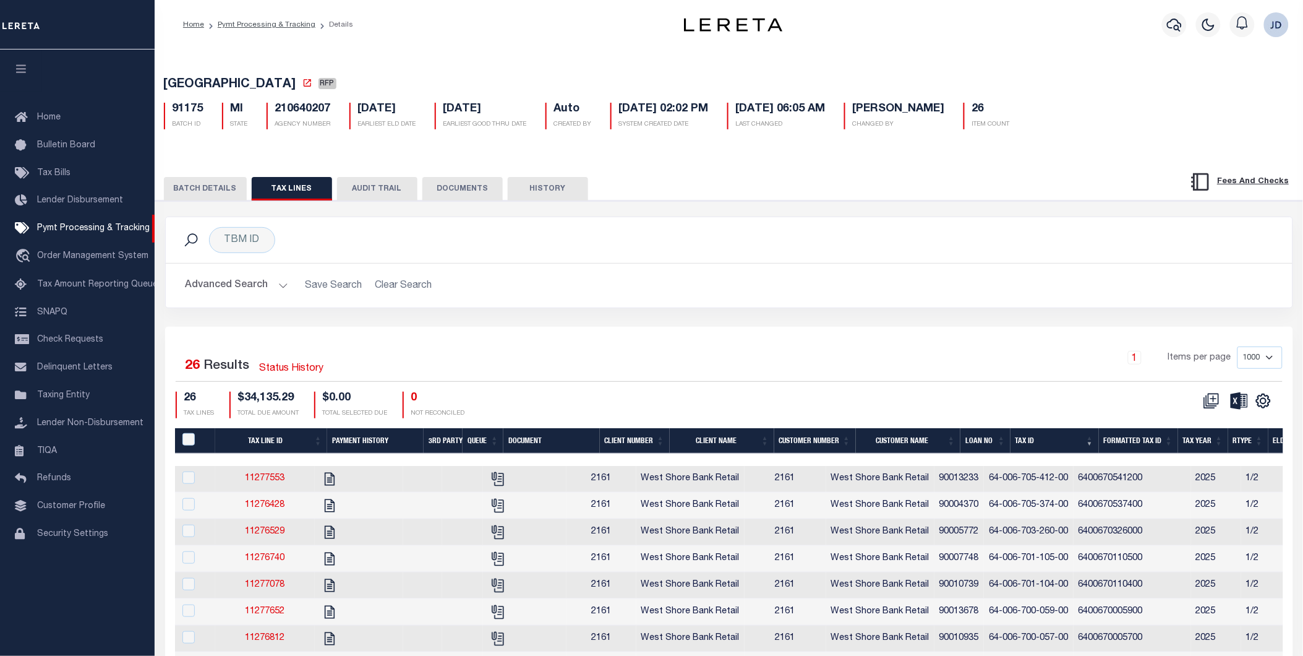
click at [1033, 442] on th "Tax ID" at bounding box center [1055, 440] width 88 height 25
click at [1270, 399] on icon "" at bounding box center [1264, 401] width 16 height 16
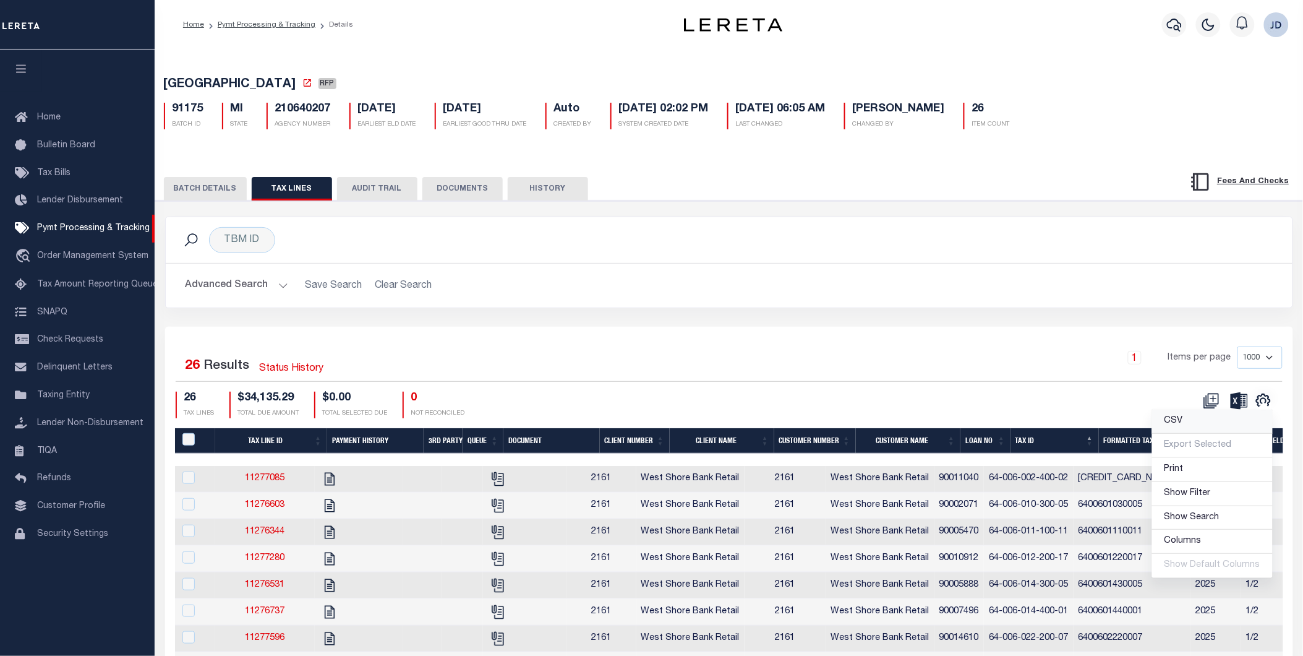
click at [1169, 425] on span "CSV" at bounding box center [1174, 420] width 19 height 9
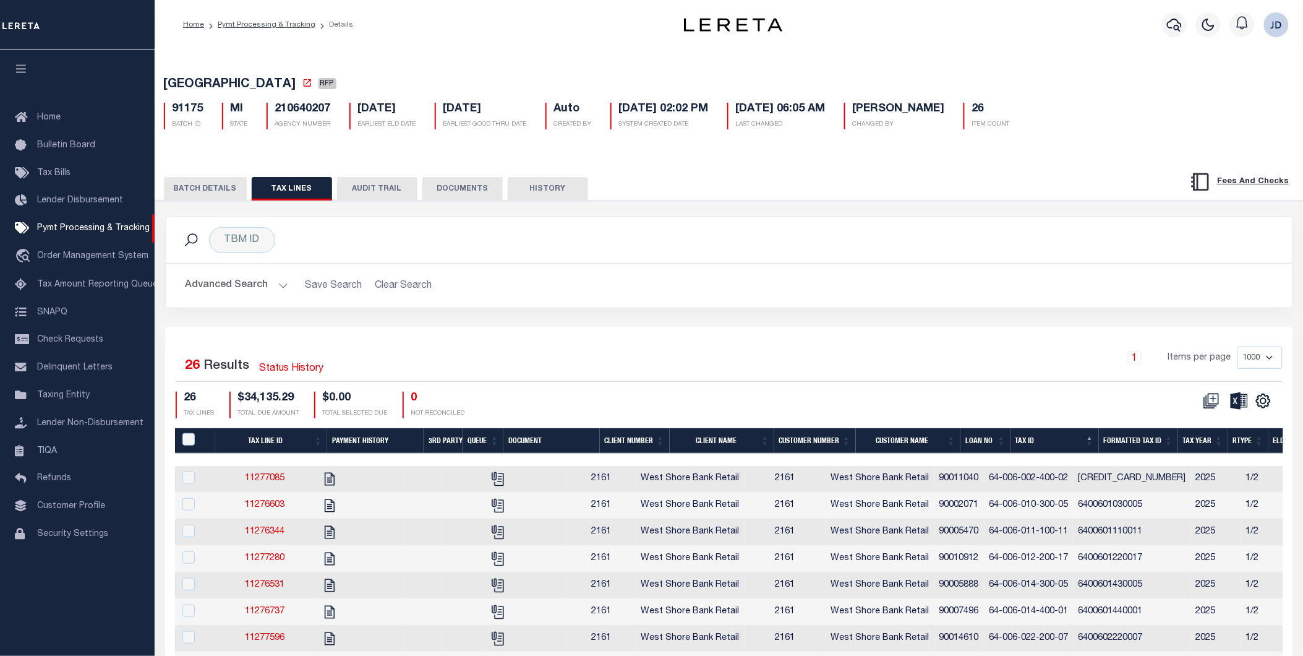
click at [218, 179] on button "BATCH DETAILS" at bounding box center [205, 189] width 83 height 24
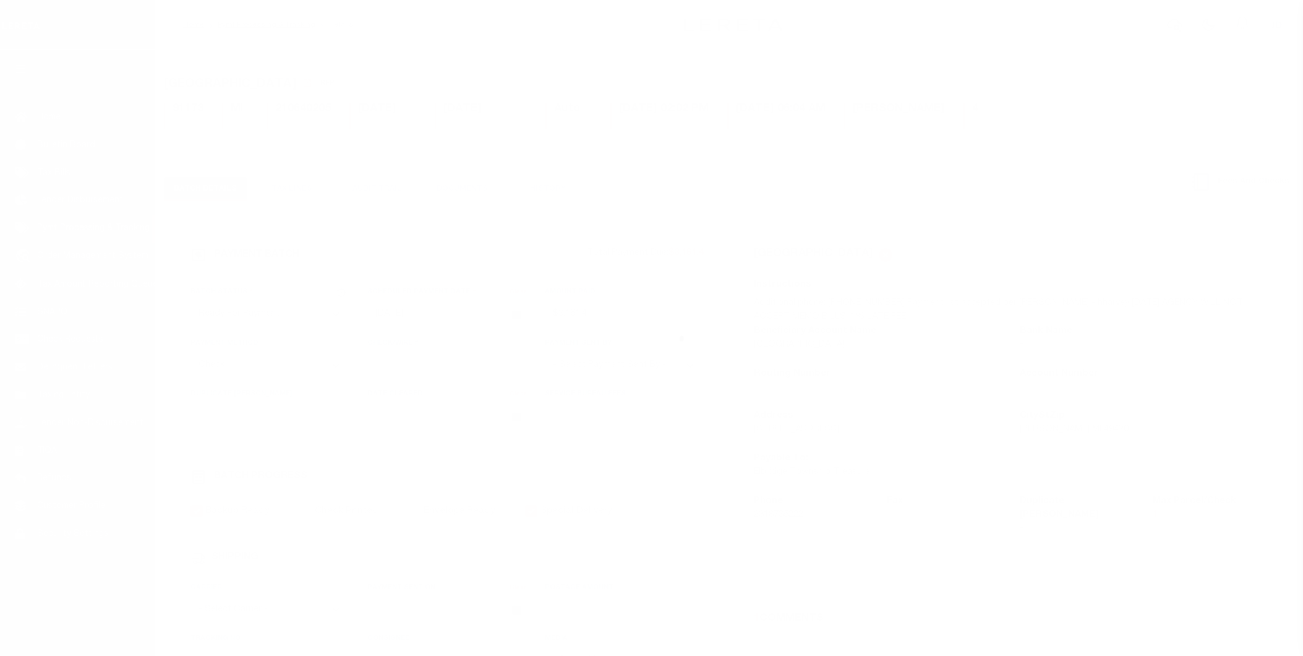
select select "RFP"
select select "CHK"
select select "[PERSON_NAME]"
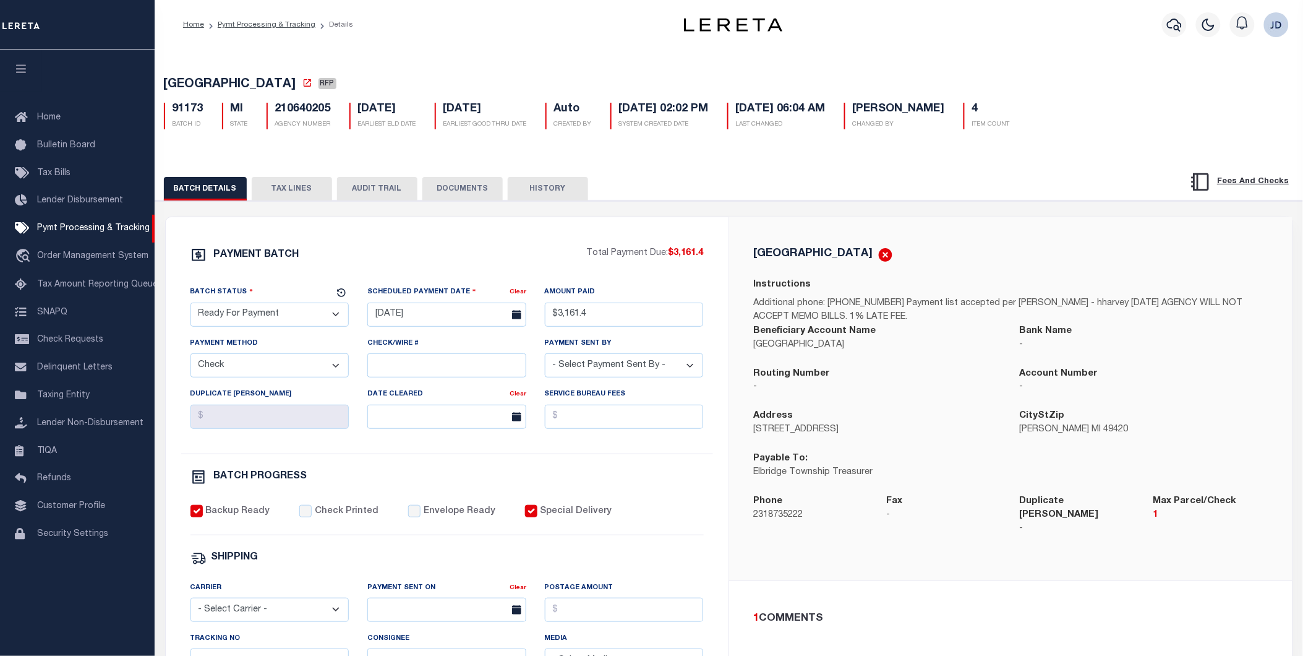
click at [276, 195] on button "TAX LINES" at bounding box center [292, 189] width 80 height 24
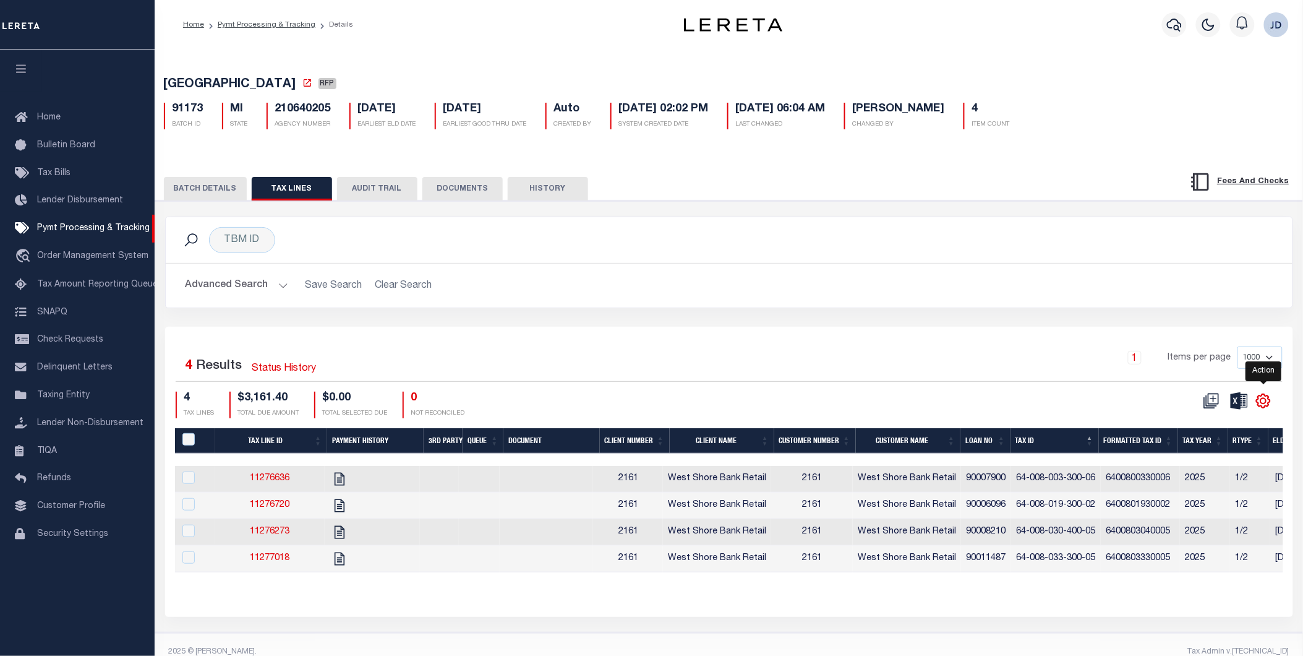
click at [1269, 403] on icon "" at bounding box center [1264, 401] width 16 height 16
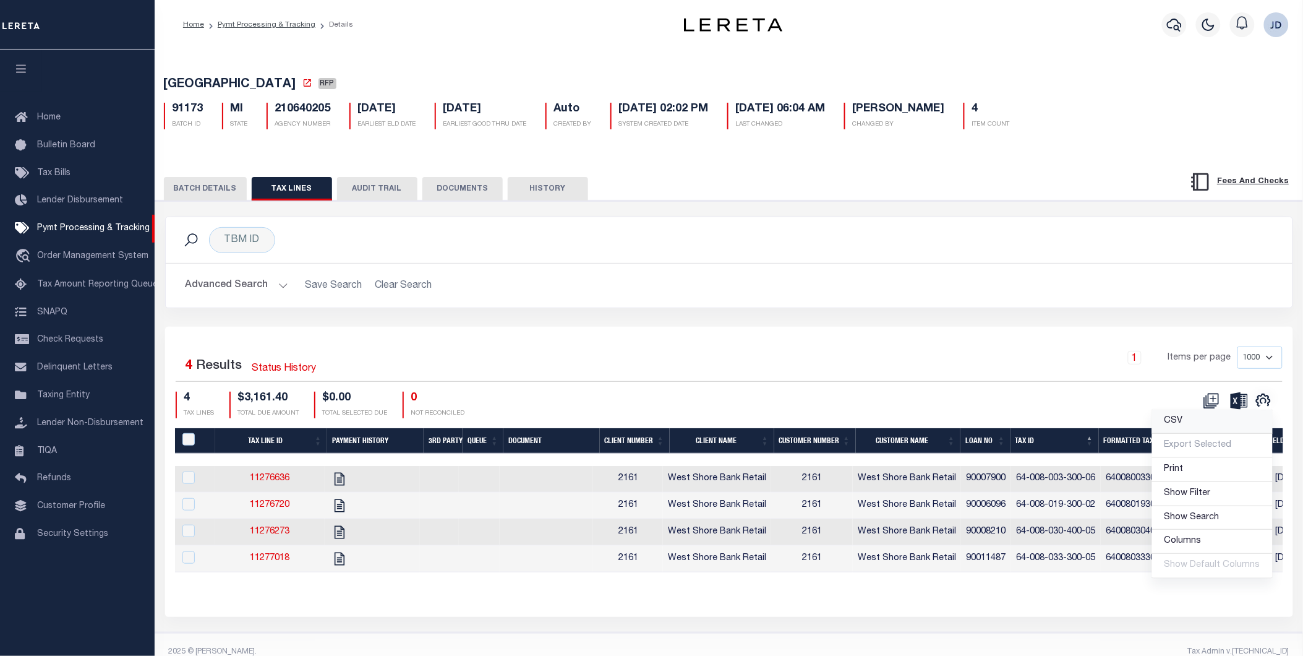
click at [1221, 419] on link "CSV" at bounding box center [1212, 421] width 121 height 24
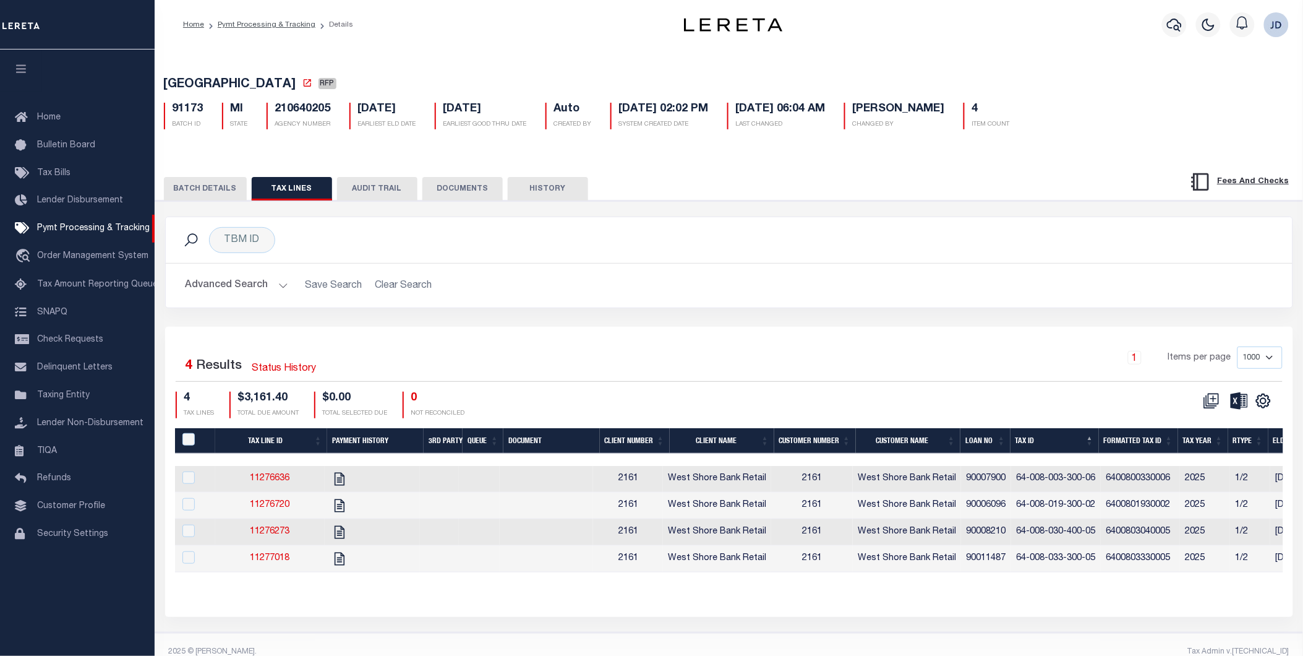
click at [223, 195] on button "BATCH DETAILS" at bounding box center [205, 189] width 83 height 24
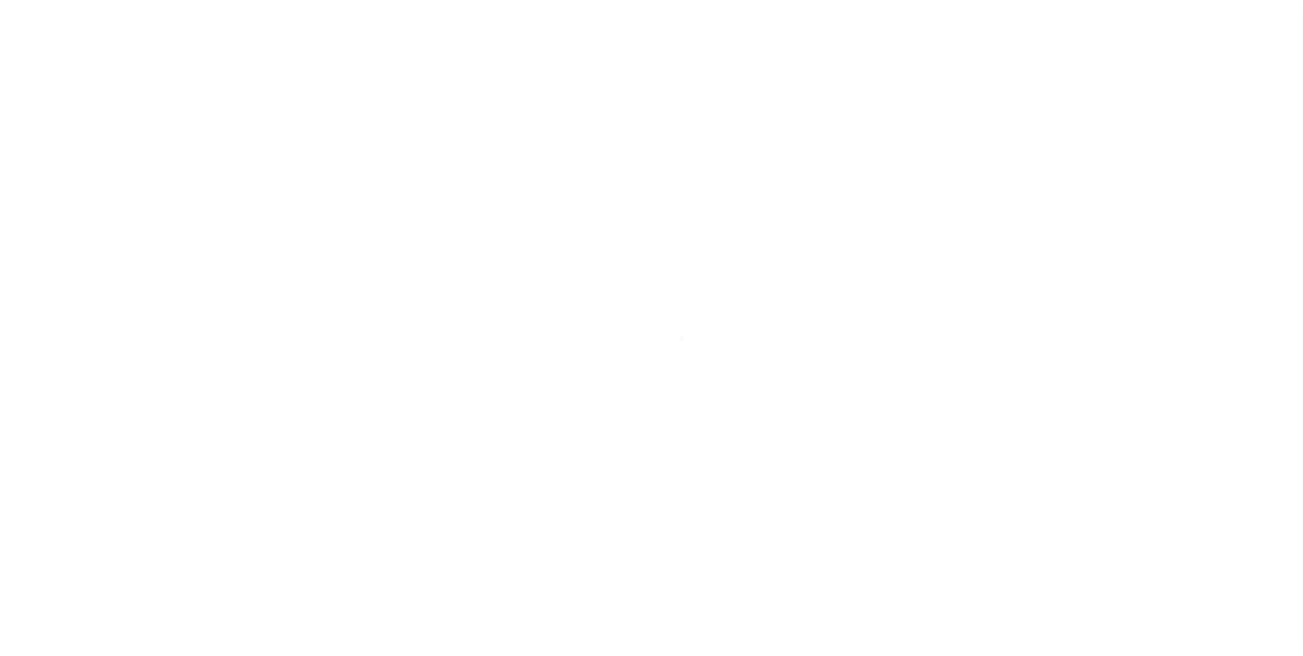
select select "RFP"
select select "CHK"
select select "[PERSON_NAME]"
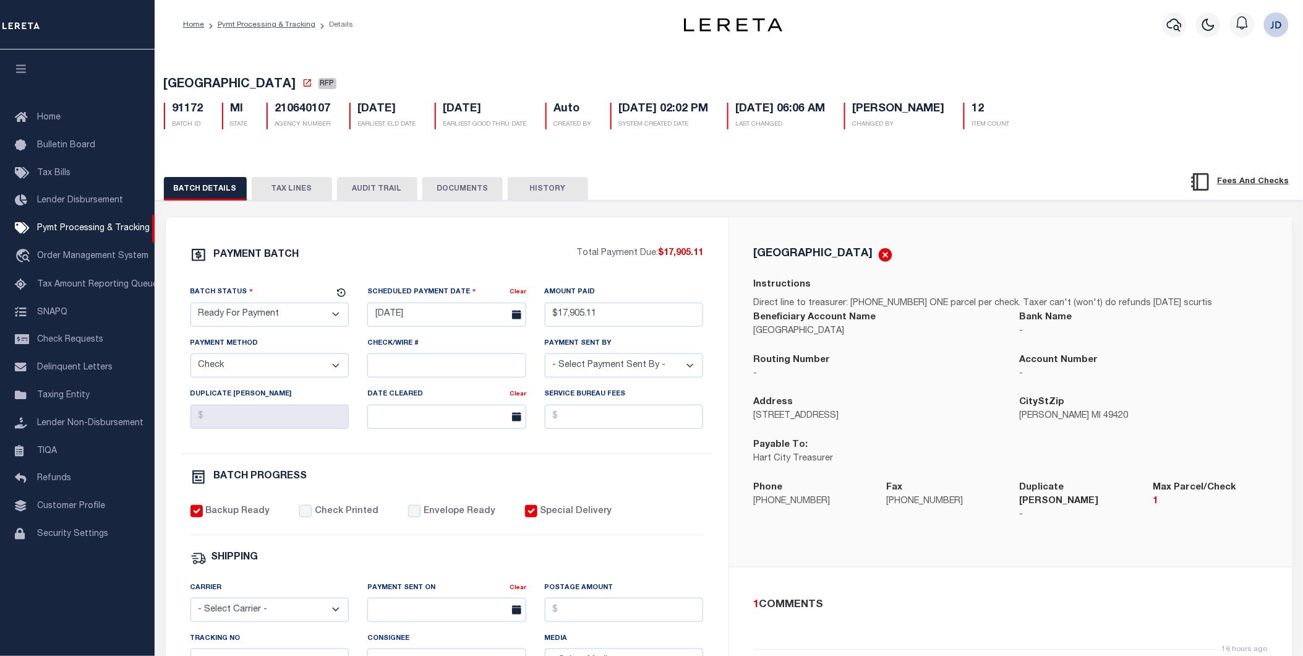
click at [276, 193] on button "TAX LINES" at bounding box center [292, 189] width 80 height 24
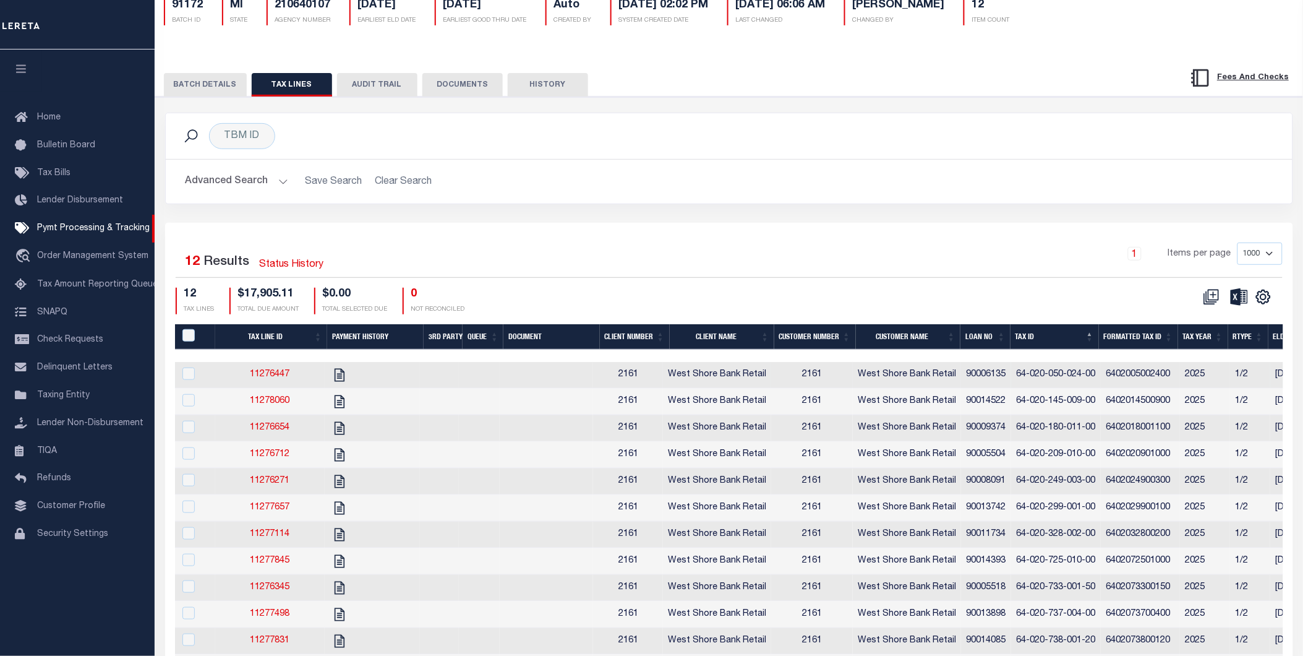
scroll to position [137, 0]
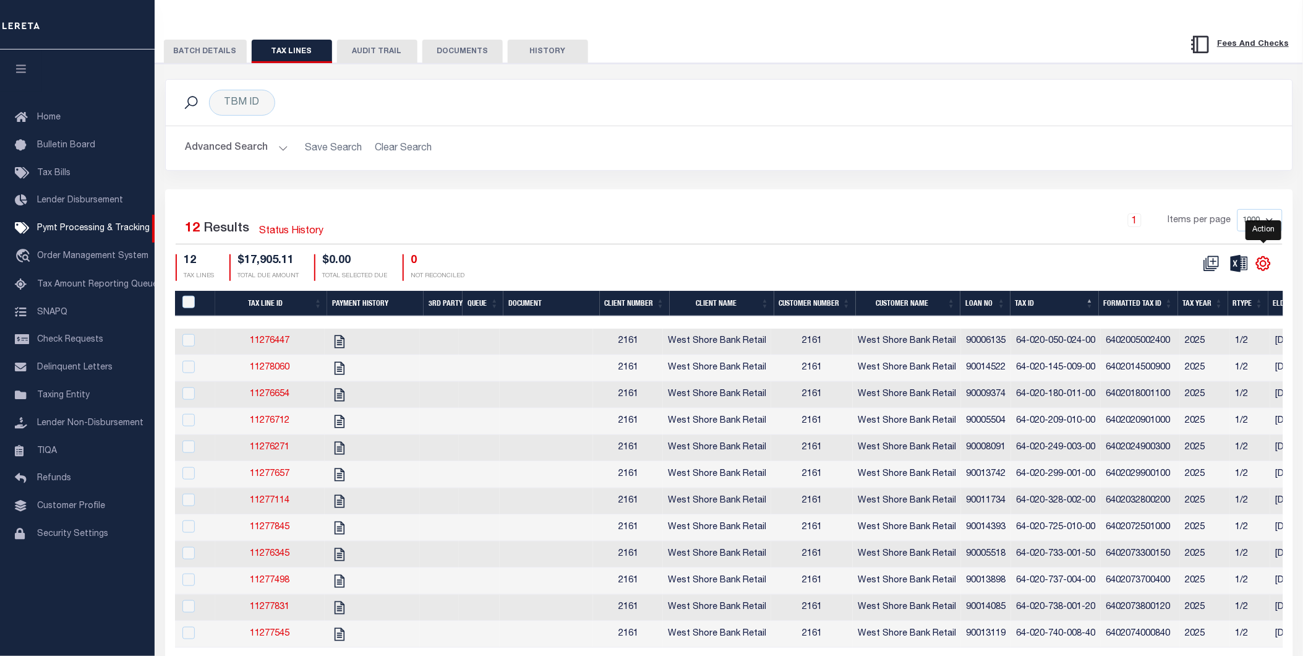
click at [1269, 260] on icon "" at bounding box center [1264, 263] width 16 height 16
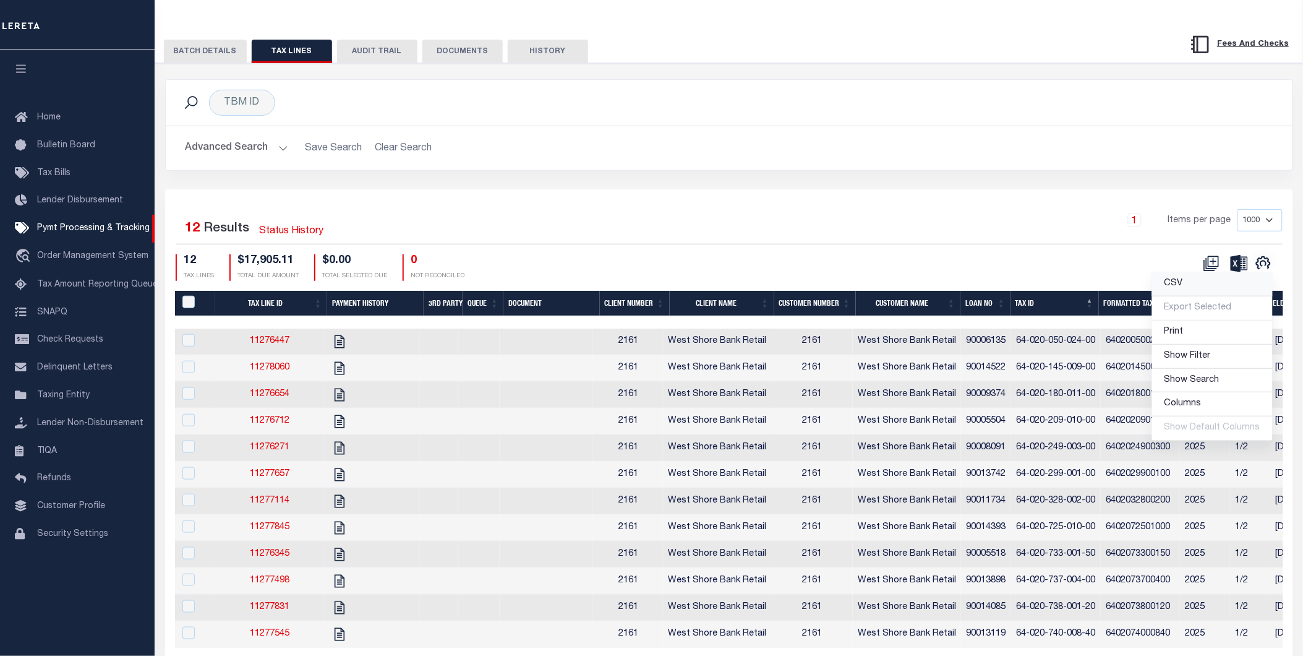
click at [1207, 285] on link "CSV" at bounding box center [1212, 284] width 121 height 24
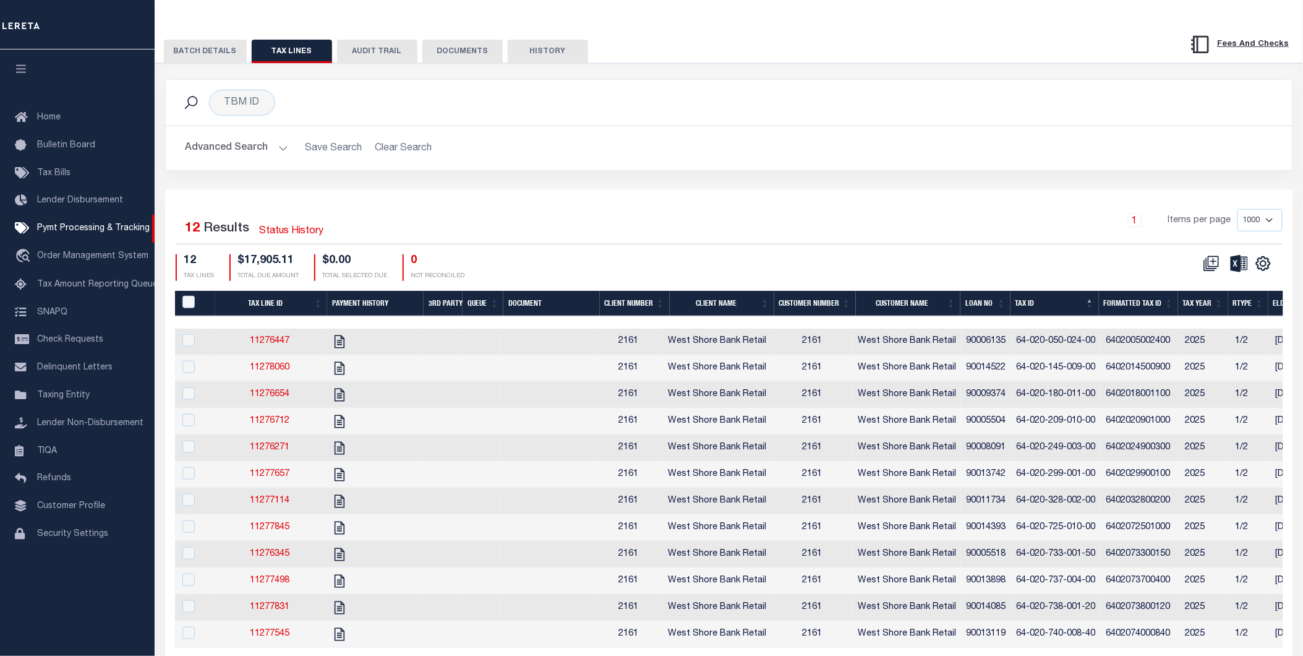
click at [212, 58] on button "BATCH DETAILS" at bounding box center [205, 52] width 83 height 24
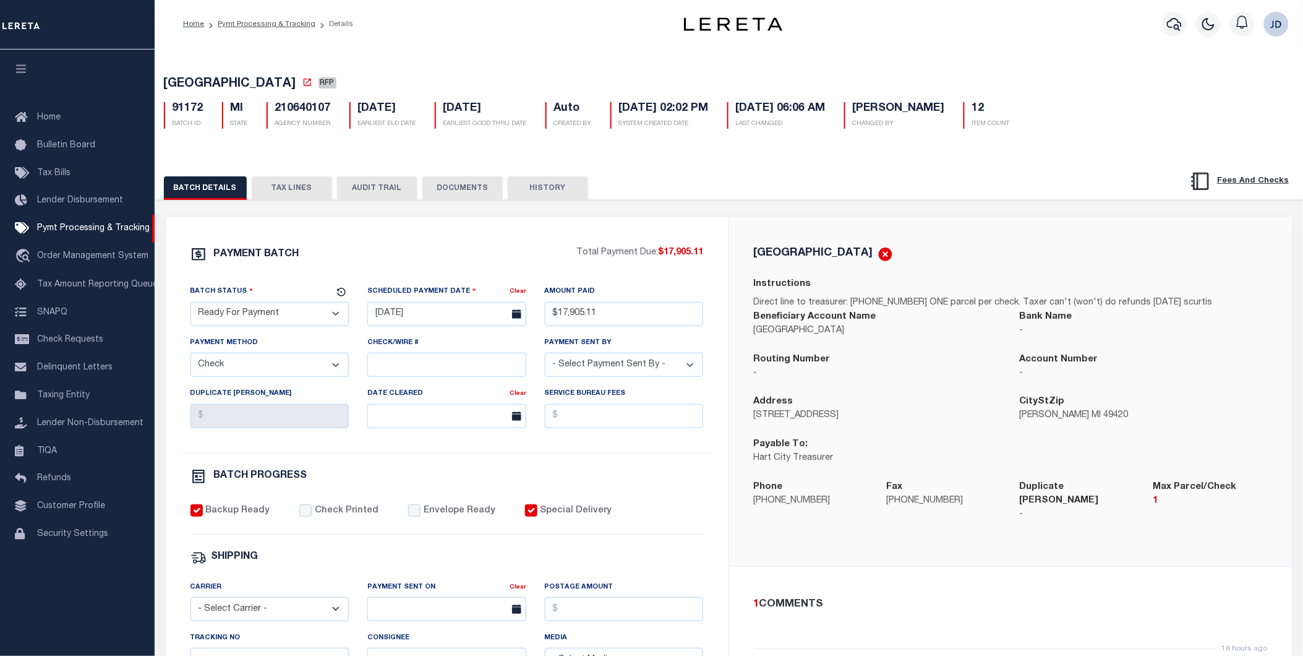
scroll to position [0, 0]
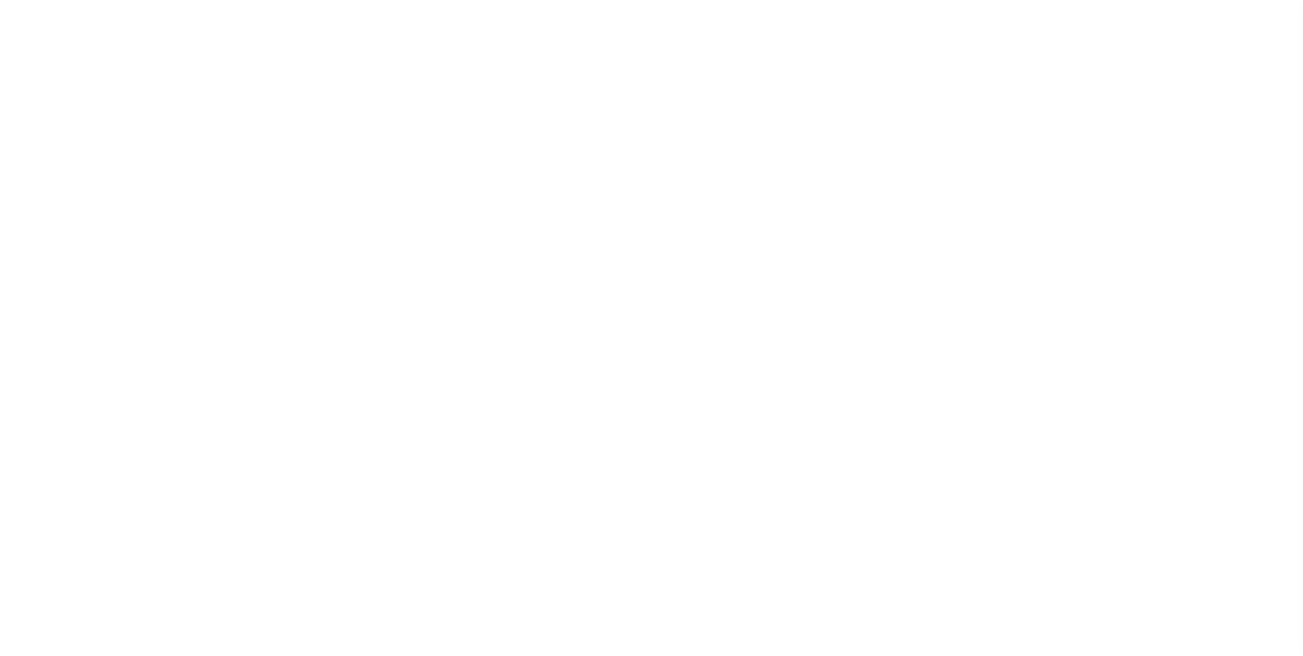
select select "RFP"
select select "CHK"
select select "[PERSON_NAME]"
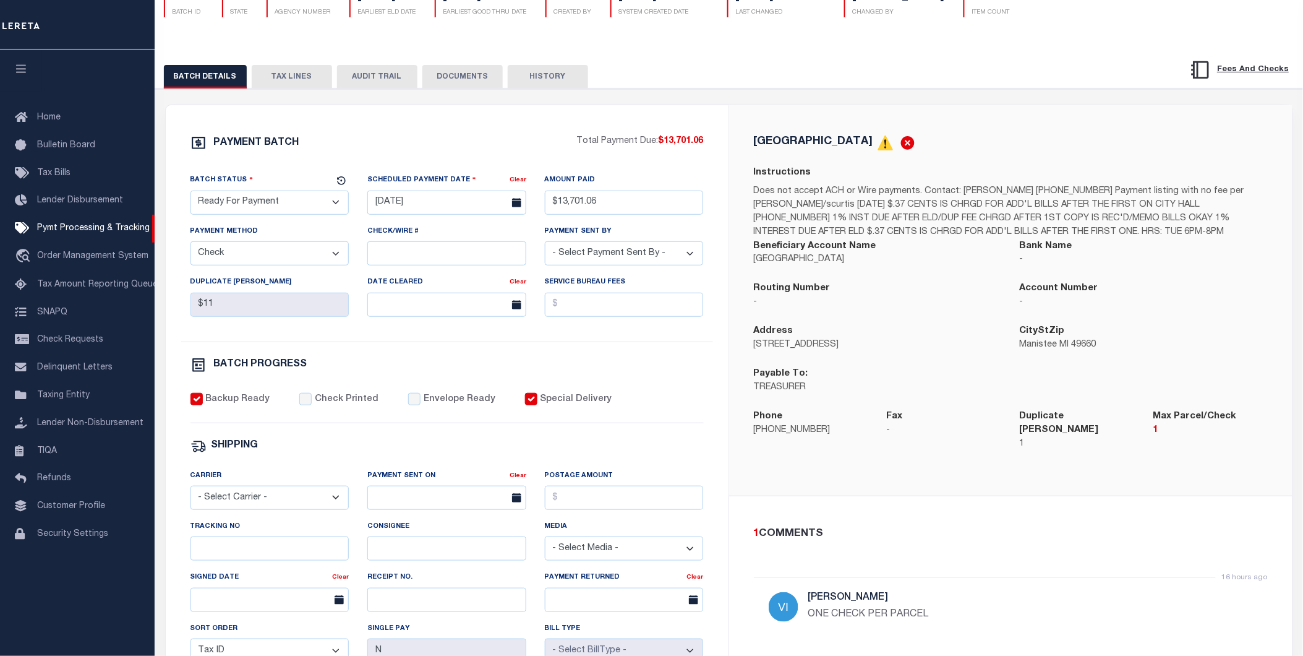
scroll to position [137, 0]
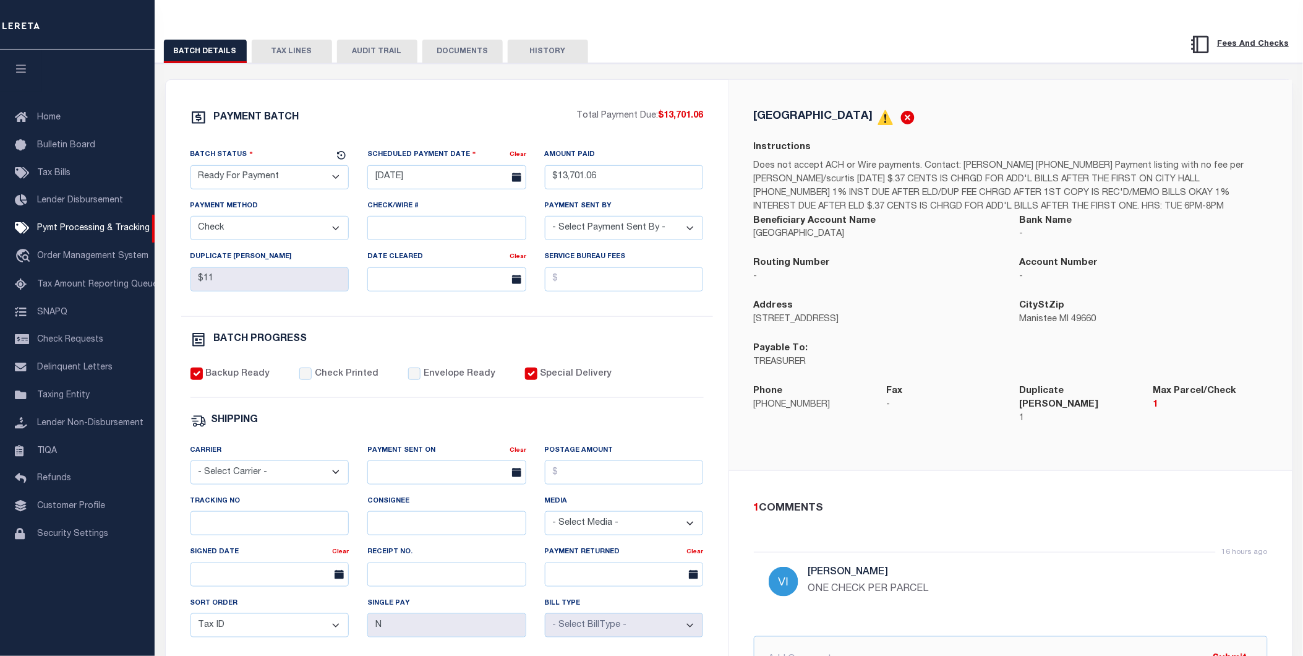
click at [297, 52] on button "TAX LINES" at bounding box center [292, 52] width 80 height 24
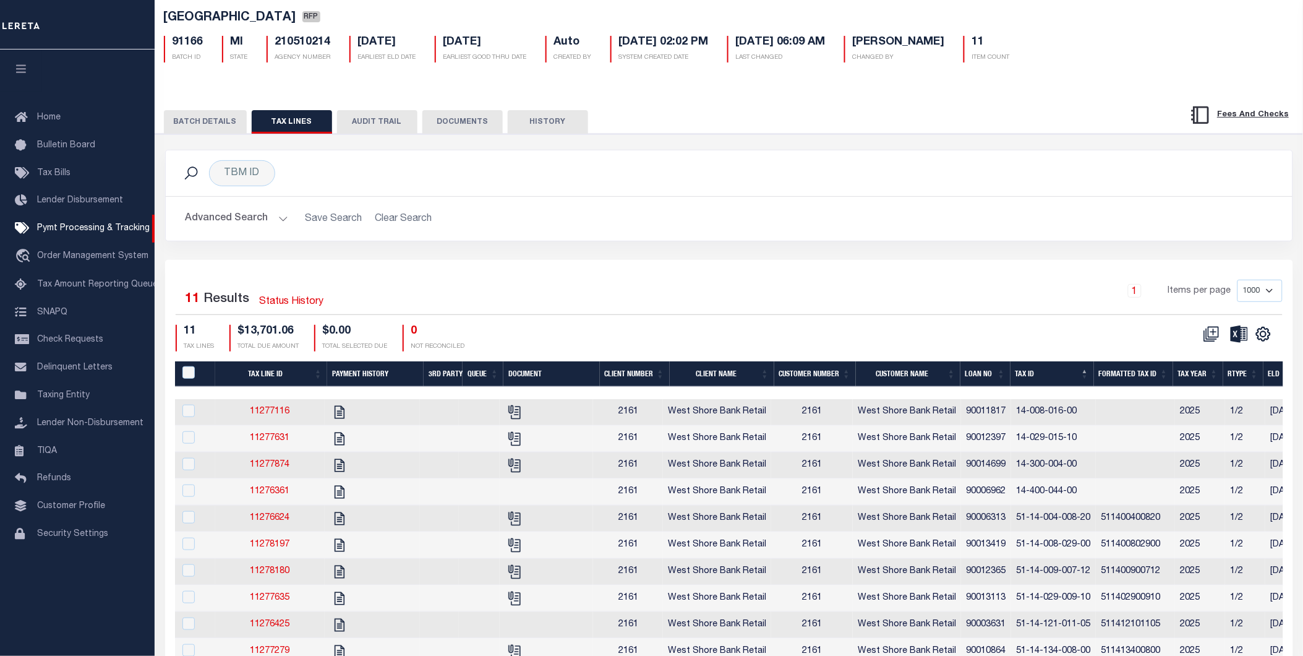
scroll to position [69, 0]
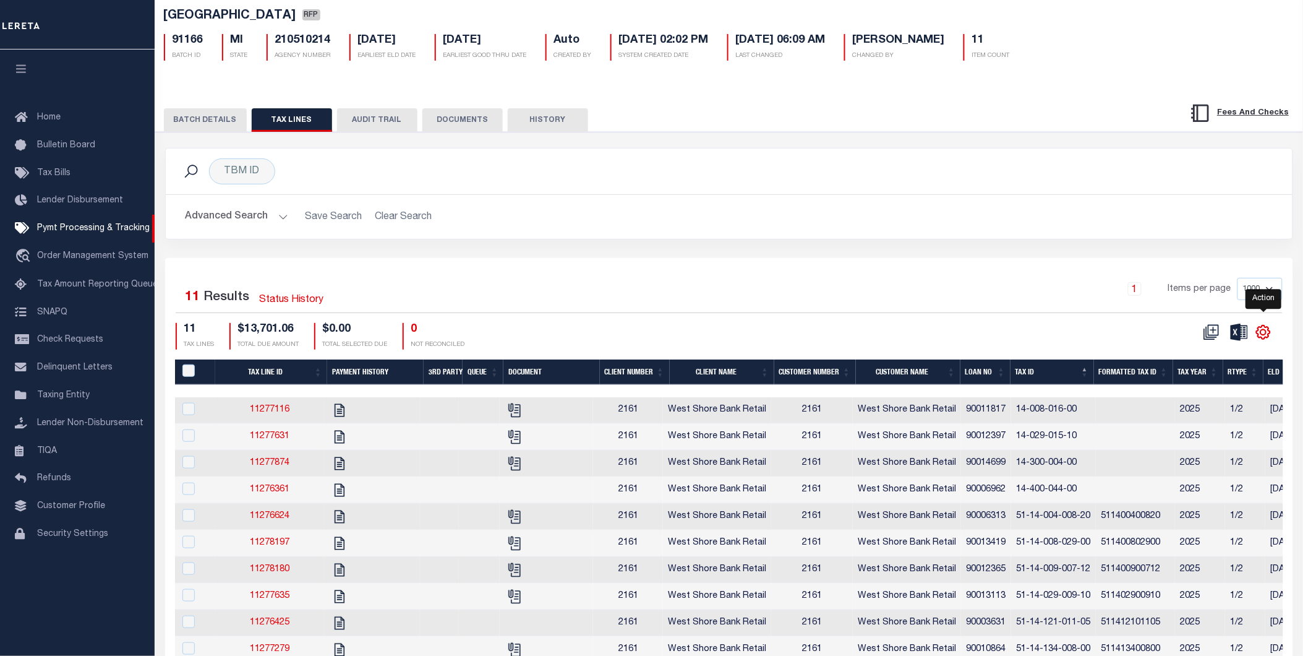
click at [1264, 336] on icon "" at bounding box center [1264, 332] width 16 height 16
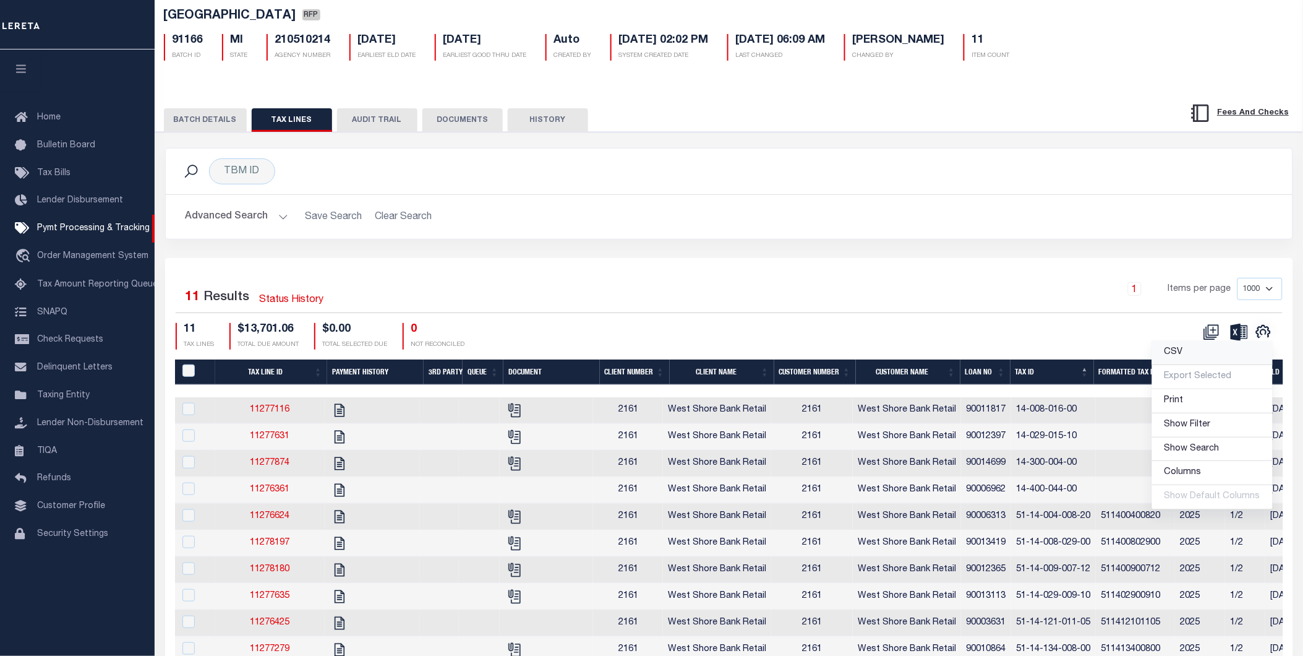
click at [1195, 359] on link "CSV" at bounding box center [1212, 353] width 121 height 24
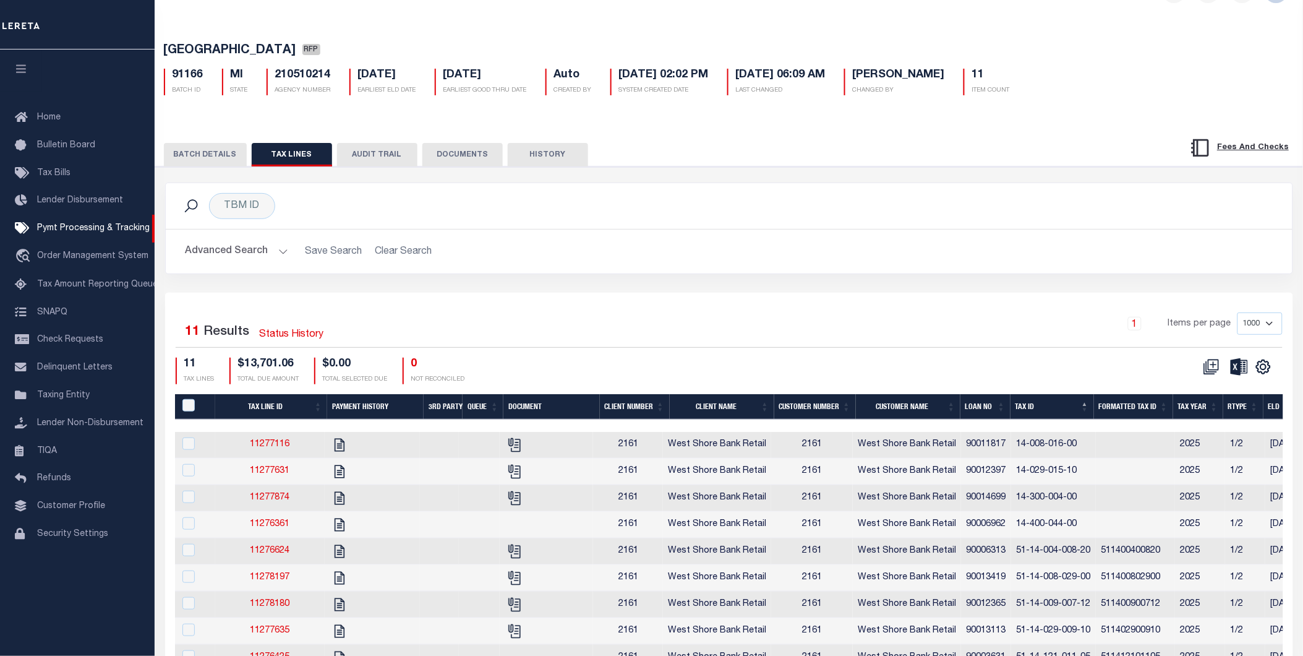
scroll to position [0, 0]
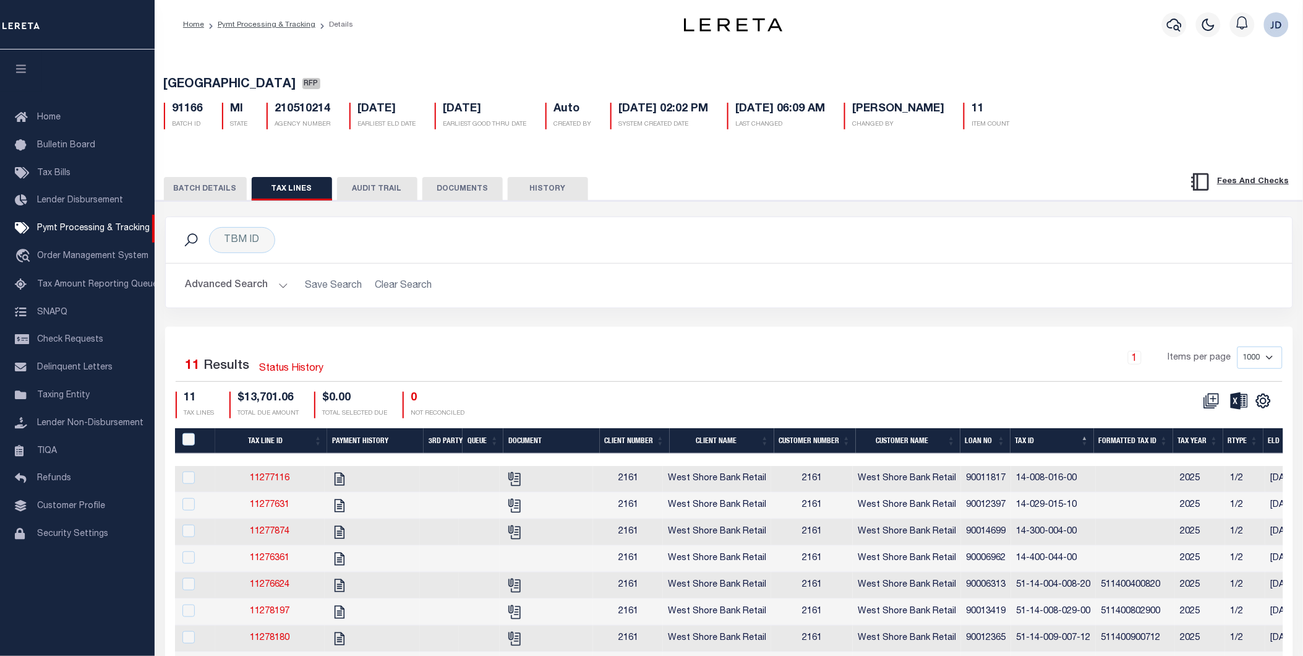
click at [195, 193] on button "BATCH DETAILS" at bounding box center [205, 189] width 83 height 24
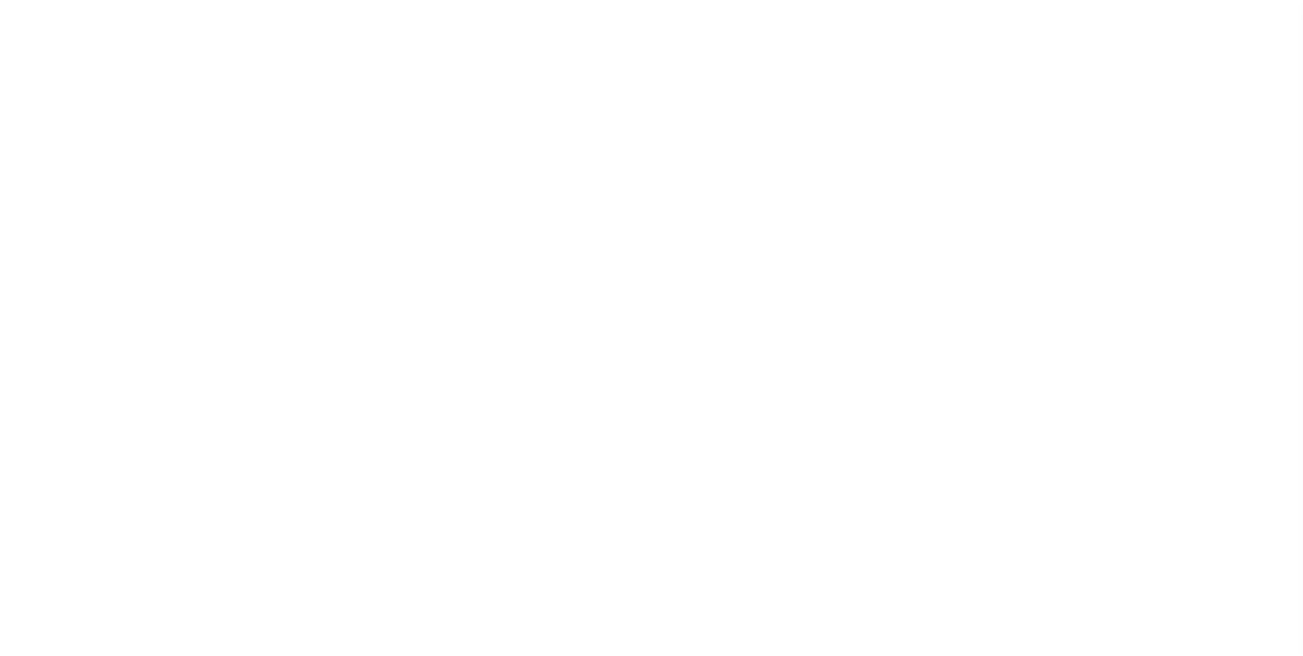
select select "RFP"
select select "CHK"
select select "[PERSON_NAME]"
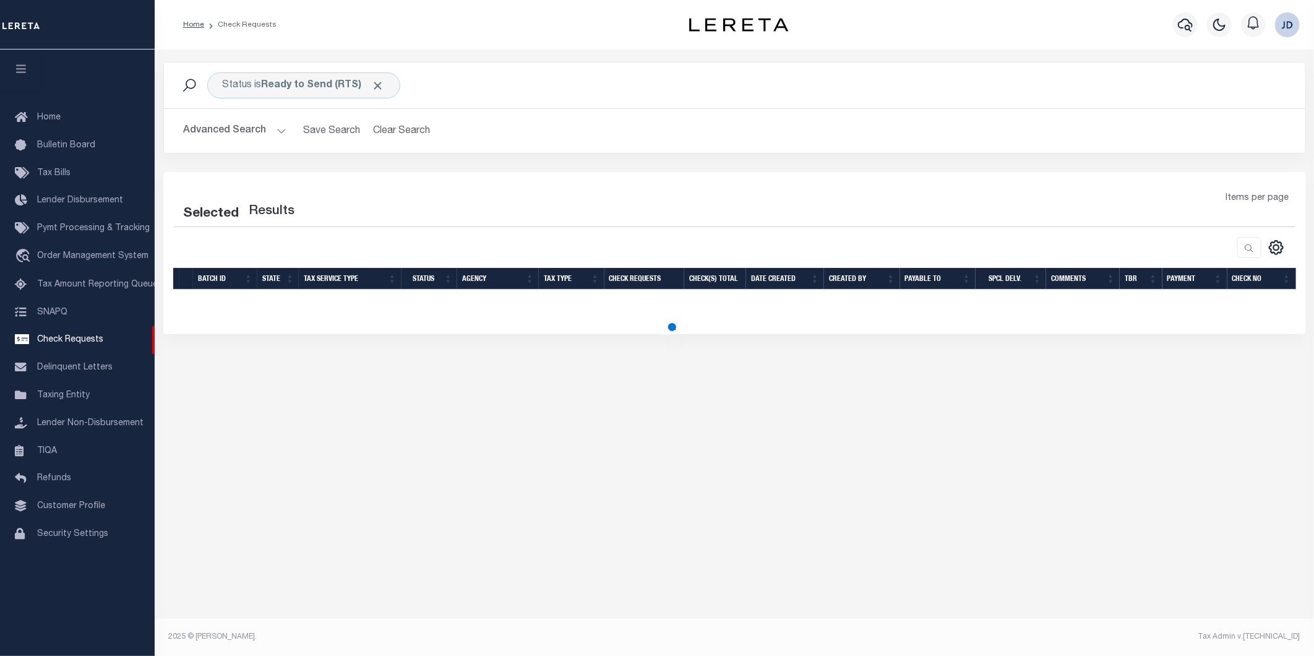
select select "50"
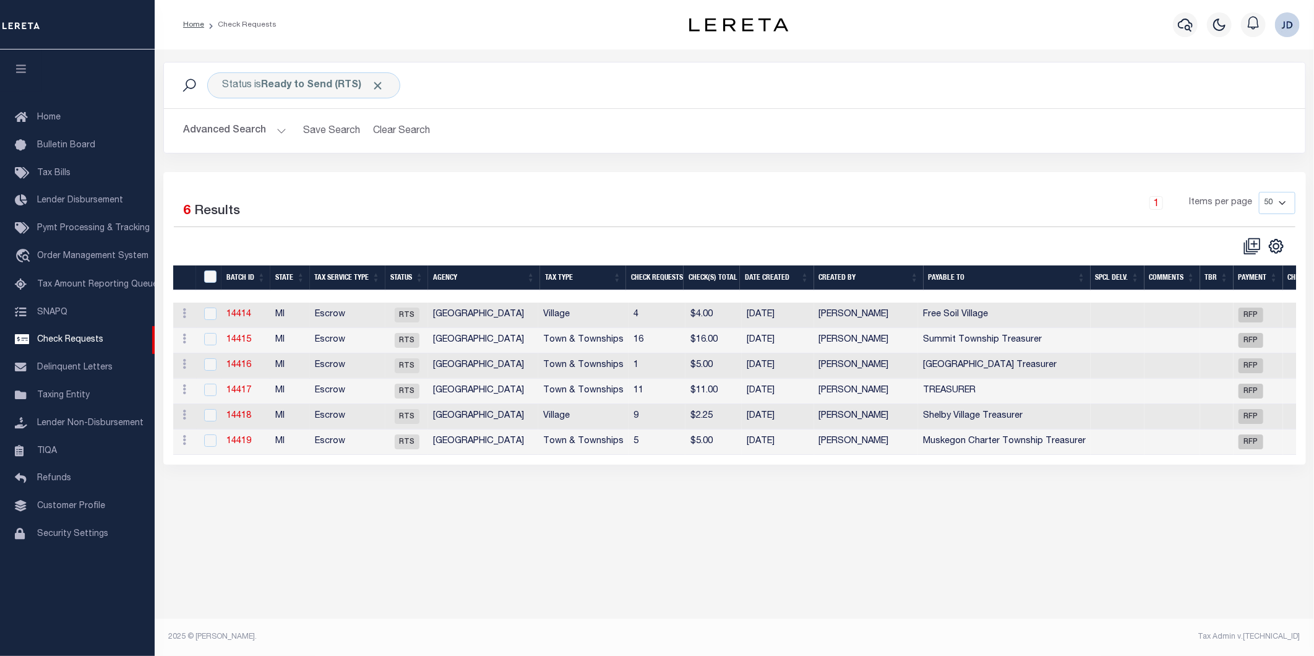
click at [487, 276] on th "Agency" at bounding box center [483, 277] width 111 height 25
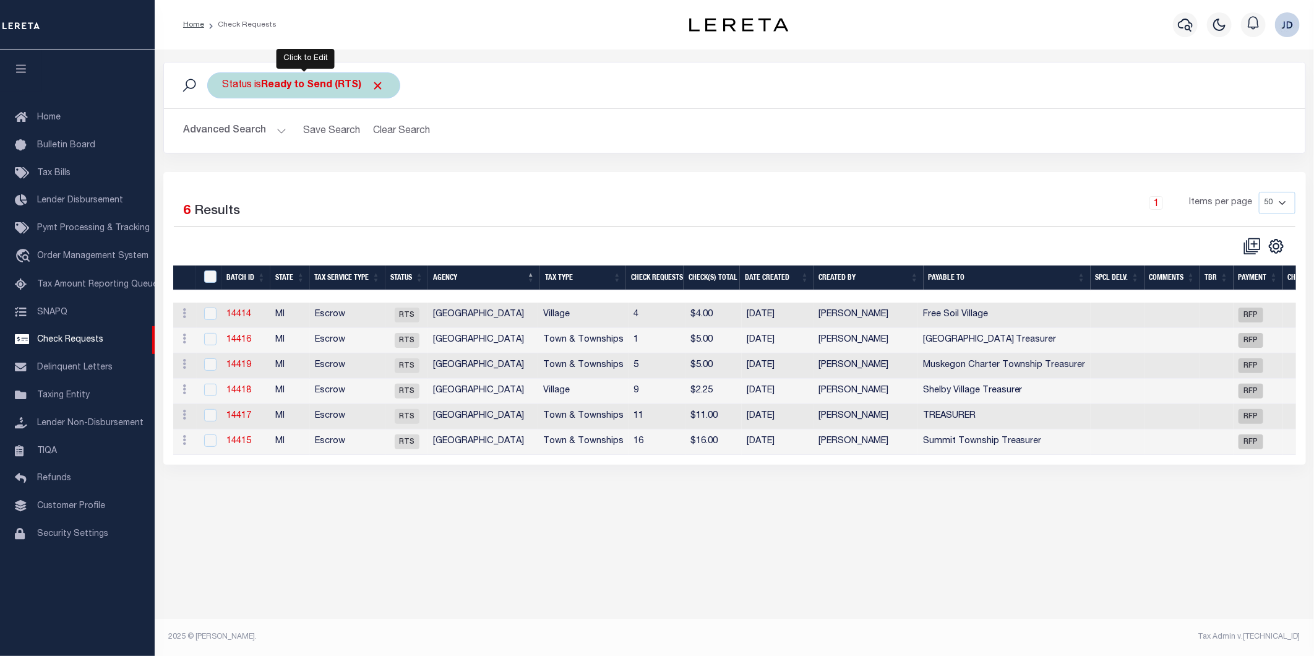
click at [386, 87] on div "Status is Ready to Send (RTS)" at bounding box center [303, 85] width 193 height 26
click at [262, 147] on select "Approval Needed (APN) Batching In Progress (BIP) Check Returned (CKR) Cleared a…" at bounding box center [314, 146] width 182 height 24
select select "APN"
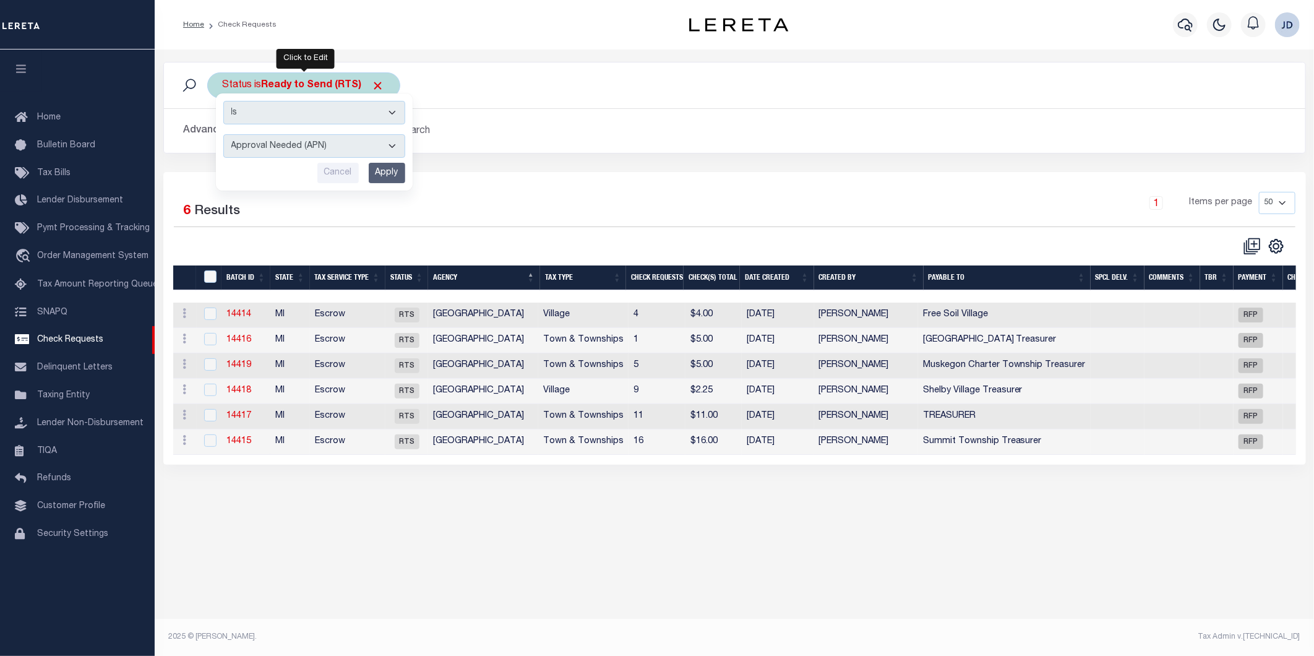
click at [223, 134] on select "Approval Needed (APN) Batching In Progress (BIP) Check Returned (CKR) Cleared a…" at bounding box center [314, 146] width 182 height 24
click at [397, 172] on input "Apply" at bounding box center [387, 173] width 36 height 20
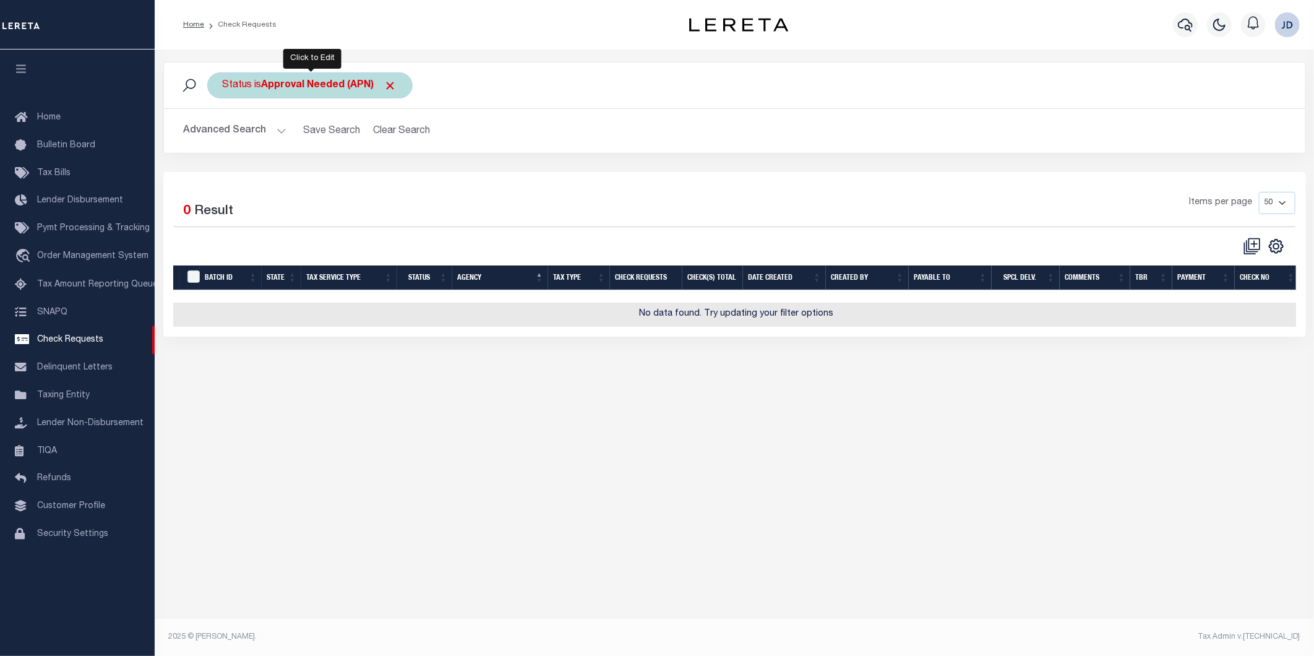
click at [323, 87] on b "Approval Needed (APN)" at bounding box center [329, 85] width 135 height 10
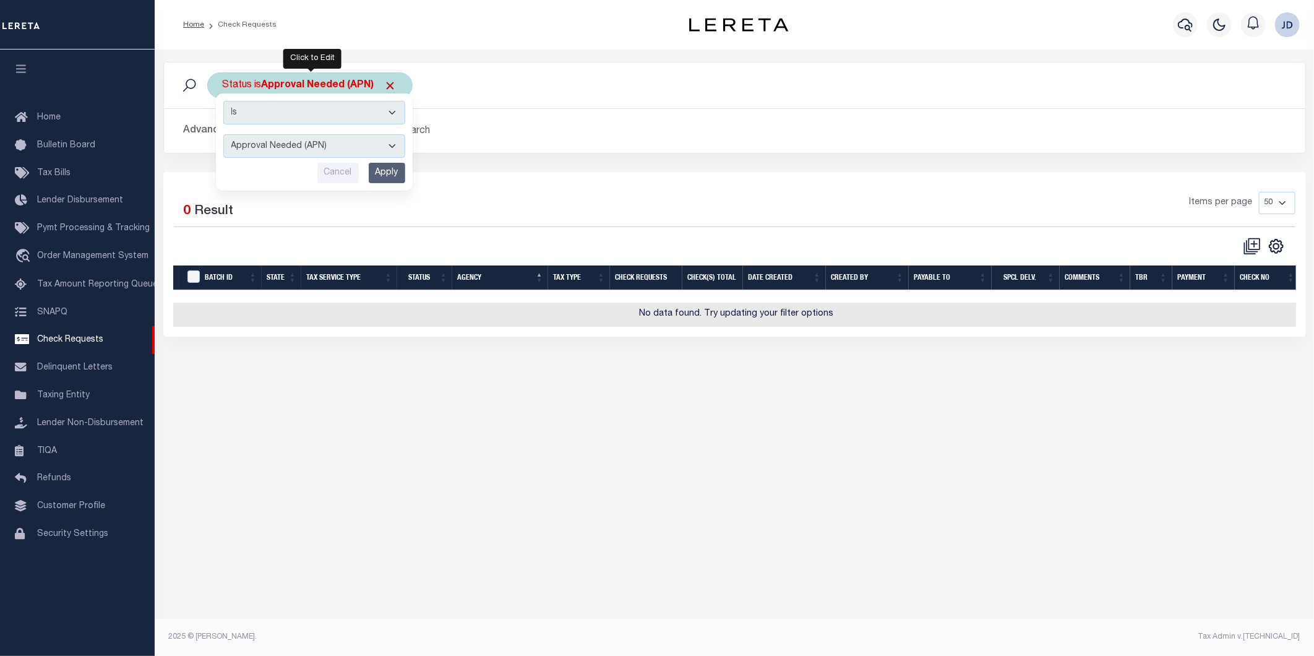
click at [270, 151] on select "Approval Needed (APN) Batching In Progress (BIP) Check Returned (CKR) Cleared a…" at bounding box center [314, 146] width 182 height 24
select select "RTS"
click at [223, 134] on select "Approval Needed (APN) Batching In Progress (BIP) Check Returned (CKR) Cleared a…" at bounding box center [314, 146] width 182 height 24
click at [390, 169] on input "Apply" at bounding box center [387, 173] width 36 height 20
